Goal: Task Accomplishment & Management: Manage account settings

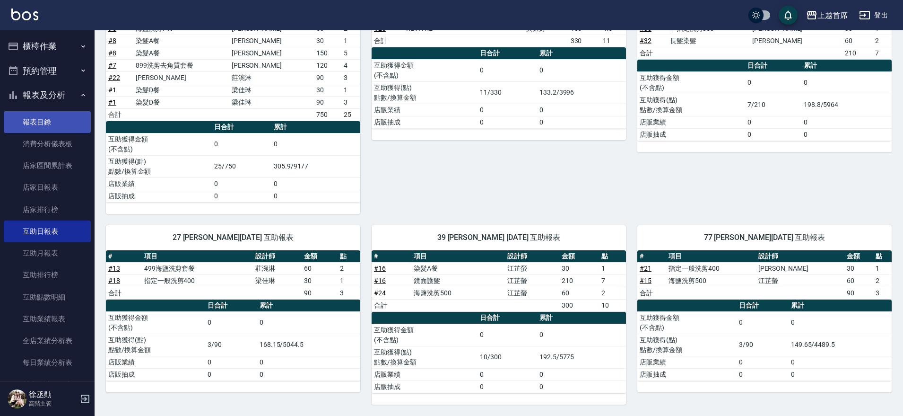
scroll to position [52, 0]
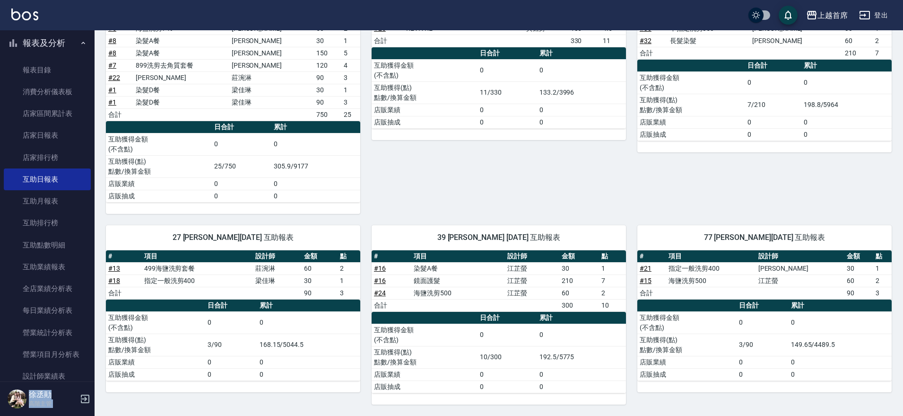
drag, startPoint x: 97, startPoint y: 80, endPoint x: 67, endPoint y: 39, distance: 51.1
click at [67, 39] on div "上越首席 登出 櫃檯作業 打帳單 帳單列表 掛單列表 座位開單 營業儀表板 現金收支登錄 高階收支登錄 材料自購登錄 每日結帳 排班表 現場電腦打卡 掃碼打卡…" at bounding box center [451, 16] width 903 height 797
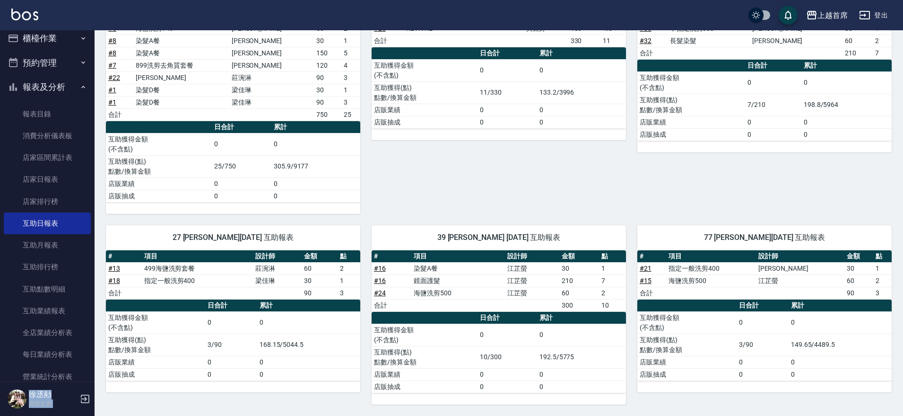
scroll to position [0, 0]
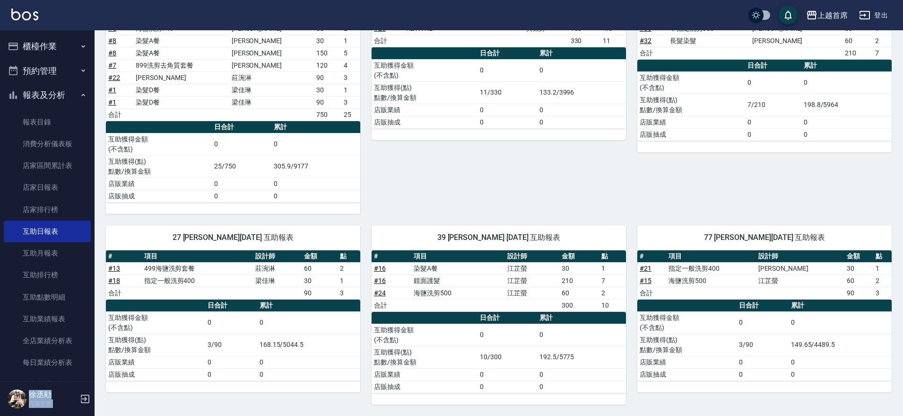
click at [62, 45] on button "櫃檯作業" at bounding box center [47, 46] width 87 height 25
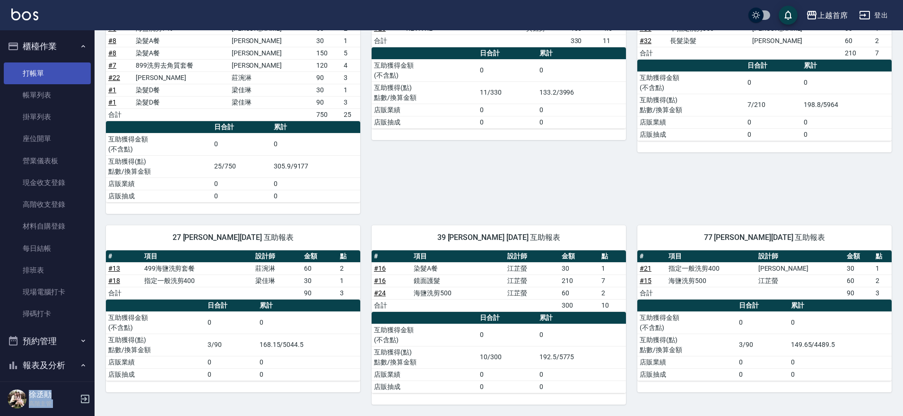
click at [46, 69] on link "打帳單" at bounding box center [47, 73] width 87 height 22
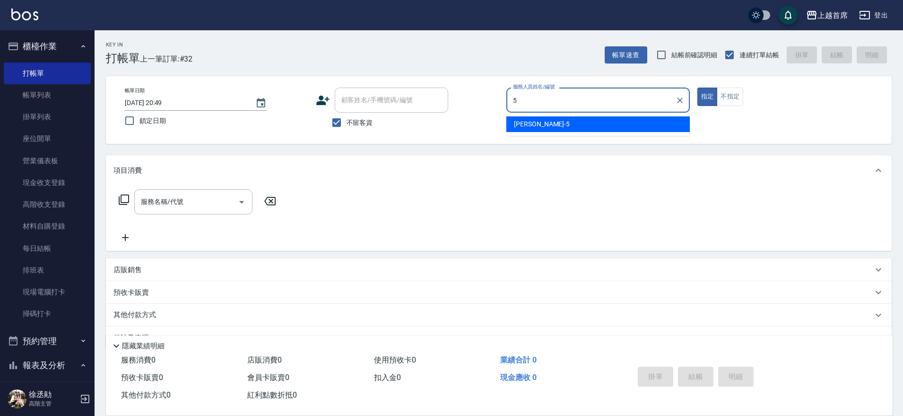
type input "[PERSON_NAME]-5"
type button "true"
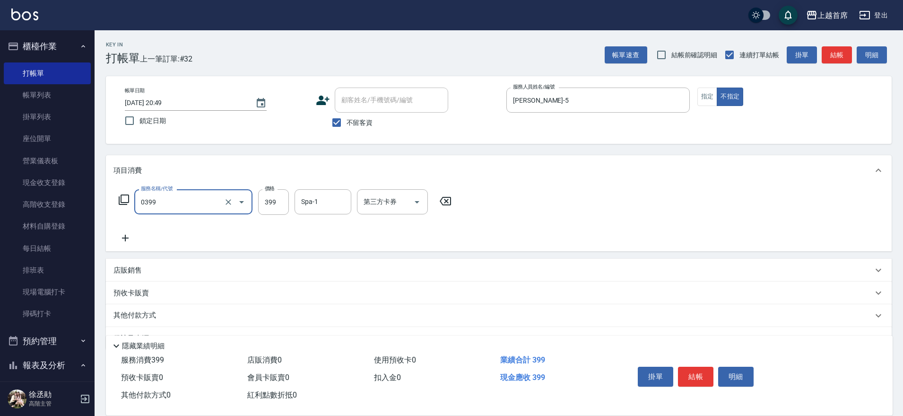
type input "海鹽洗髮(0399)"
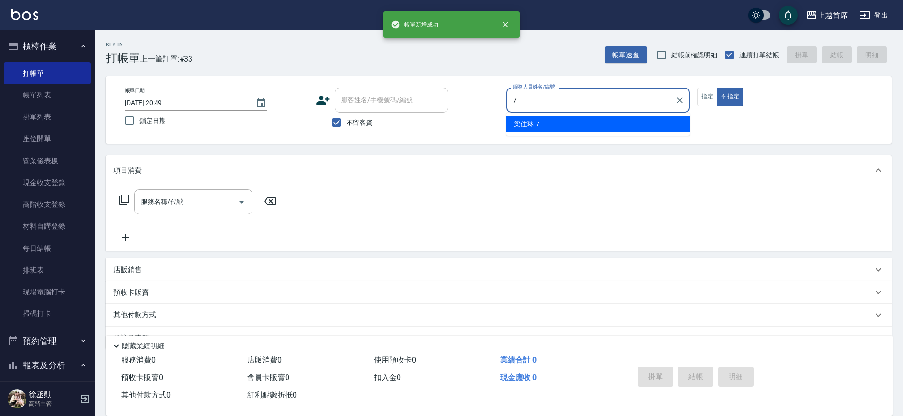
type input "7"
type button "false"
type input "[PERSON_NAME]-7"
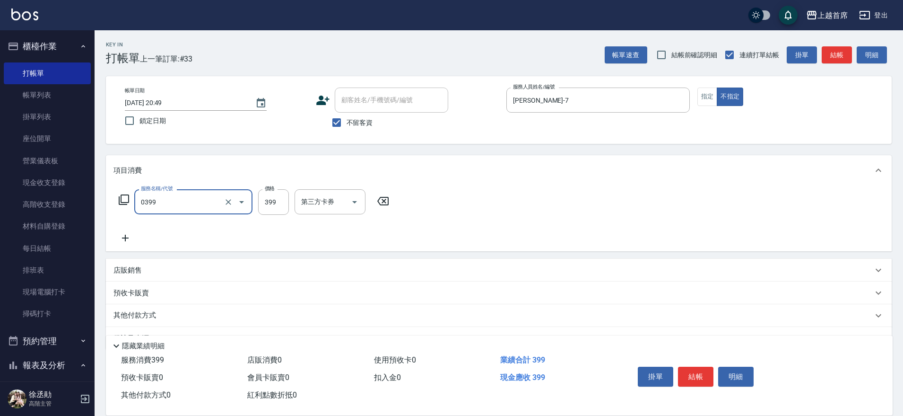
type input "海鹽洗髮(0399)"
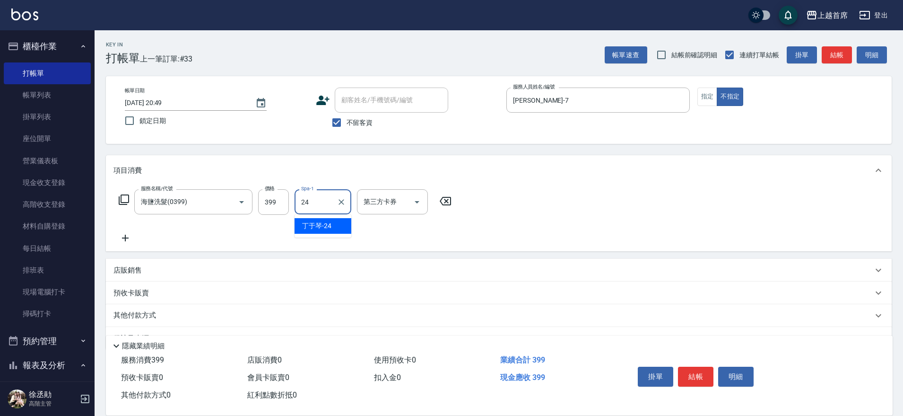
type input "[PERSON_NAME]-24"
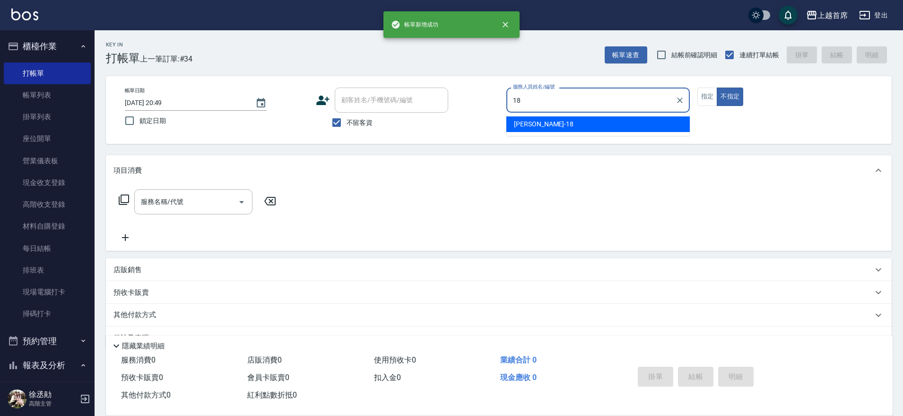
type input "Linda-18"
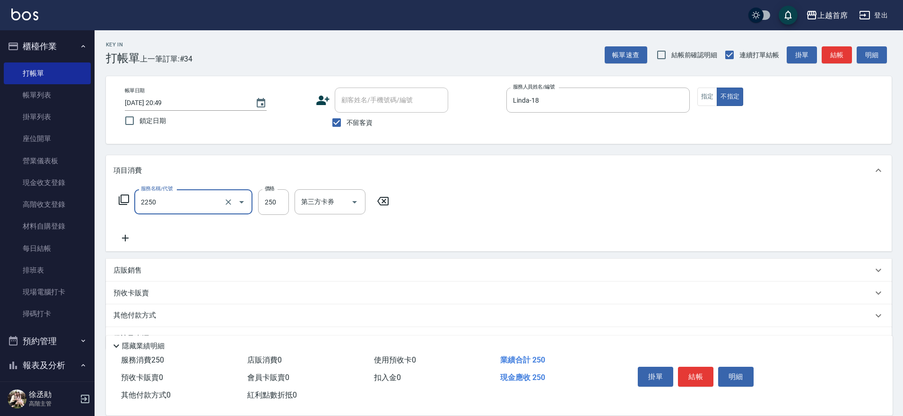
type input "單剪不指定250(2250)"
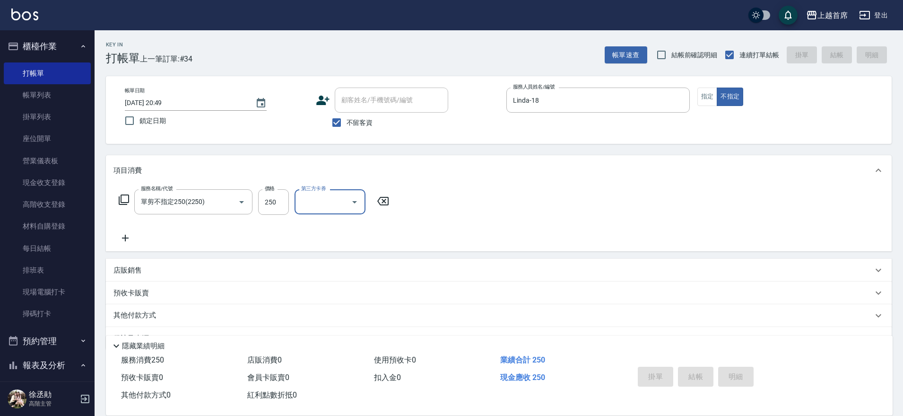
type input "[DATE] 20:50"
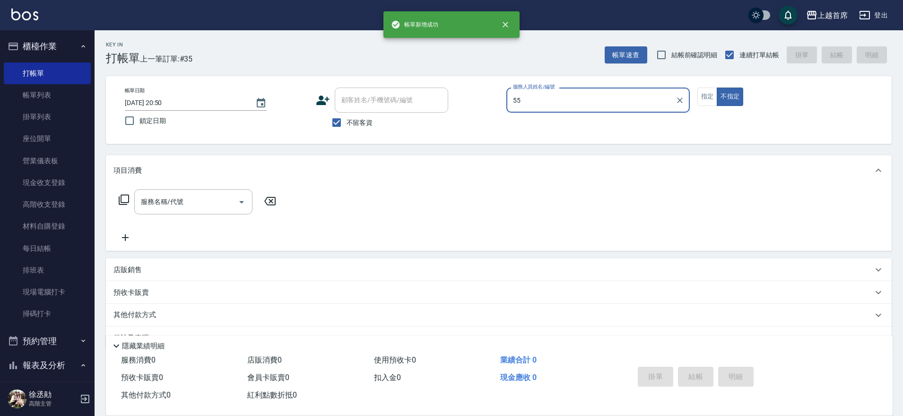
type input "55"
click at [717, 87] on button "不指定" at bounding box center [730, 96] width 26 height 18
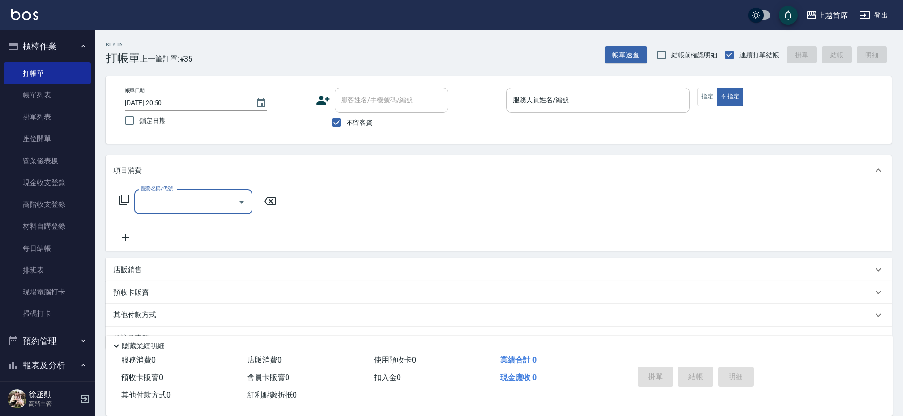
drag, startPoint x: 660, startPoint y: 91, endPoint x: 674, endPoint y: 88, distance: 14.4
click at [659, 91] on div "服務人員姓名/編號" at bounding box center [599, 99] width 184 height 25
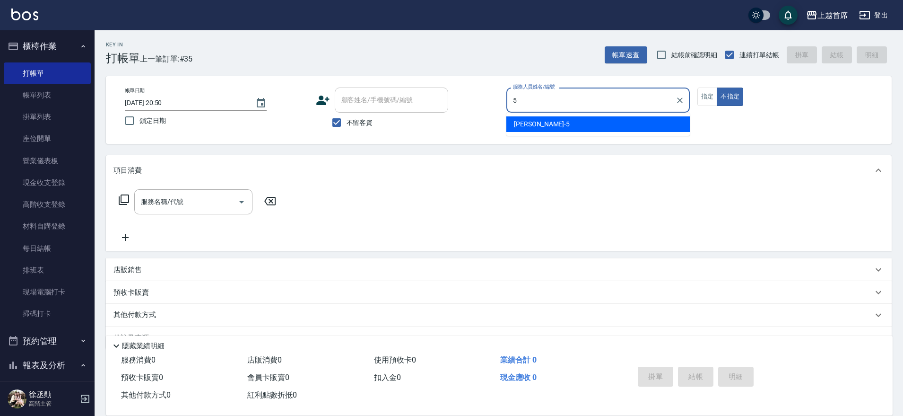
type input "[PERSON_NAME]-5"
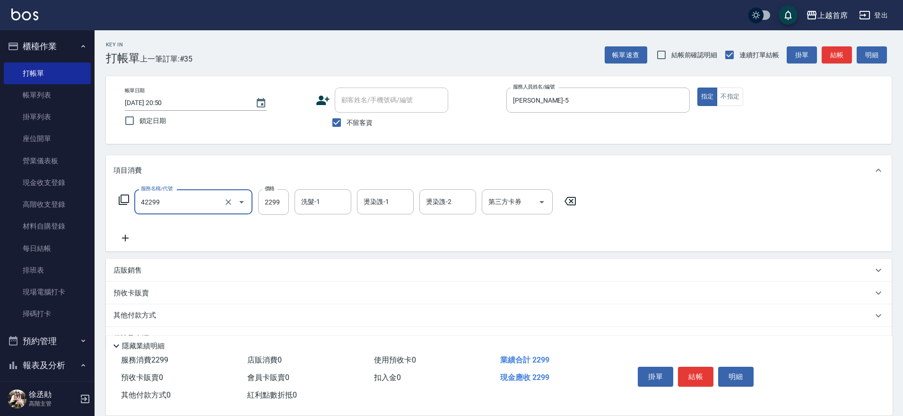
type input "染髮C餐(42299)"
type input "[PERSON_NAME]-39"
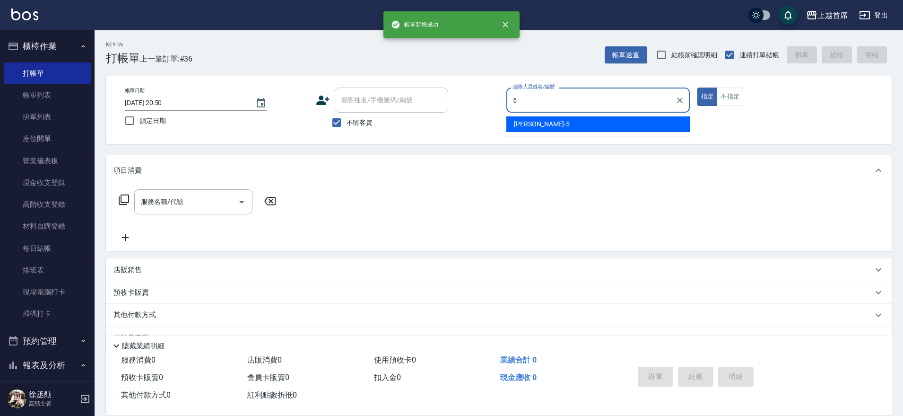
type input "[PERSON_NAME]-5"
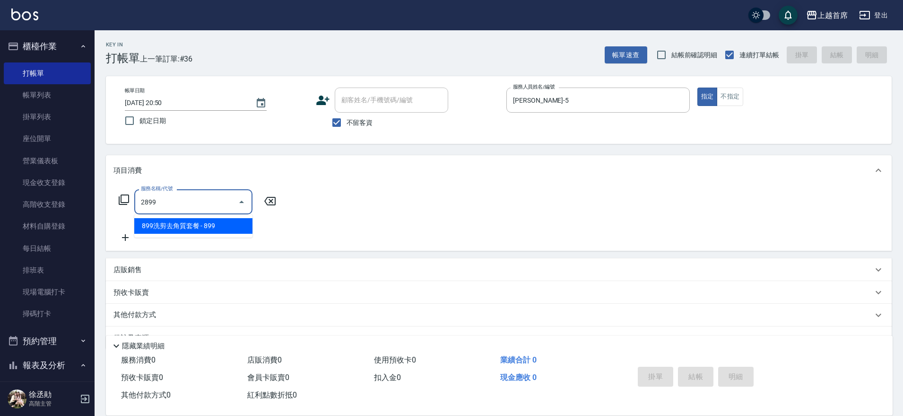
type input "899洗剪去角質套餐(2899)"
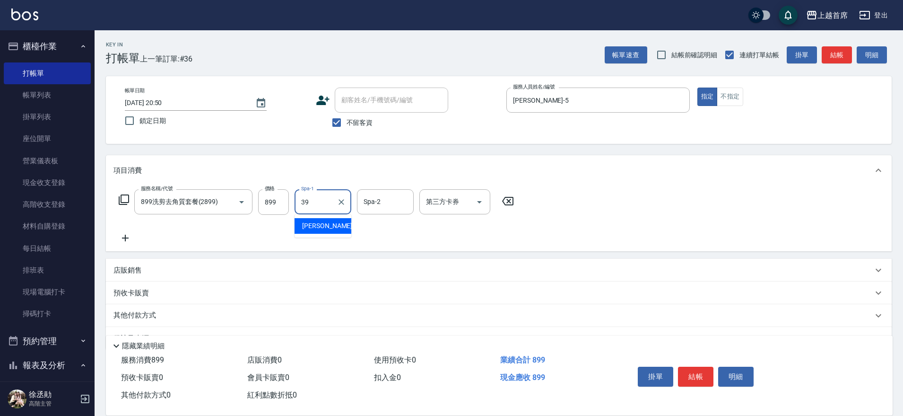
type input "[PERSON_NAME]-39"
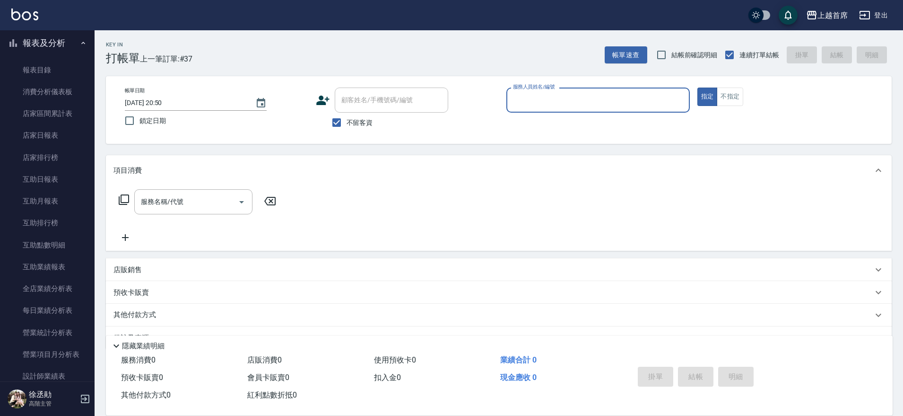
scroll to position [290, 0]
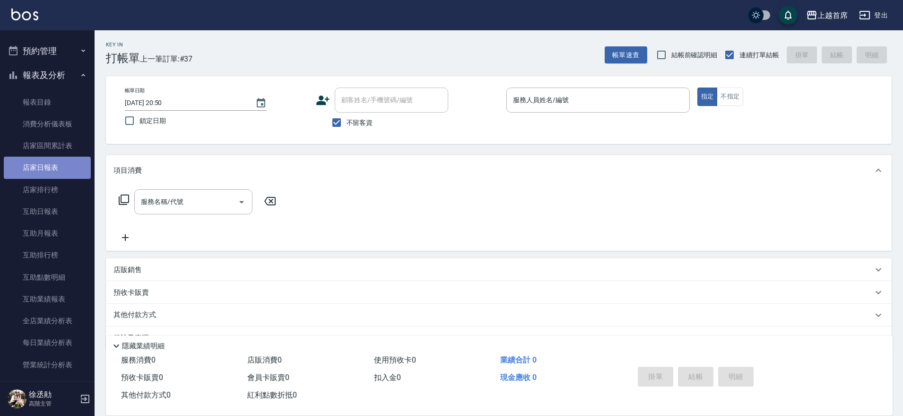
click at [61, 165] on link "店家日報表" at bounding box center [47, 168] width 87 height 22
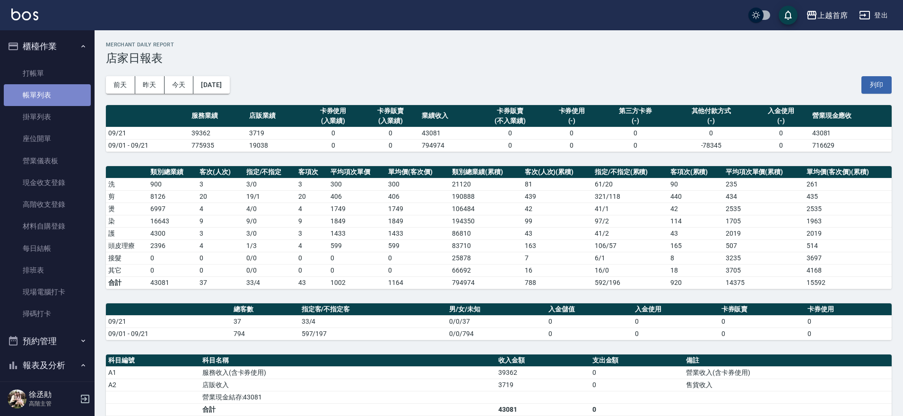
click at [59, 94] on link "帳單列表" at bounding box center [47, 95] width 87 height 22
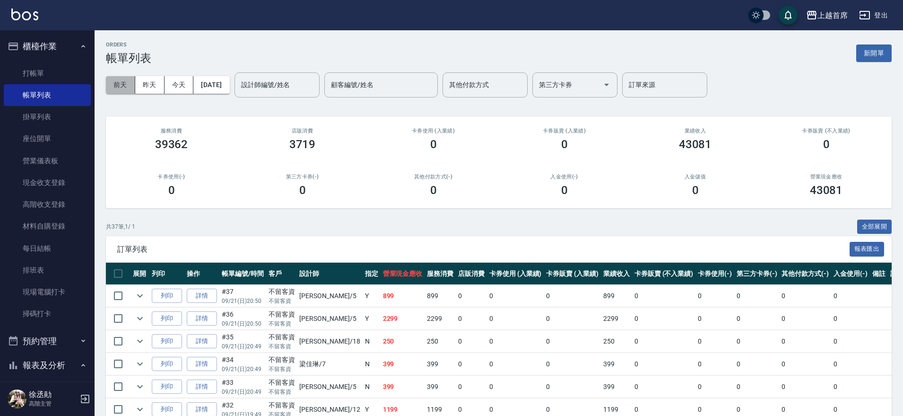
click at [123, 83] on button "前天" at bounding box center [120, 84] width 29 height 17
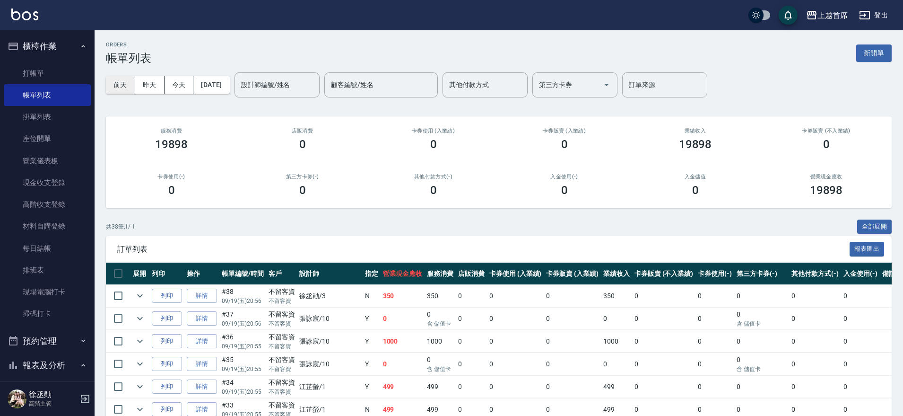
click at [108, 80] on button "前天" at bounding box center [120, 84] width 29 height 17
click at [228, 87] on button "[DATE]" at bounding box center [211, 84] width 36 height 17
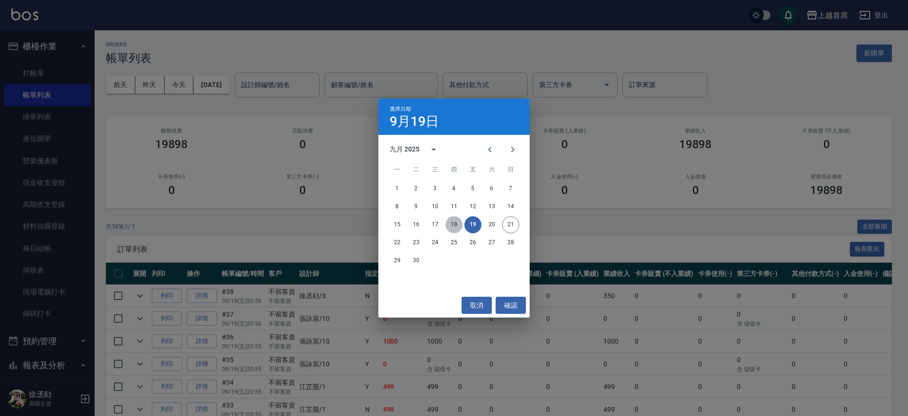
click at [455, 221] on button "18" at bounding box center [454, 224] width 17 height 17
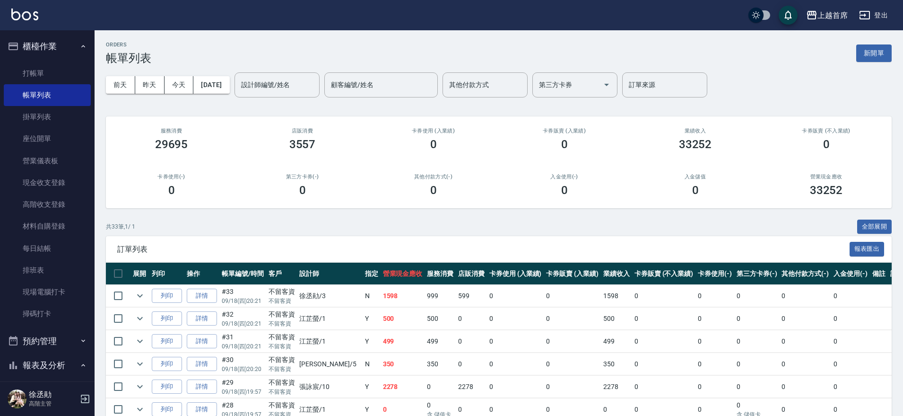
drag, startPoint x: 903, startPoint y: 152, endPoint x: 895, endPoint y: 135, distance: 19.3
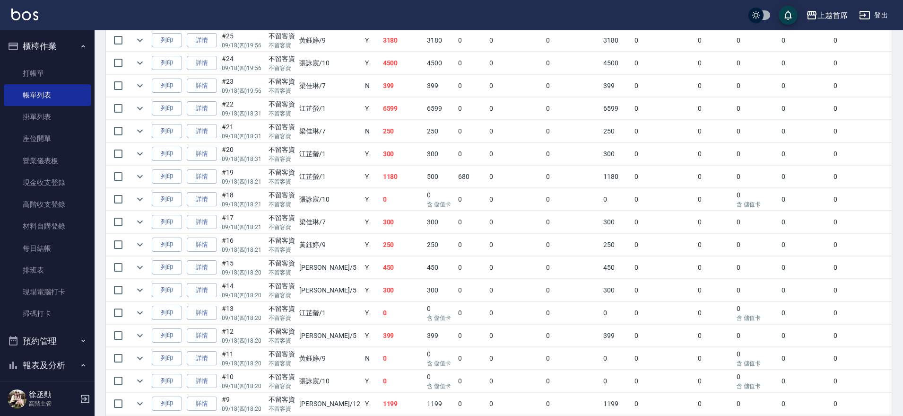
scroll to position [433, 0]
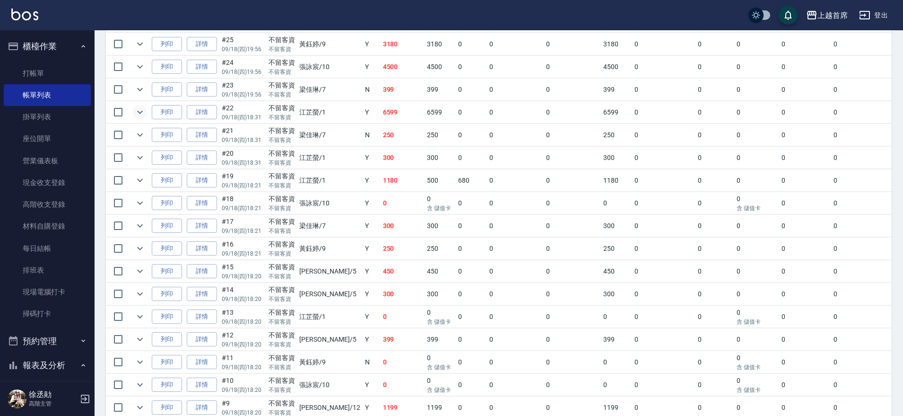
click at [143, 114] on icon "expand row" at bounding box center [139, 111] width 11 height 11
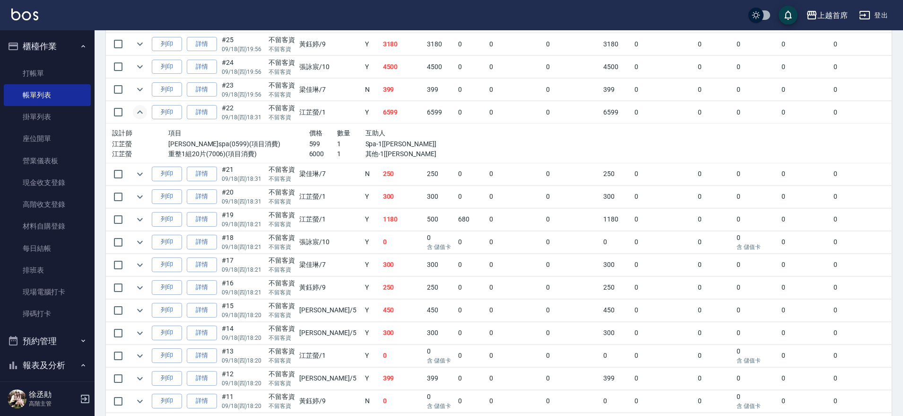
click at [141, 116] on icon "expand row" at bounding box center [139, 111] width 11 height 11
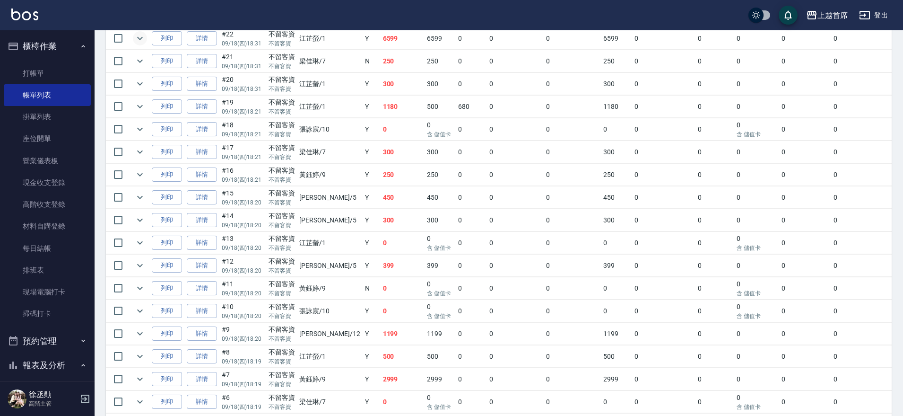
scroll to position [191, 0]
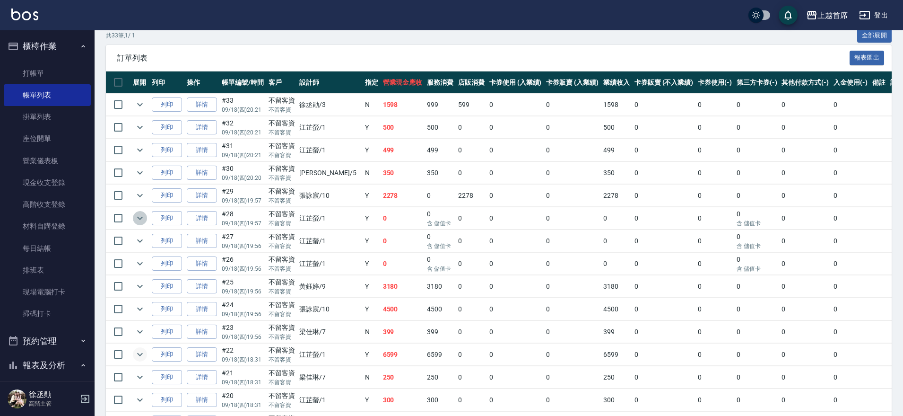
click at [142, 217] on icon "expand row" at bounding box center [140, 218] width 6 height 3
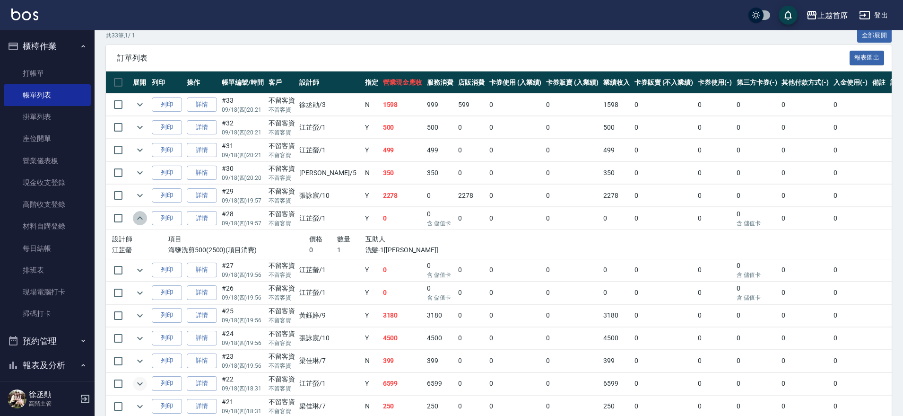
click at [142, 217] on icon "expand row" at bounding box center [139, 217] width 11 height 11
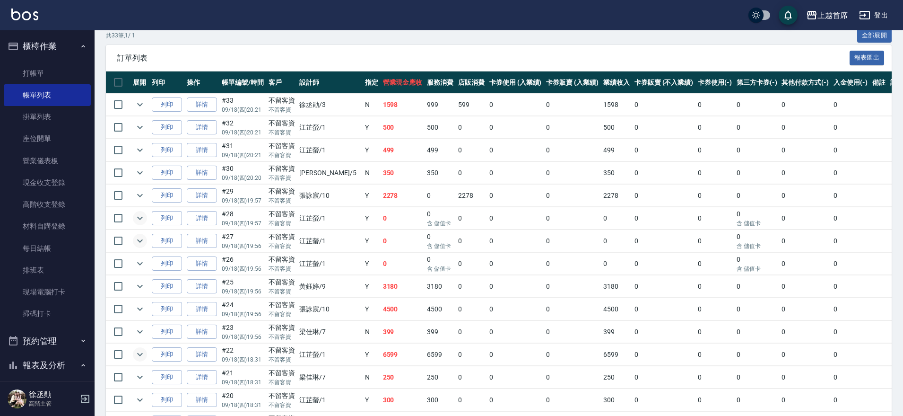
click at [142, 240] on icon "expand row" at bounding box center [140, 240] width 6 height 3
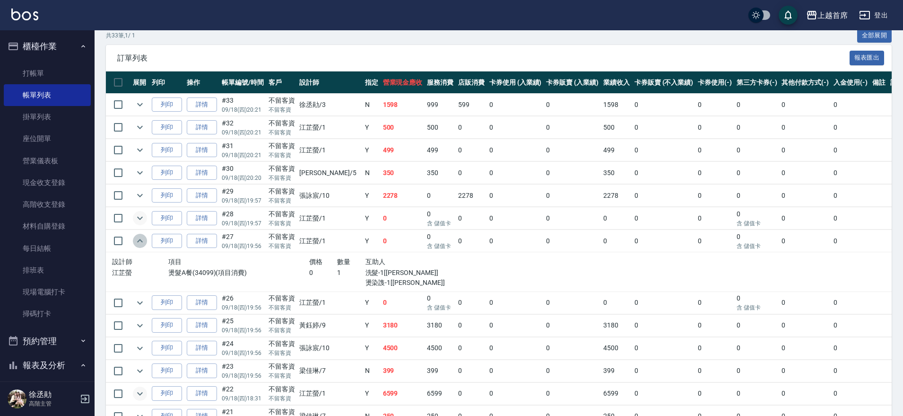
click at [143, 239] on icon "expand row" at bounding box center [139, 240] width 11 height 11
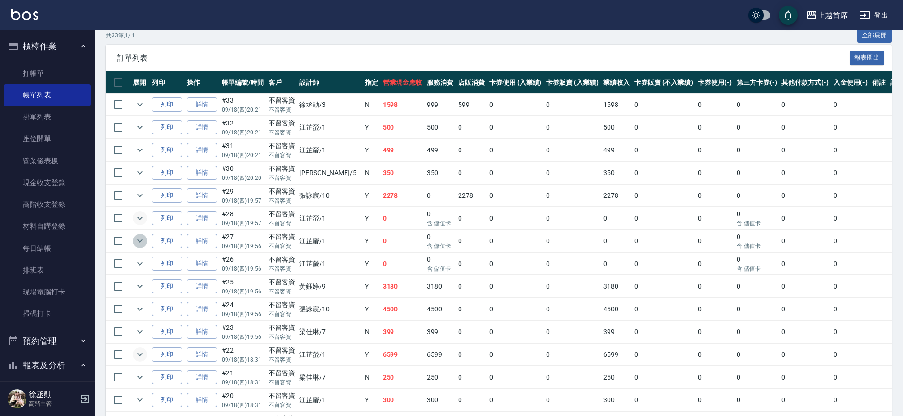
click at [140, 244] on icon "expand row" at bounding box center [139, 240] width 11 height 11
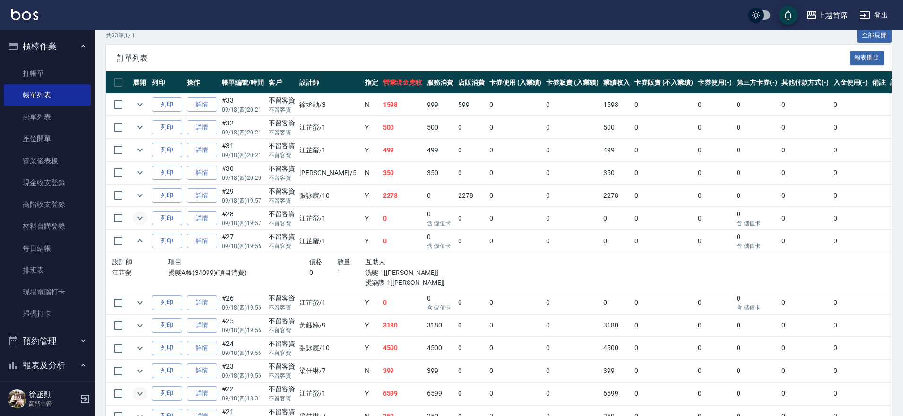
drag, startPoint x: 145, startPoint y: 241, endPoint x: 151, endPoint y: 252, distance: 12.5
click at [144, 242] on icon "expand row" at bounding box center [139, 240] width 11 height 11
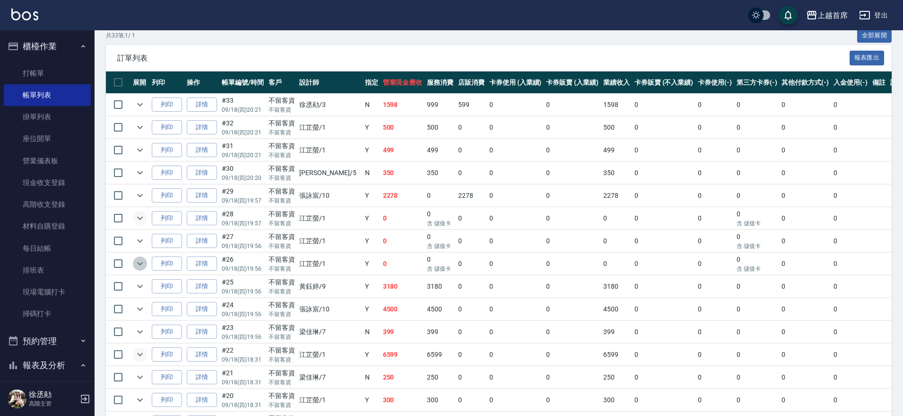
click at [133, 262] on button "expand row" at bounding box center [140, 263] width 14 height 14
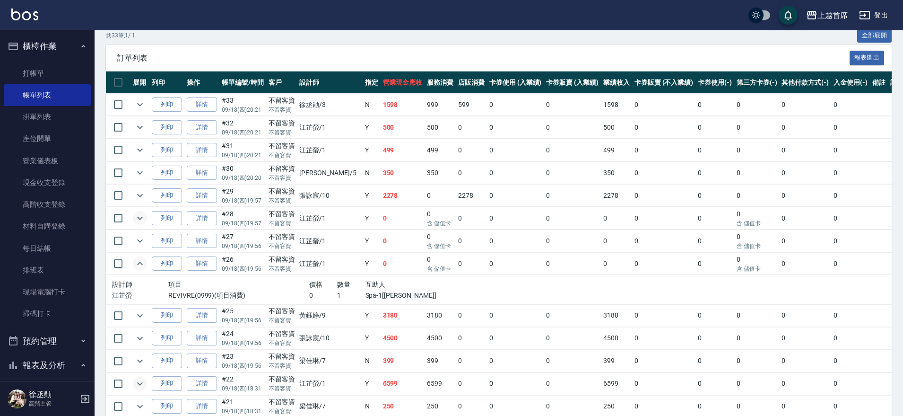
click at [138, 265] on icon "expand row" at bounding box center [139, 263] width 11 height 11
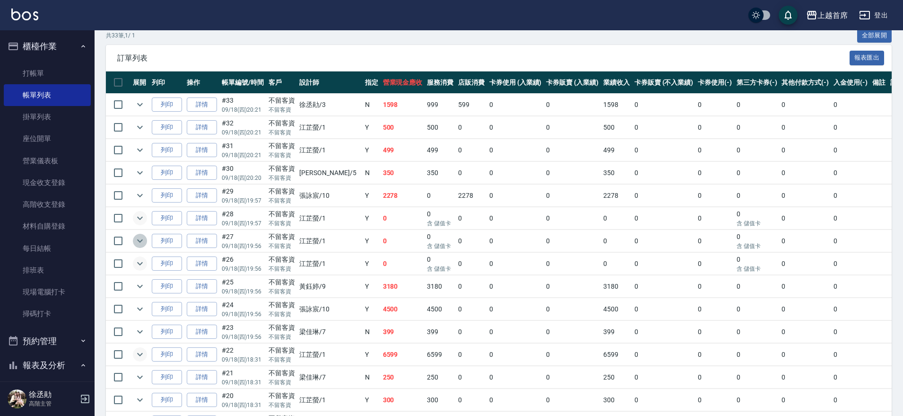
click at [140, 238] on icon "expand row" at bounding box center [139, 240] width 11 height 11
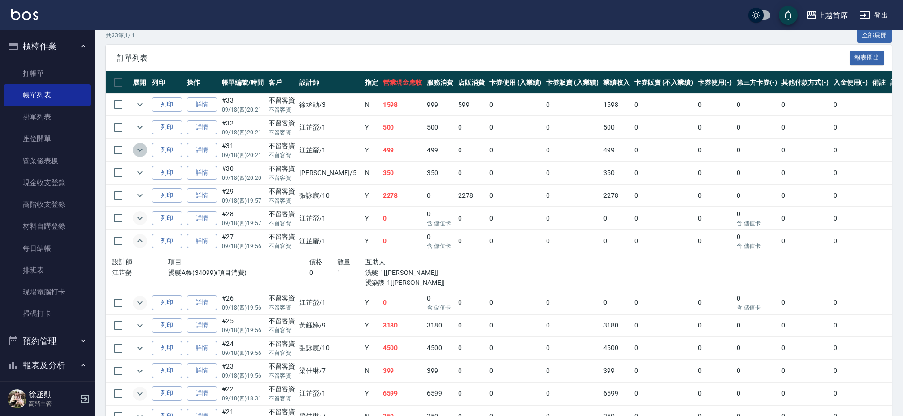
click at [139, 149] on icon "expand row" at bounding box center [139, 149] width 11 height 11
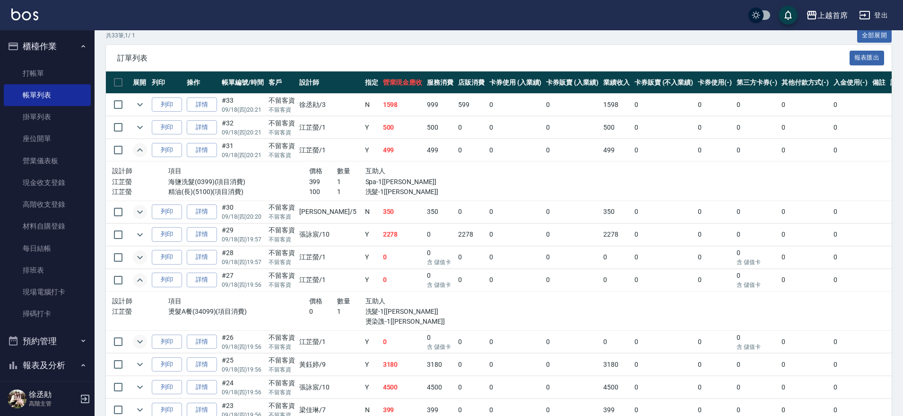
click at [141, 211] on icon "expand row" at bounding box center [140, 211] width 6 height 3
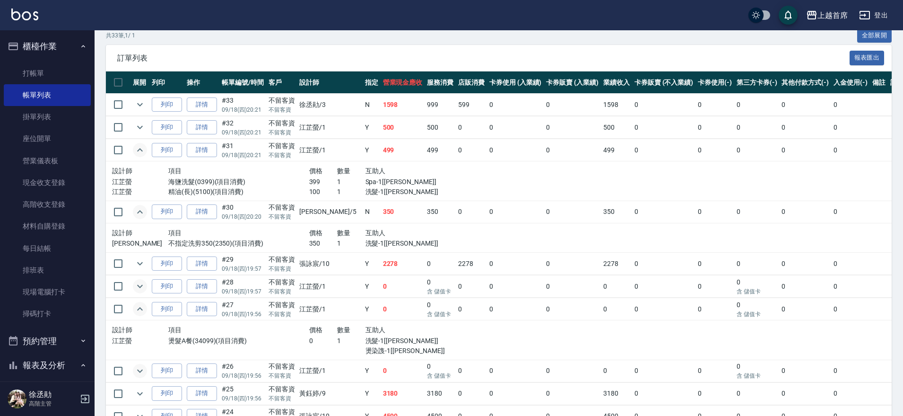
click at [137, 152] on icon "expand row" at bounding box center [139, 149] width 11 height 11
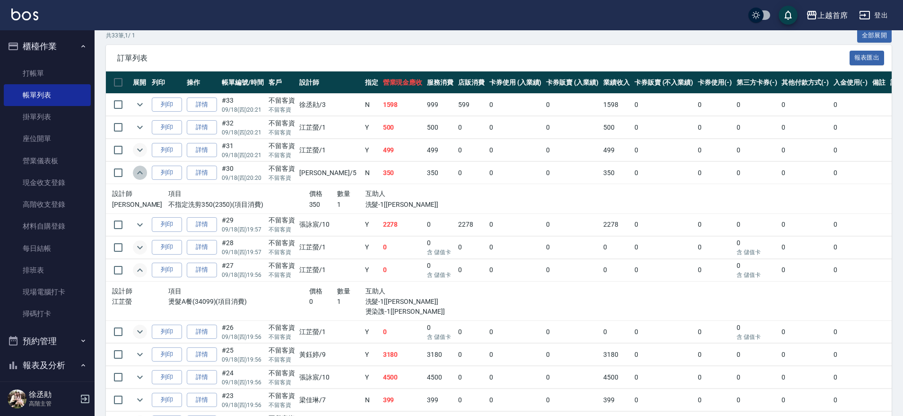
click at [138, 174] on icon "expand row" at bounding box center [139, 172] width 11 height 11
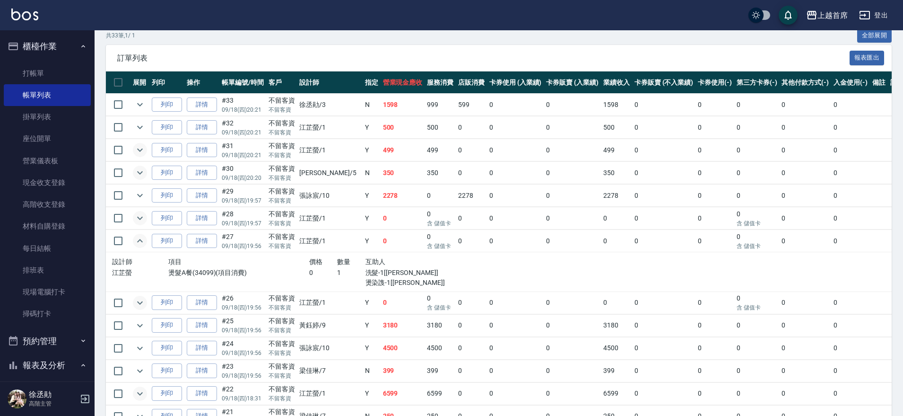
click at [140, 219] on icon "expand row" at bounding box center [140, 218] width 6 height 3
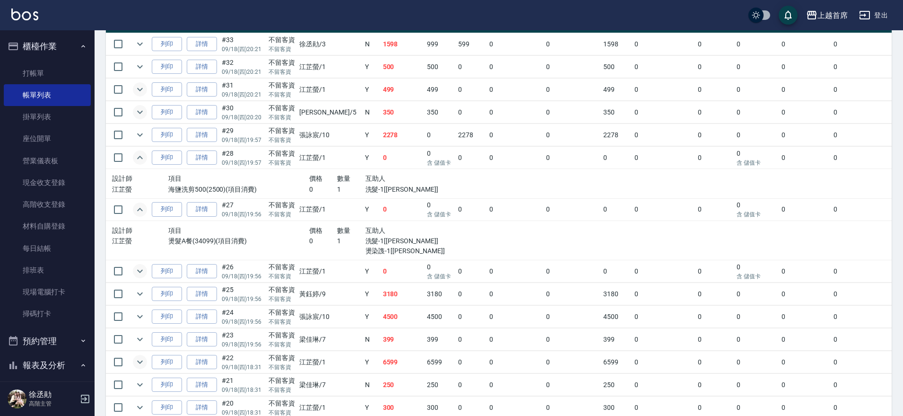
scroll to position [243, 0]
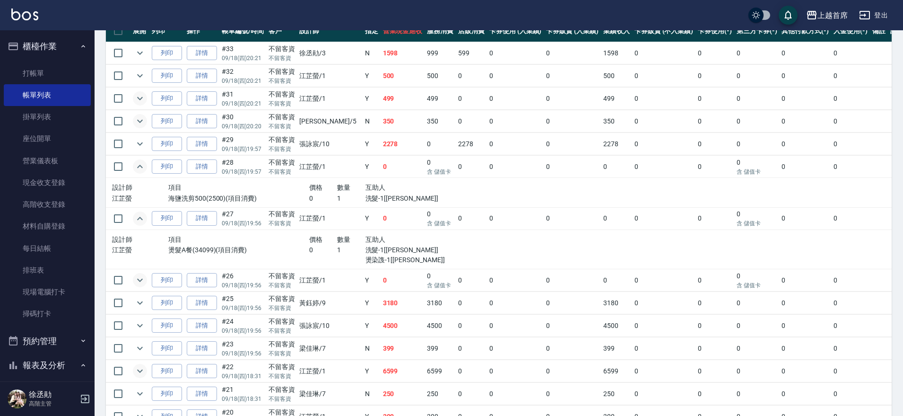
click at [140, 166] on icon "expand row" at bounding box center [140, 166] width 6 height 3
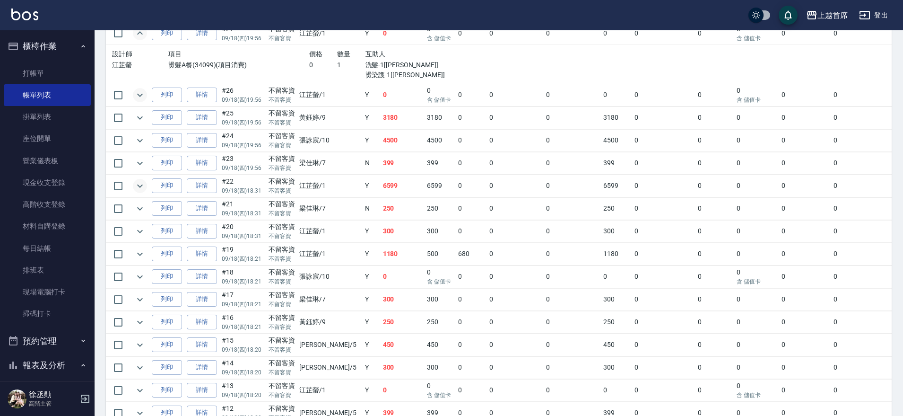
scroll to position [316, 0]
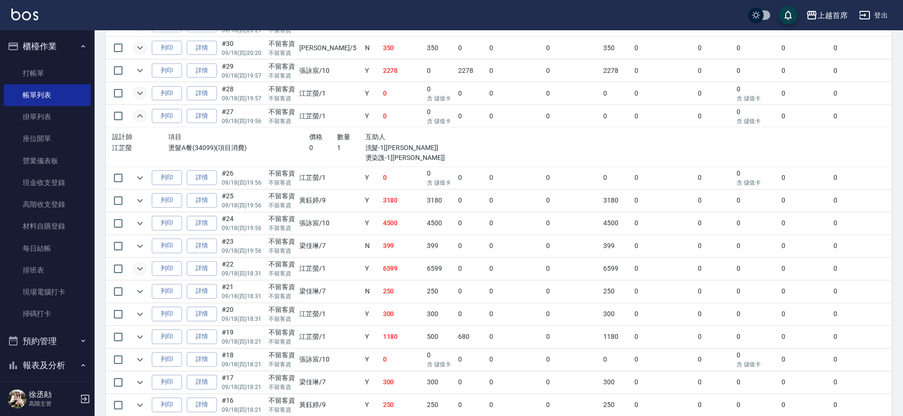
click at [149, 179] on td at bounding box center [140, 177] width 19 height 22
click at [139, 178] on icon "expand row" at bounding box center [139, 177] width 11 height 11
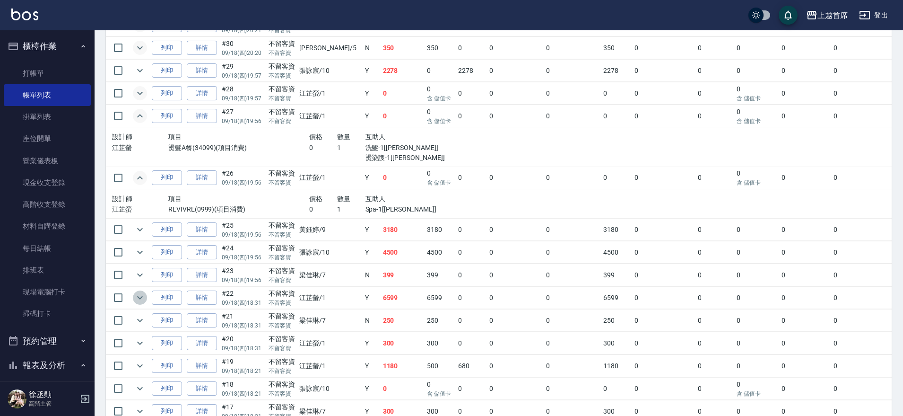
drag, startPoint x: 140, startPoint y: 298, endPoint x: 124, endPoint y: 295, distance: 16.3
click at [139, 298] on icon "expand row" at bounding box center [140, 297] width 6 height 3
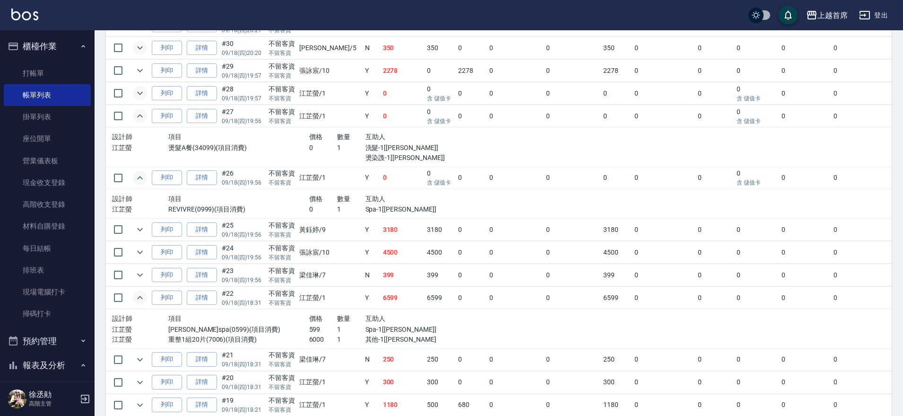
click at [142, 297] on icon "expand row" at bounding box center [139, 297] width 11 height 11
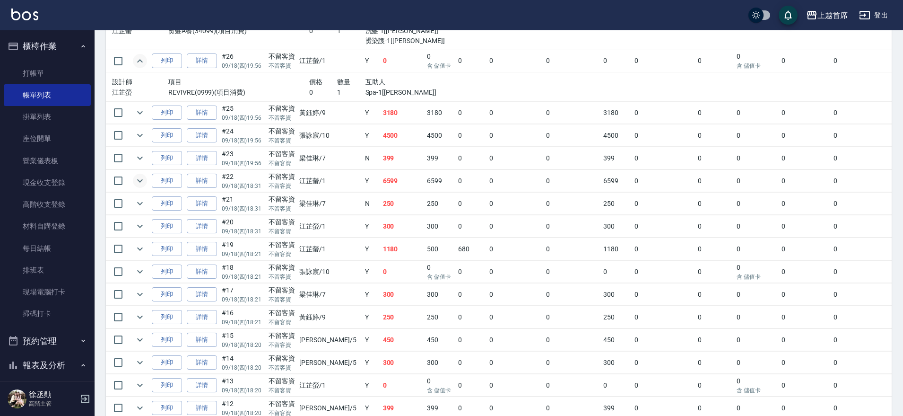
scroll to position [434, 0]
click at [140, 271] on icon "expand row" at bounding box center [140, 270] width 6 height 3
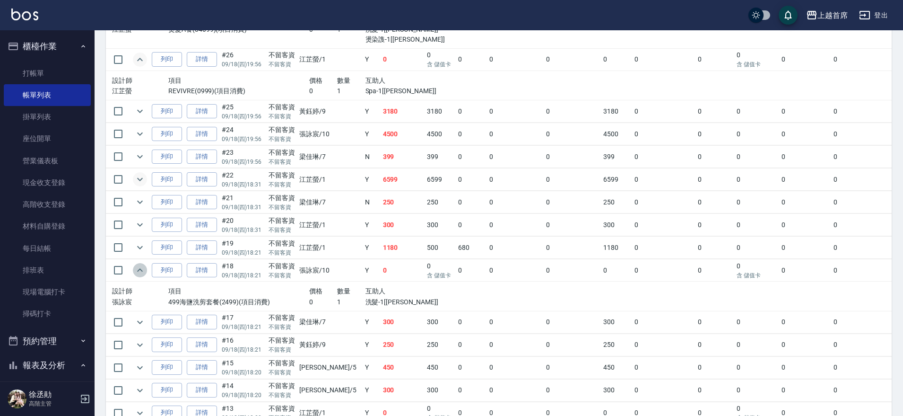
click at [133, 269] on button "expand row" at bounding box center [140, 270] width 14 height 14
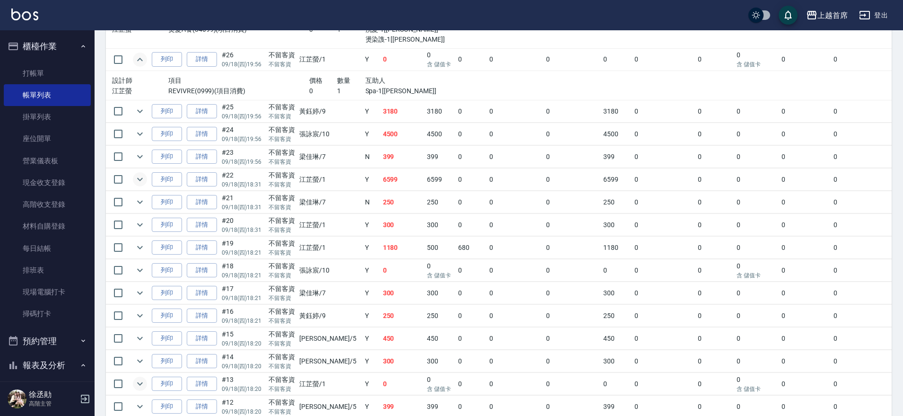
click at [134, 384] on icon "expand row" at bounding box center [139, 383] width 11 height 11
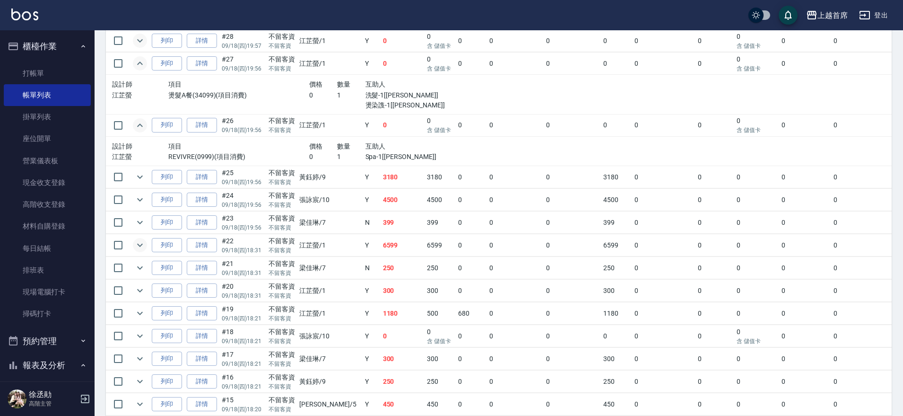
scroll to position [257, 0]
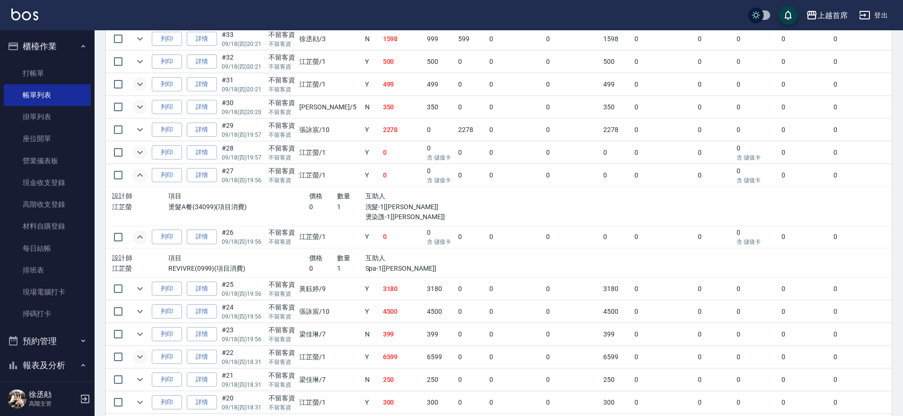
click at [140, 237] on icon "expand row" at bounding box center [139, 236] width 11 height 11
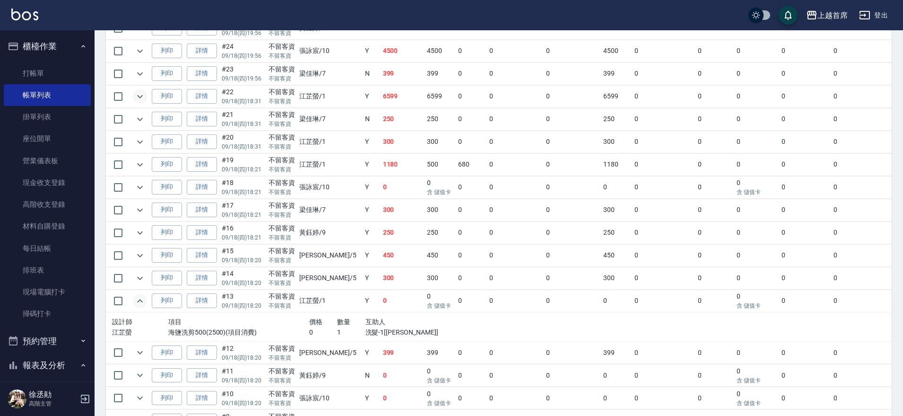
scroll to position [489, 0]
drag, startPoint x: 139, startPoint y: 295, endPoint x: 144, endPoint y: 296, distance: 4.9
click at [144, 296] on icon "expand row" at bounding box center [139, 299] width 11 height 11
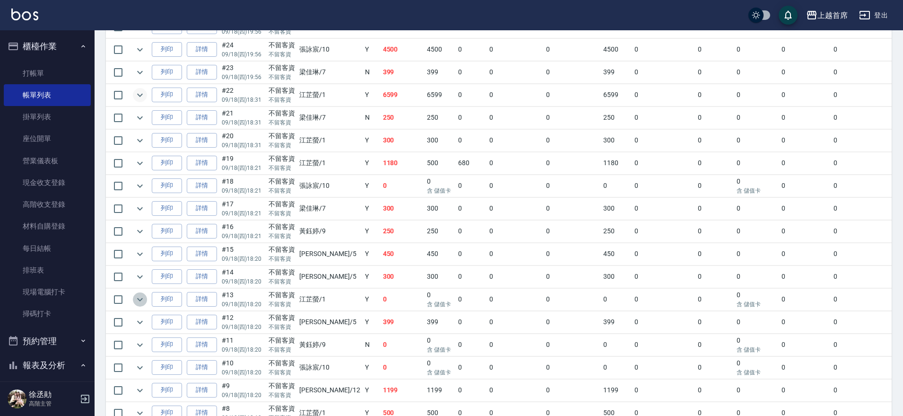
click at [140, 298] on icon "expand row" at bounding box center [139, 299] width 11 height 11
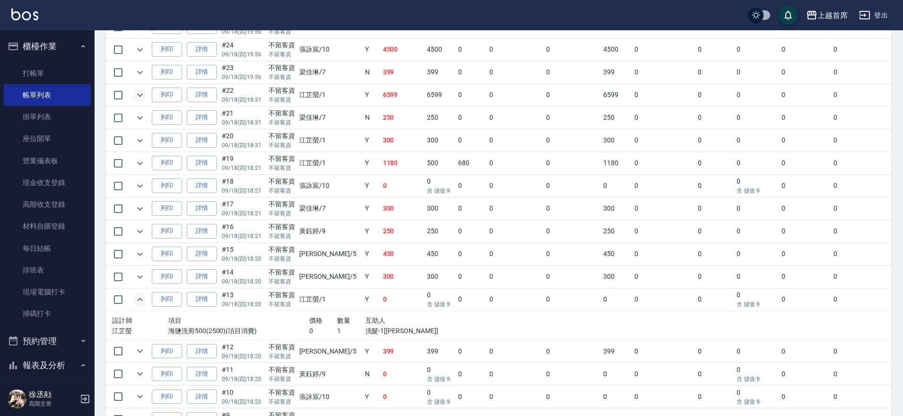
click at [140, 298] on icon "expand row" at bounding box center [140, 298] width 6 height 3
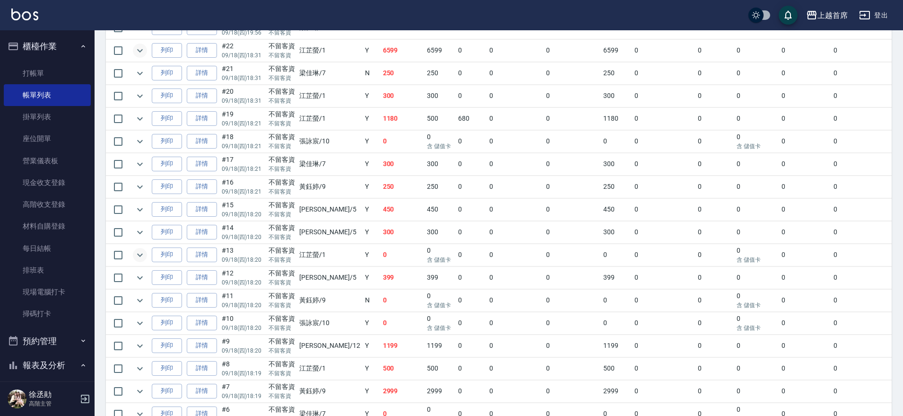
scroll to position [549, 0]
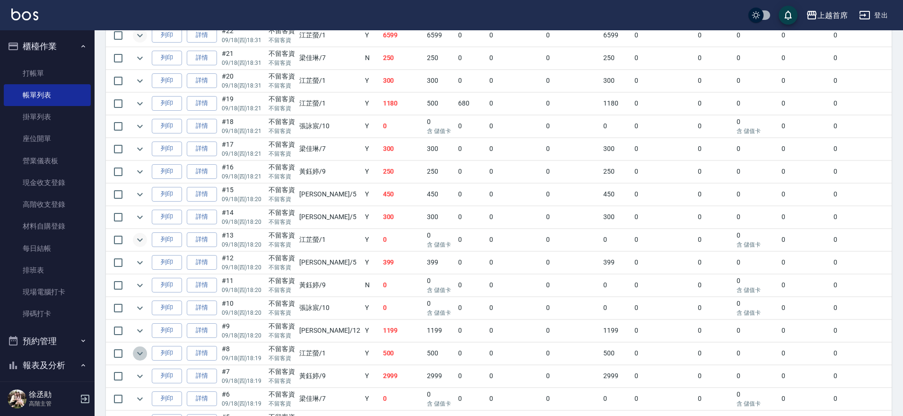
click at [142, 351] on icon "expand row" at bounding box center [139, 353] width 11 height 11
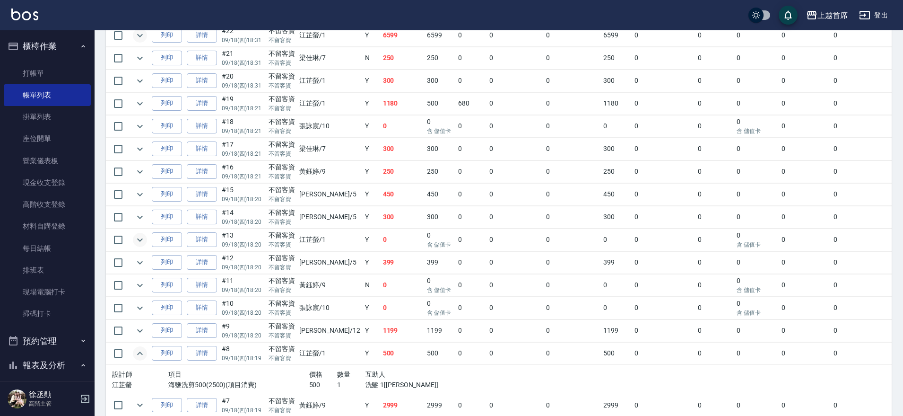
click at [143, 351] on icon "expand row" at bounding box center [139, 353] width 11 height 11
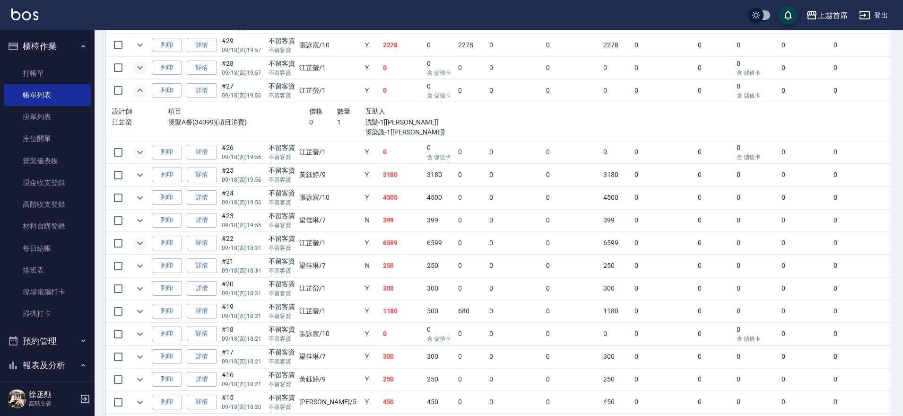
scroll to position [349, 0]
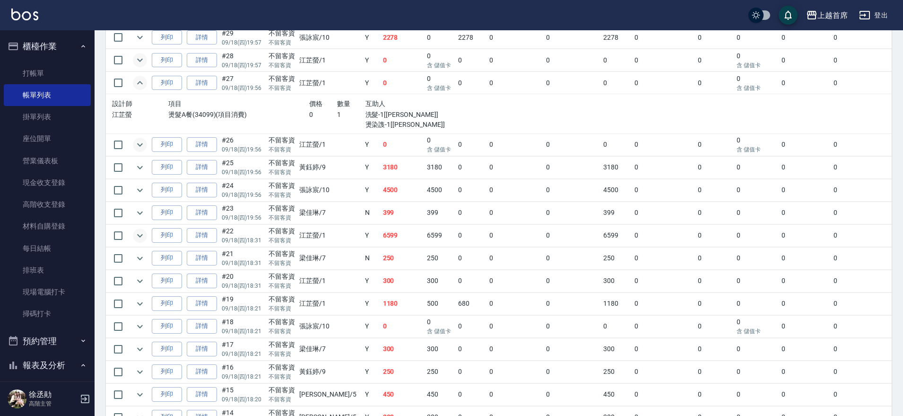
click at [160, 110] on p "江芷螢" at bounding box center [140, 115] width 56 height 10
click at [140, 81] on icon "expand row" at bounding box center [140, 82] width 6 height 3
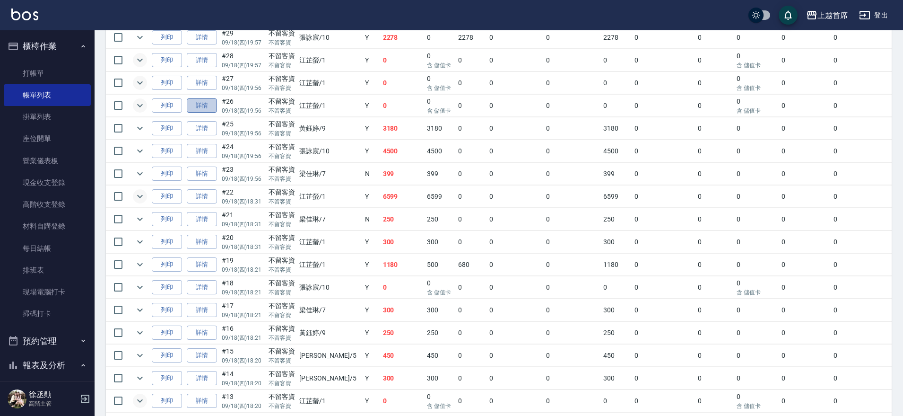
click at [200, 105] on link "詳情" at bounding box center [202, 105] width 30 height 15
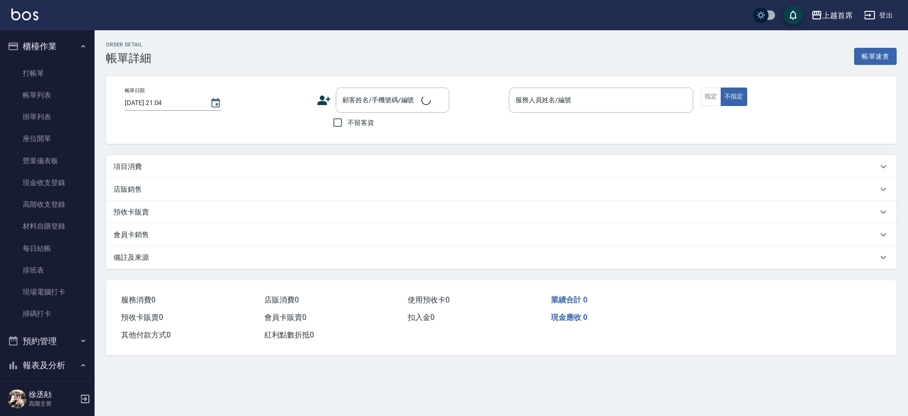
type input "[DATE] 19:56"
checkbox input "true"
type input "[PERSON_NAME]-1"
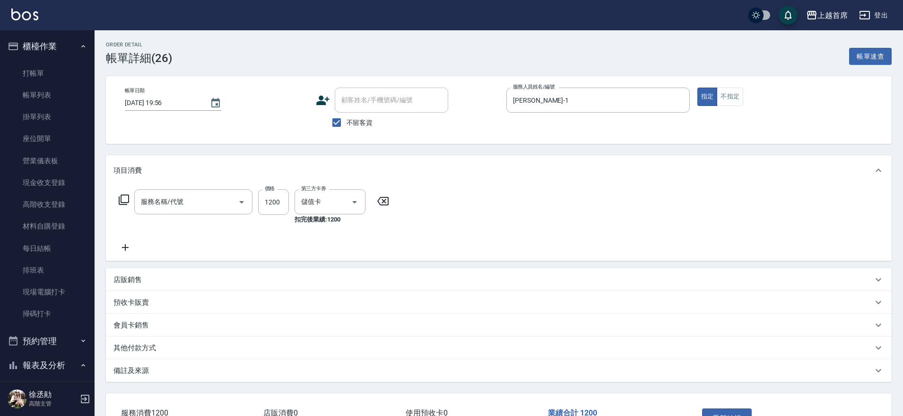
type input "REVIVRE(0999)"
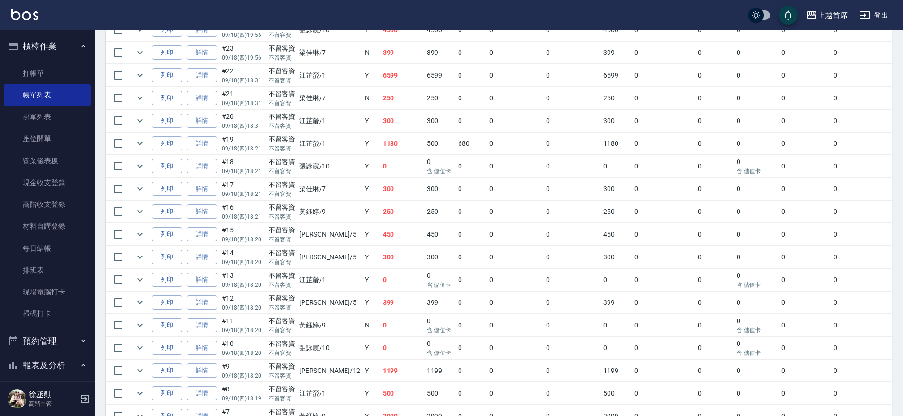
scroll to position [495, 0]
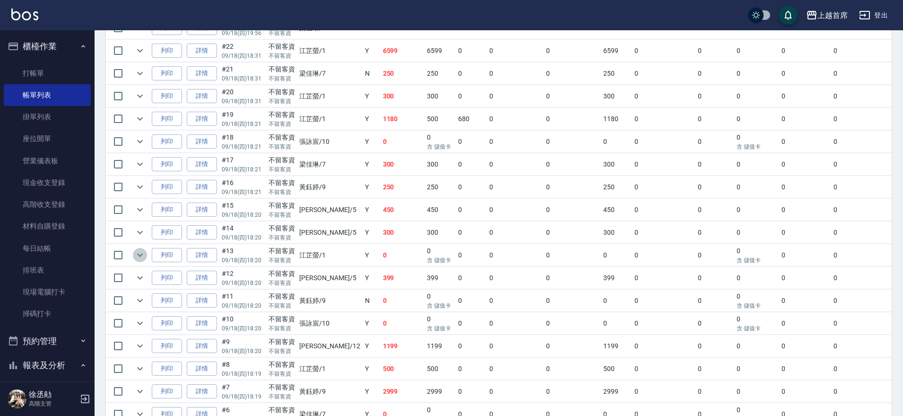
click at [144, 254] on icon "expand row" at bounding box center [139, 254] width 11 height 11
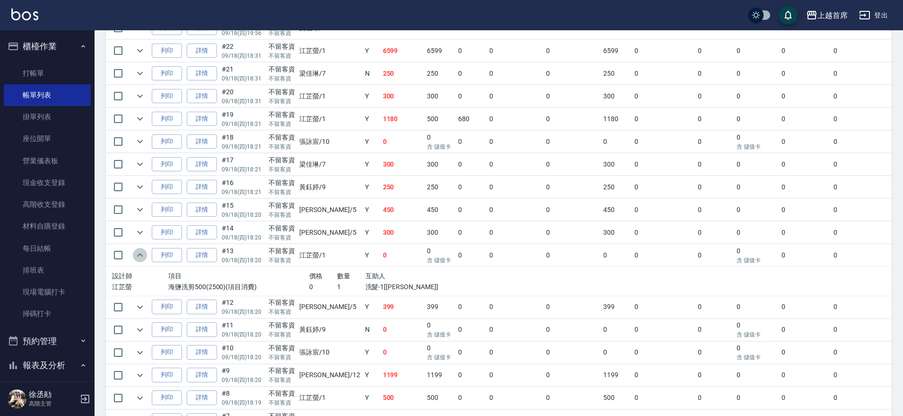
click at [143, 256] on icon "expand row" at bounding box center [139, 254] width 11 height 11
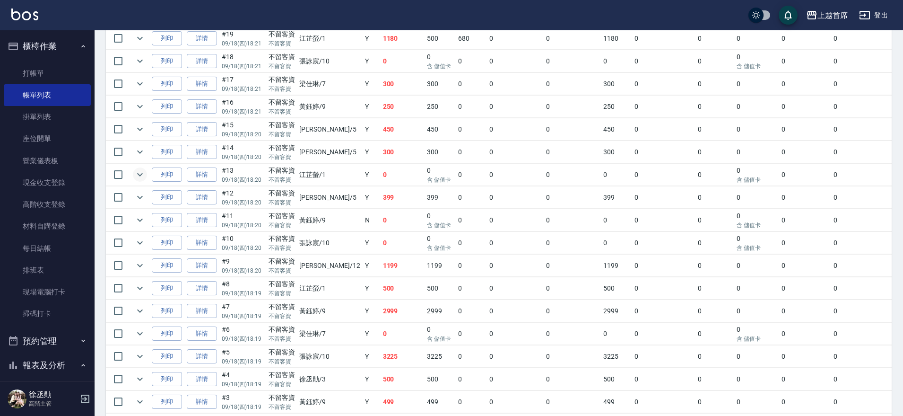
scroll to position [605, 0]
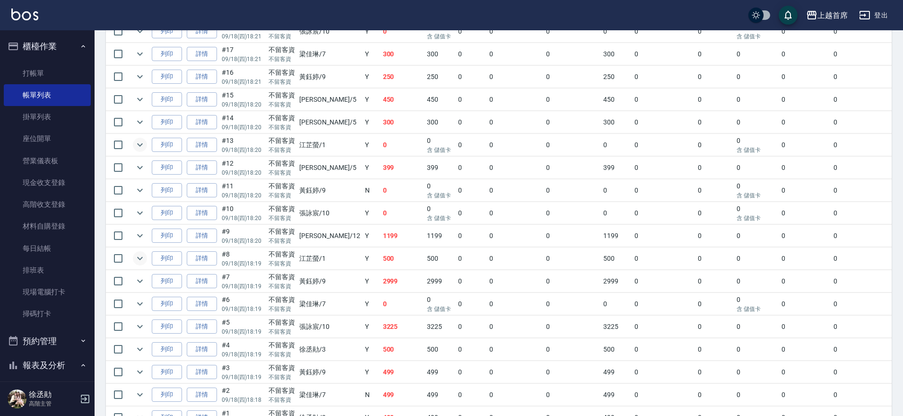
click at [140, 257] on icon "expand row" at bounding box center [139, 258] width 11 height 11
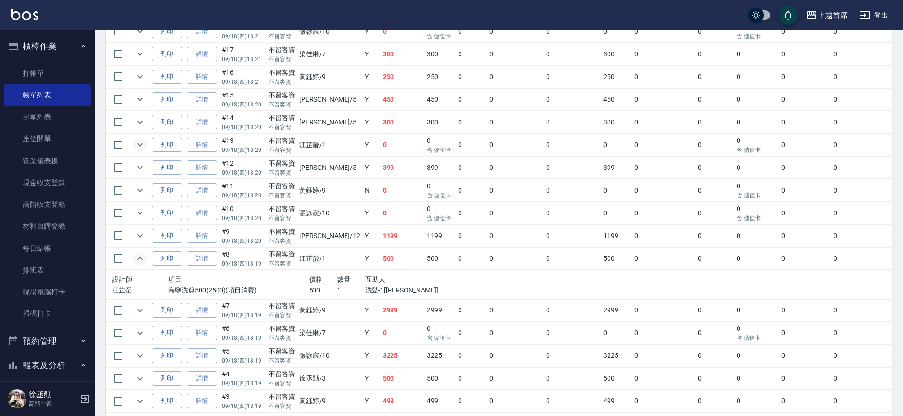
click at [140, 257] on icon "expand row" at bounding box center [140, 257] width 6 height 3
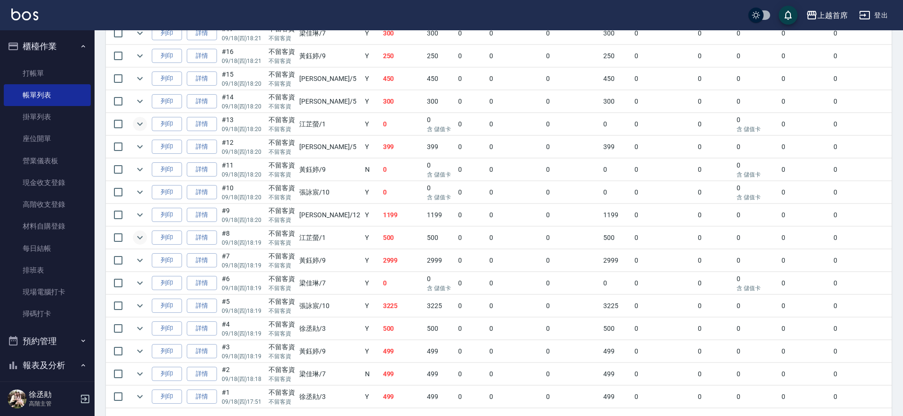
scroll to position [664, 0]
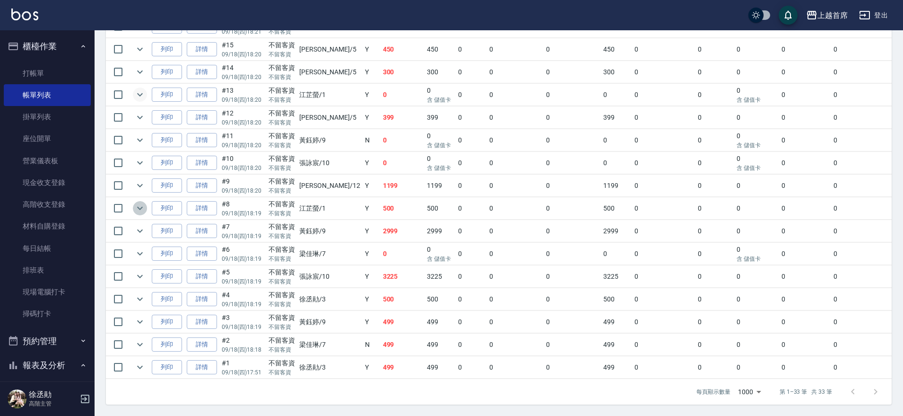
click at [143, 202] on icon "expand row" at bounding box center [139, 207] width 11 height 11
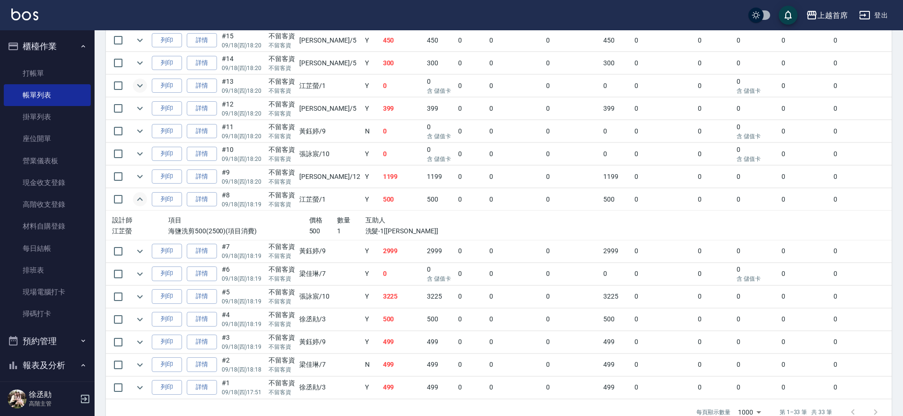
click at [140, 202] on icon "expand row" at bounding box center [139, 198] width 11 height 11
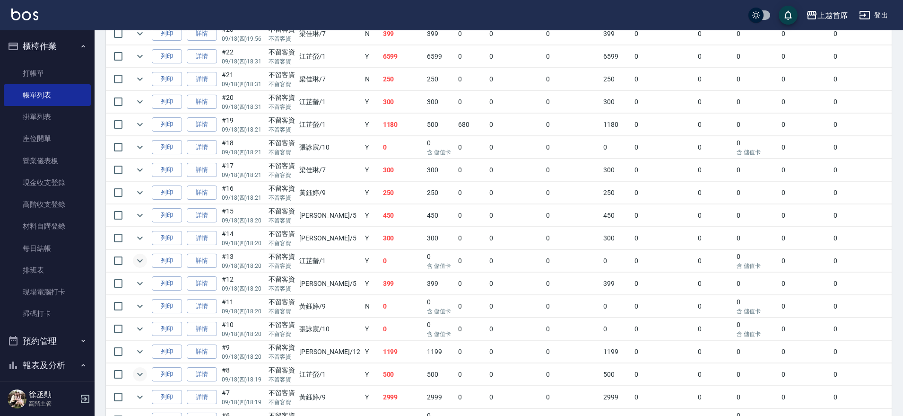
scroll to position [487, 0]
click at [141, 262] on icon "expand row" at bounding box center [140, 263] width 6 height 3
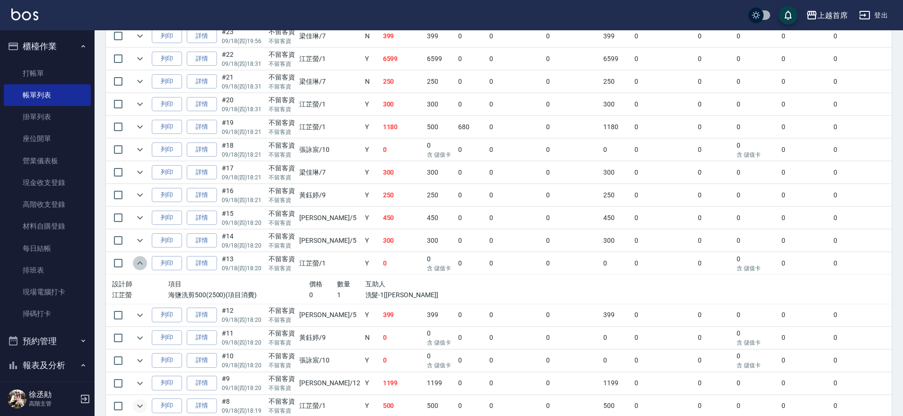
click at [137, 264] on icon "expand row" at bounding box center [139, 262] width 11 height 11
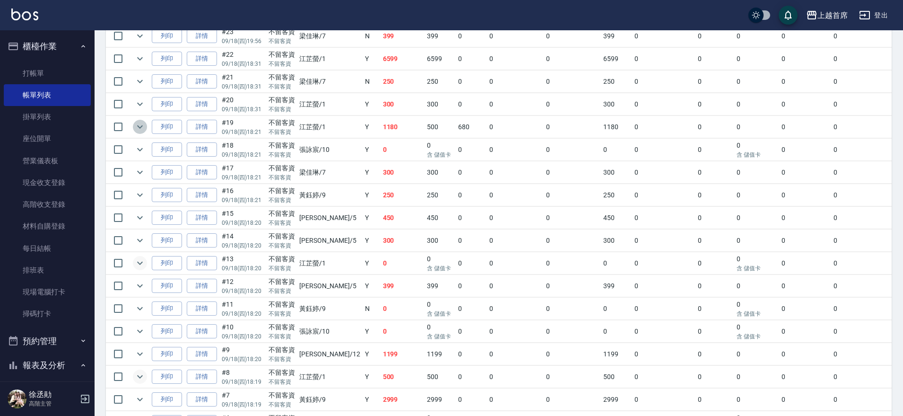
click at [139, 126] on icon "expand row" at bounding box center [140, 126] width 6 height 3
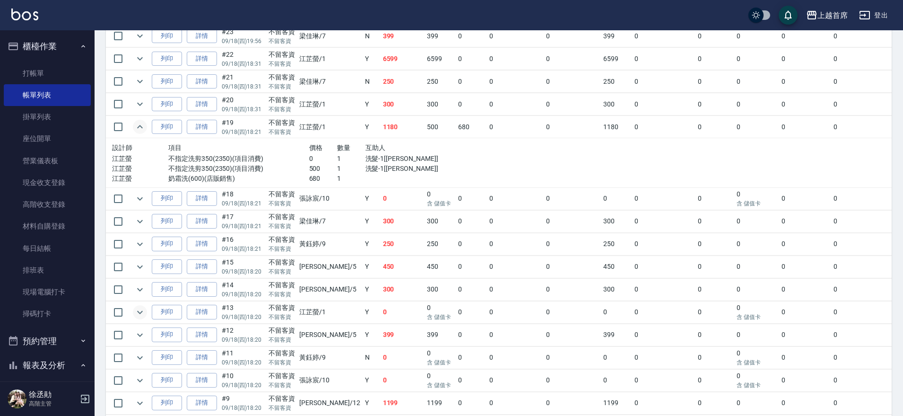
click at [139, 126] on icon "expand row" at bounding box center [139, 126] width 11 height 11
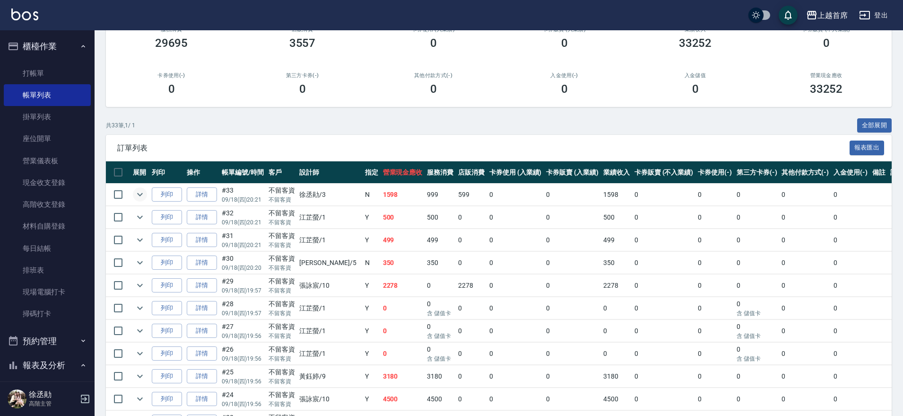
scroll to position [73, 0]
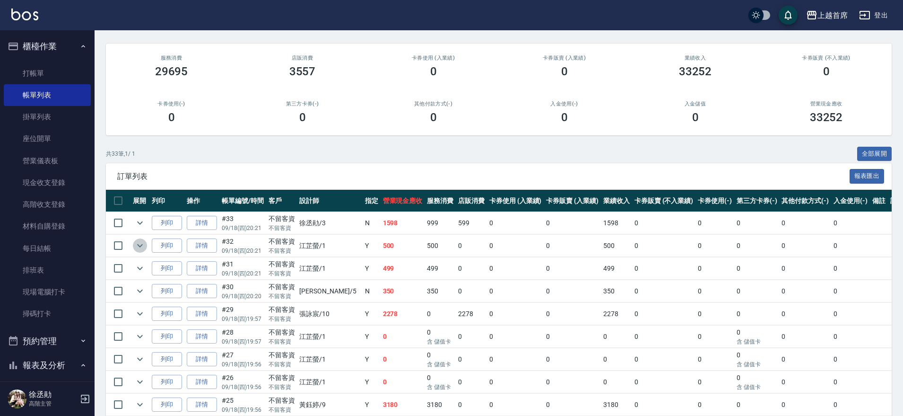
click at [143, 244] on icon "expand row" at bounding box center [139, 245] width 11 height 11
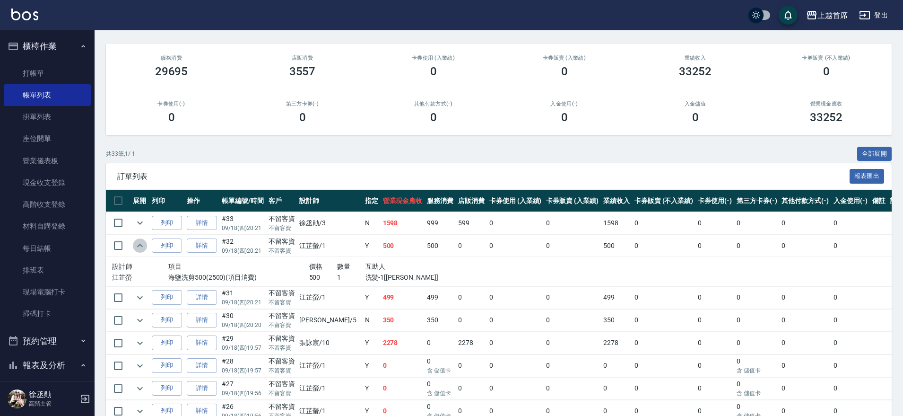
click at [143, 244] on icon "expand row" at bounding box center [139, 245] width 11 height 11
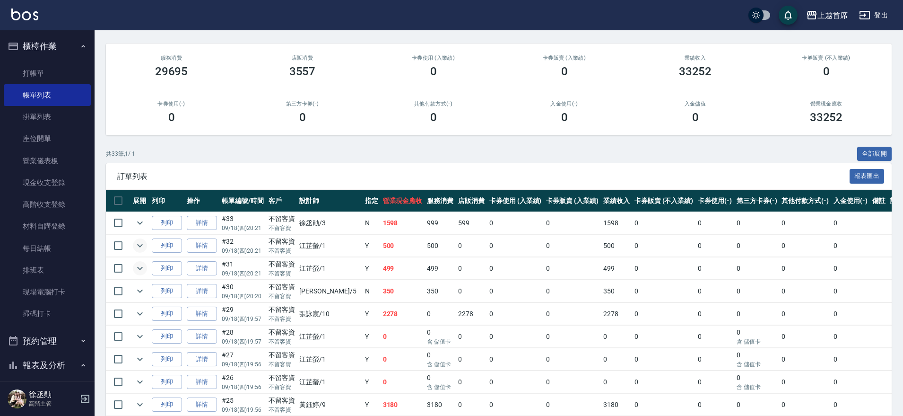
click at [139, 269] on icon "expand row" at bounding box center [140, 268] width 6 height 3
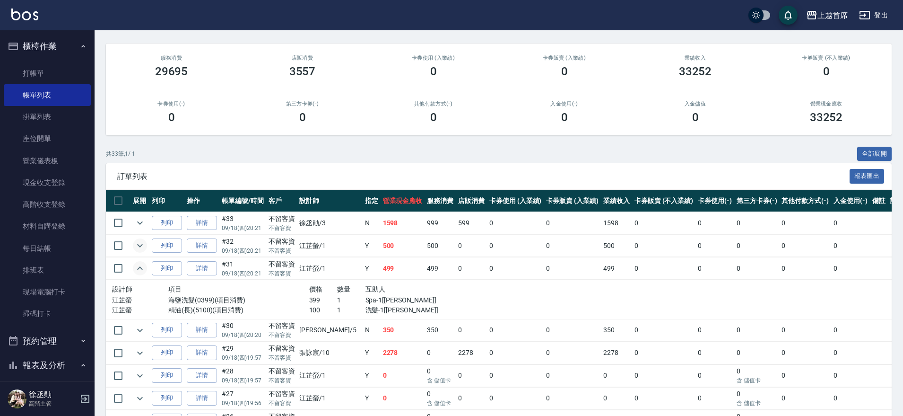
click at [139, 269] on icon "expand row" at bounding box center [139, 267] width 11 height 11
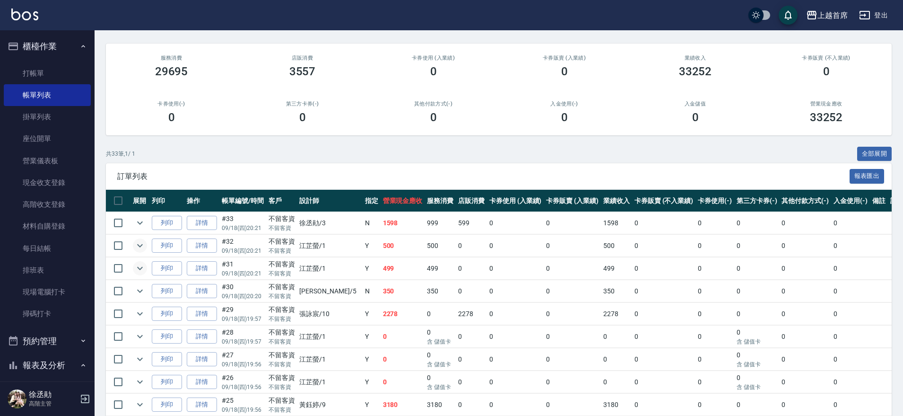
scroll to position [132, 0]
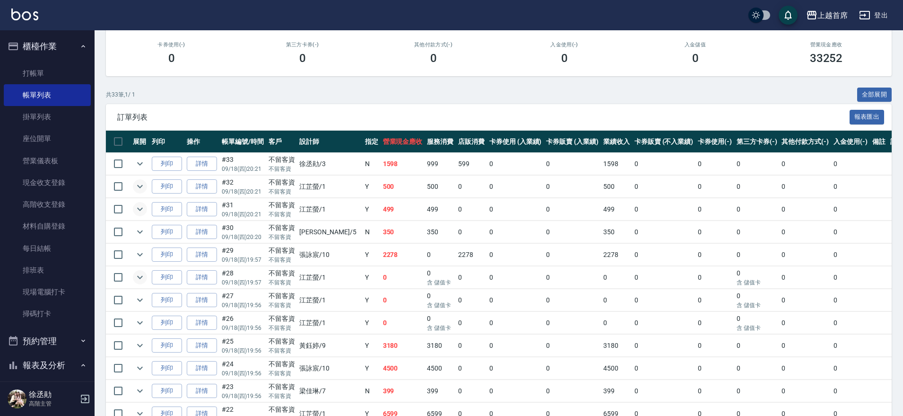
click at [146, 279] on button "expand row" at bounding box center [140, 277] width 14 height 14
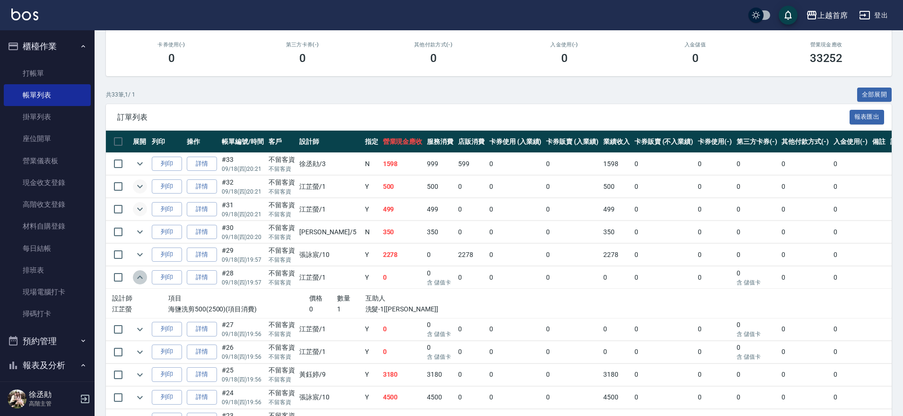
click at [140, 279] on icon "expand row" at bounding box center [139, 276] width 11 height 11
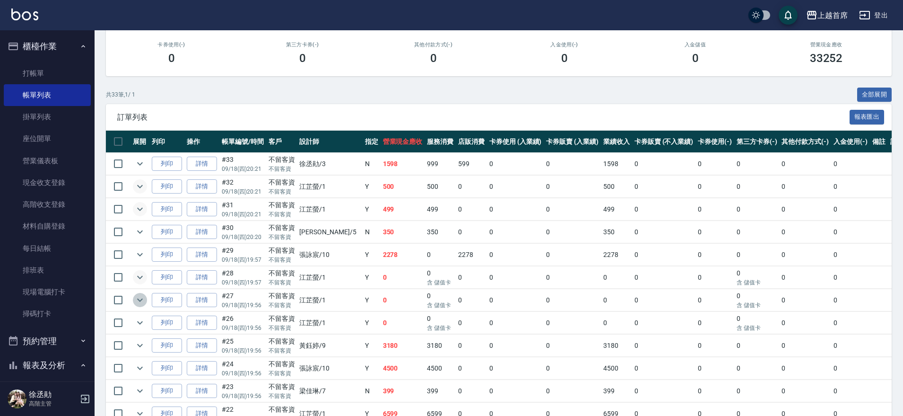
click at [139, 300] on icon "expand row" at bounding box center [140, 299] width 6 height 3
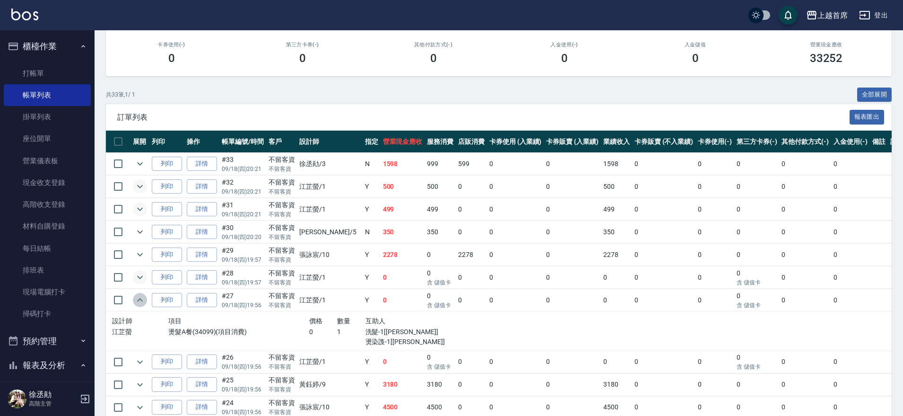
click at [139, 300] on icon "expand row" at bounding box center [140, 299] width 6 height 3
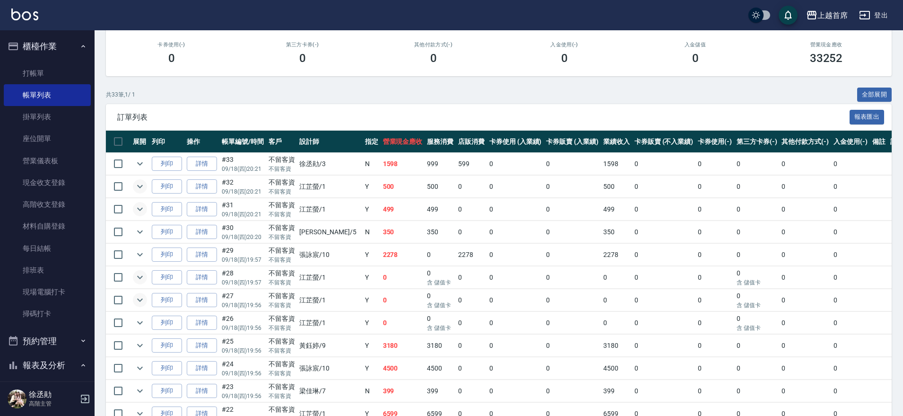
click at [139, 300] on icon "expand row" at bounding box center [140, 299] width 6 height 3
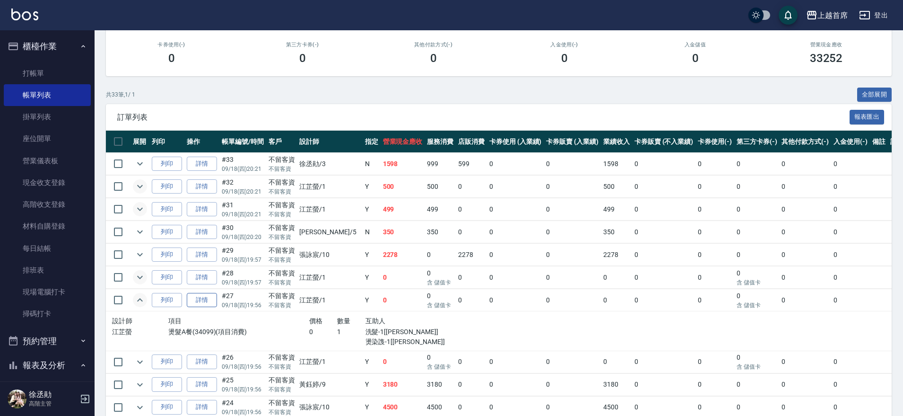
click at [204, 303] on link "詳情" at bounding box center [202, 300] width 30 height 15
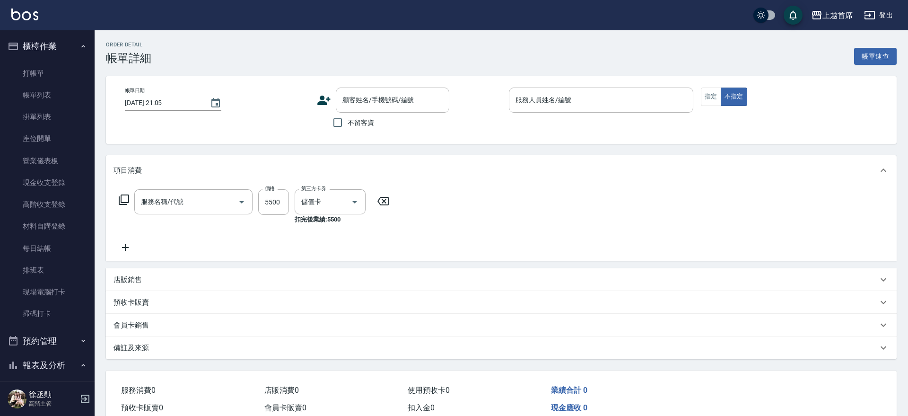
type input "[DATE] 19:56"
checkbox input "true"
type input "[PERSON_NAME]-1"
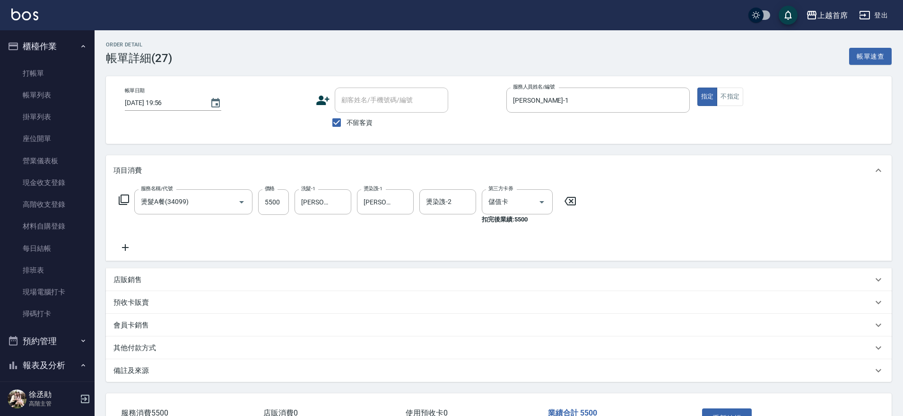
type input "燙髮A餐(34099)"
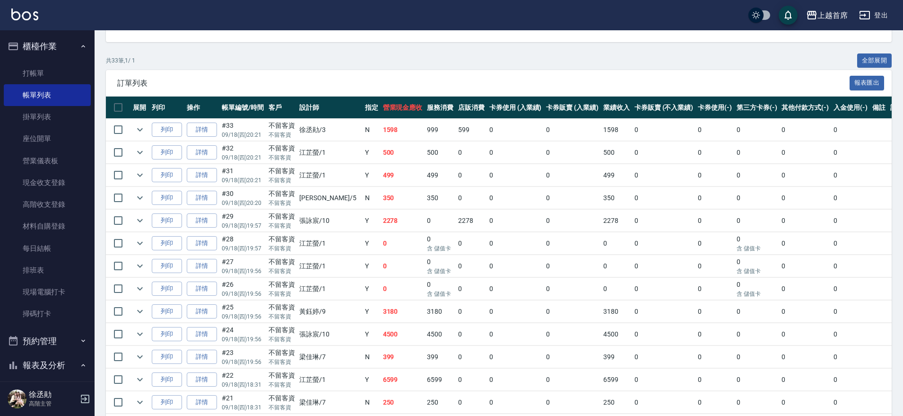
scroll to position [194, 0]
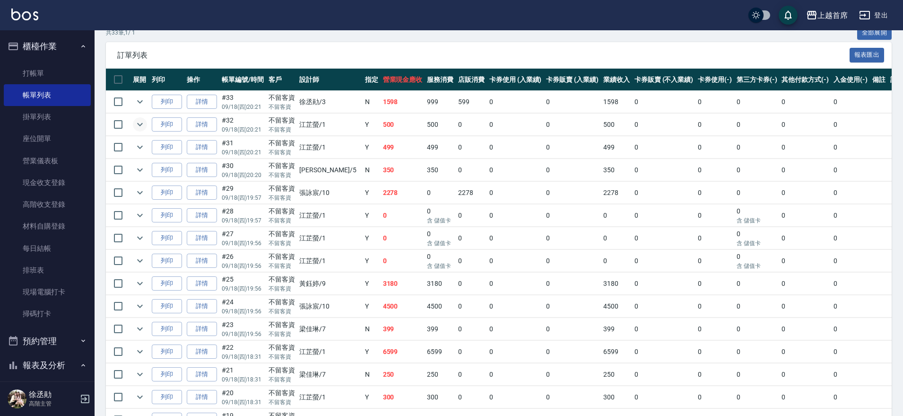
click at [139, 122] on icon "expand row" at bounding box center [139, 124] width 11 height 11
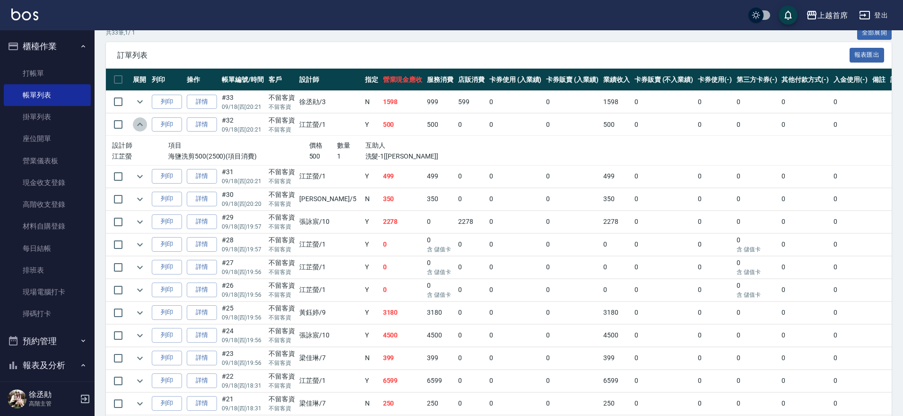
click at [141, 125] on icon "expand row" at bounding box center [139, 124] width 11 height 11
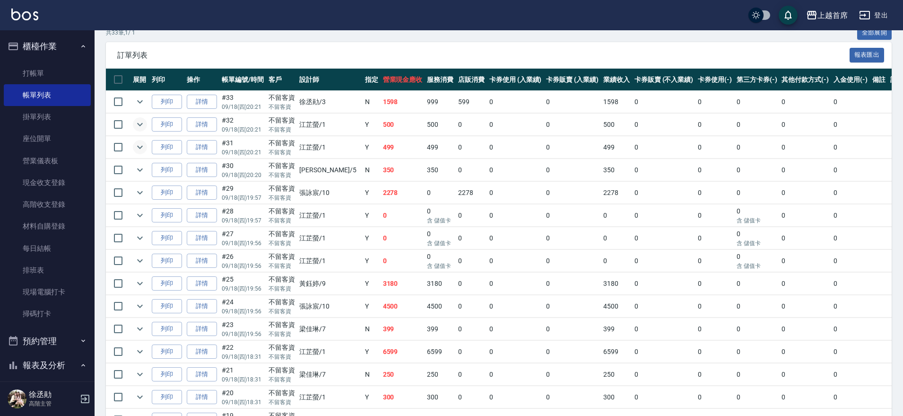
click at [142, 152] on icon "expand row" at bounding box center [139, 146] width 11 height 11
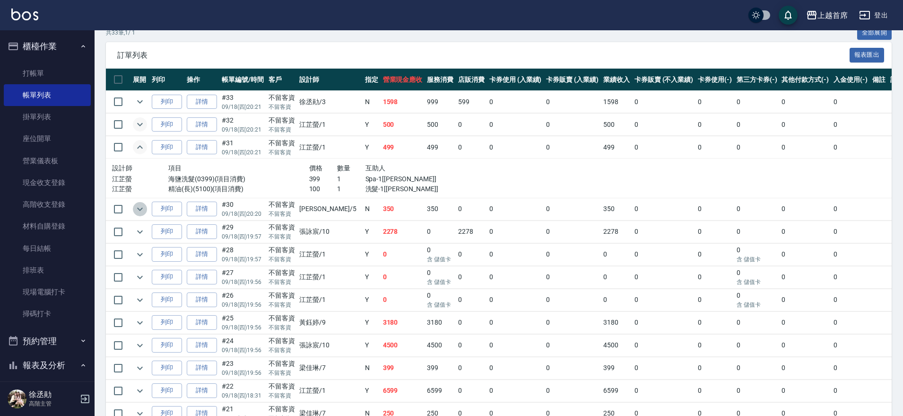
click at [137, 205] on icon "expand row" at bounding box center [139, 208] width 11 height 11
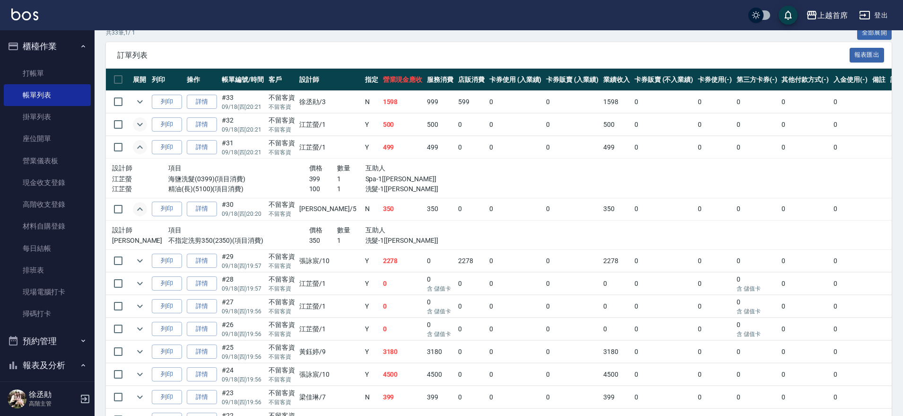
click at [139, 147] on icon "expand row" at bounding box center [140, 146] width 6 height 3
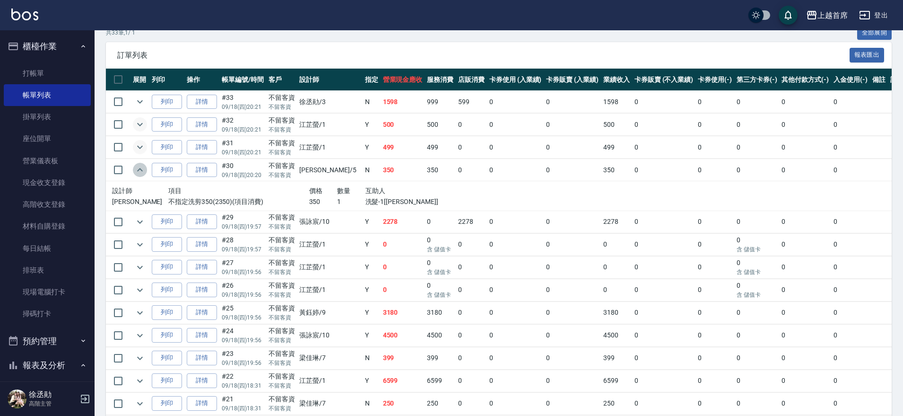
click at [138, 169] on icon "expand row" at bounding box center [139, 169] width 11 height 11
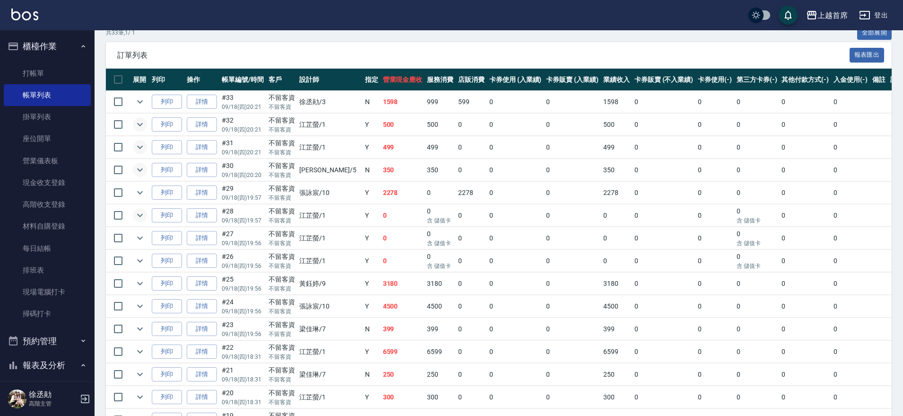
click at [144, 218] on icon "expand row" at bounding box center [139, 215] width 11 height 11
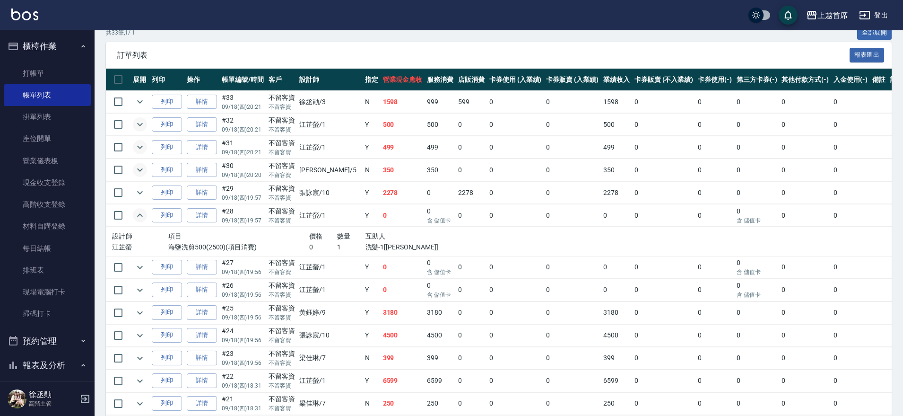
click at [139, 213] on icon "expand row" at bounding box center [139, 215] width 11 height 11
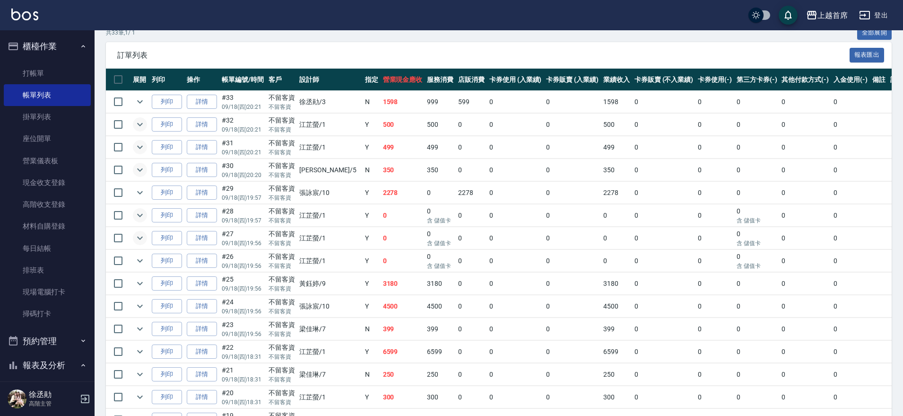
click at [143, 240] on icon "expand row" at bounding box center [139, 237] width 11 height 11
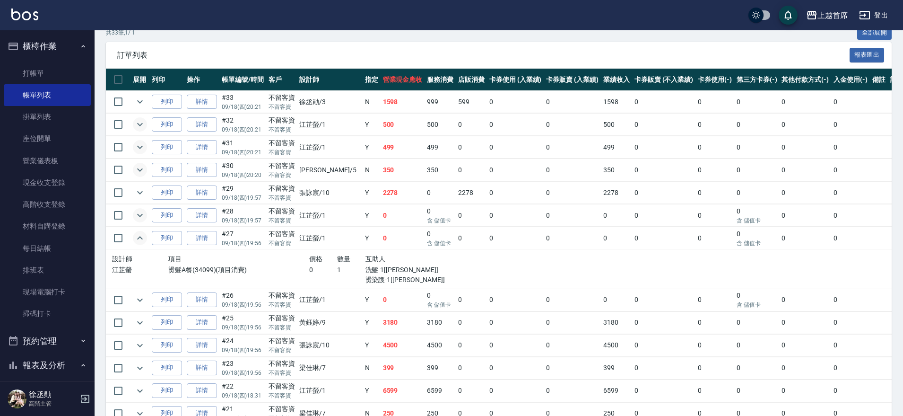
click at [143, 240] on icon "expand row" at bounding box center [139, 237] width 11 height 11
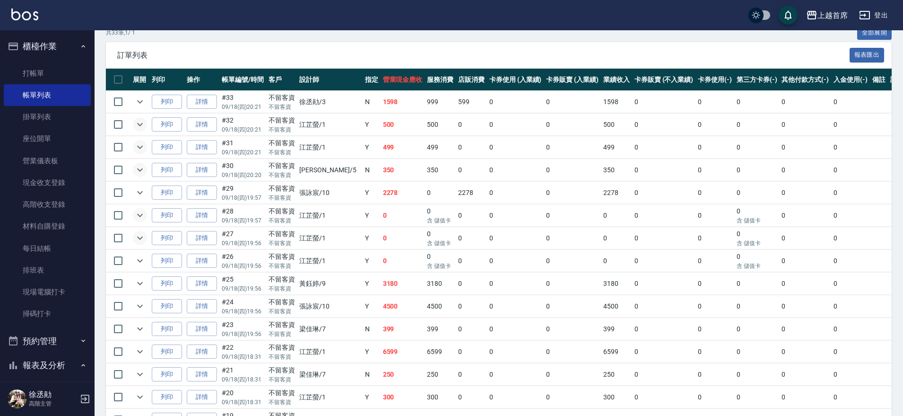
click at [143, 240] on icon "expand row" at bounding box center [139, 237] width 11 height 11
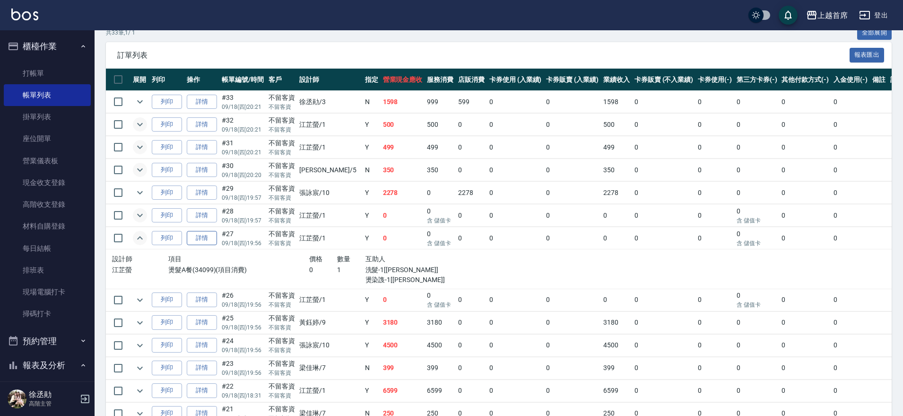
click at [201, 238] on link "詳情" at bounding box center [202, 238] width 30 height 15
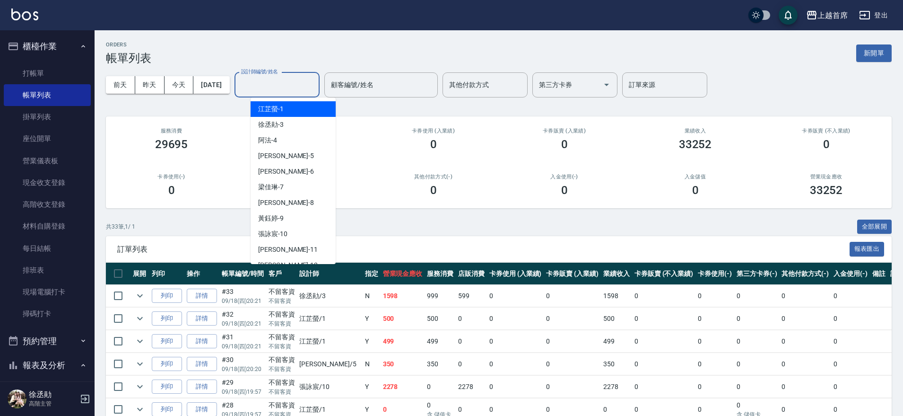
click at [310, 82] on input "設計師編號/姓名" at bounding box center [277, 85] width 77 height 17
click at [289, 111] on div "[PERSON_NAME]-1" at bounding box center [293, 109] width 85 height 16
type input "[PERSON_NAME]-1"
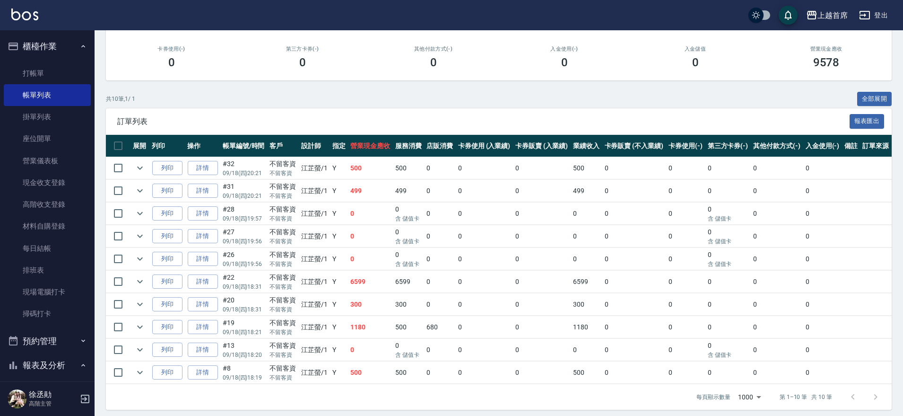
scroll to position [133, 0]
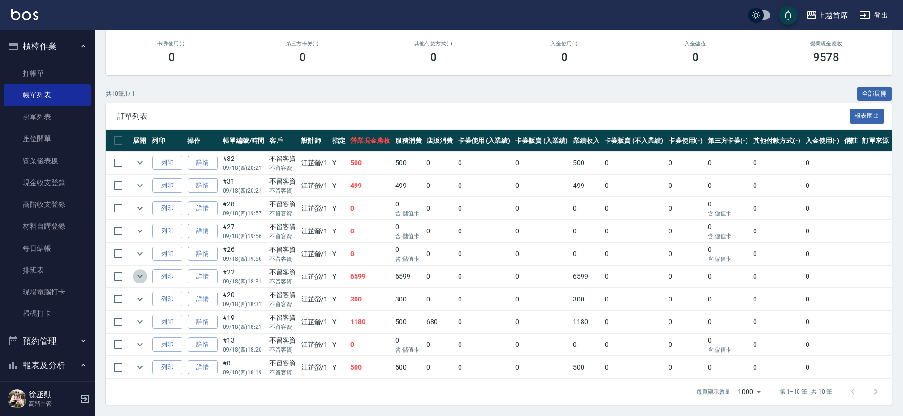
drag, startPoint x: 138, startPoint y: 273, endPoint x: 189, endPoint y: 284, distance: 52.2
click at [138, 273] on icon "expand row" at bounding box center [139, 276] width 11 height 11
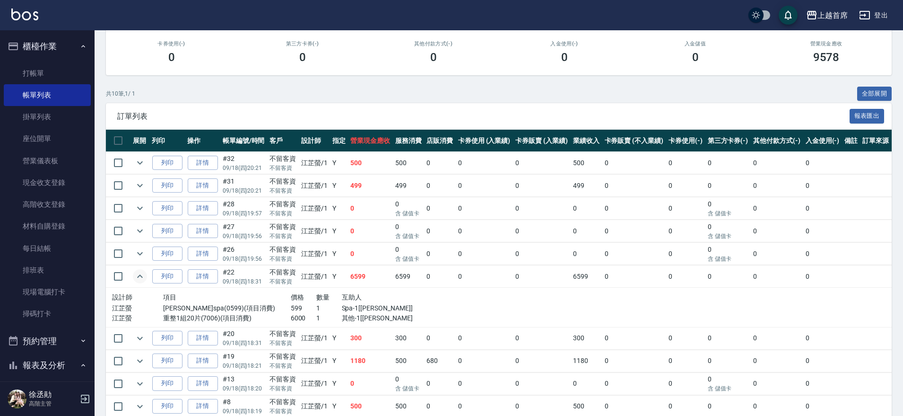
click at [137, 275] on icon "expand row" at bounding box center [139, 276] width 11 height 11
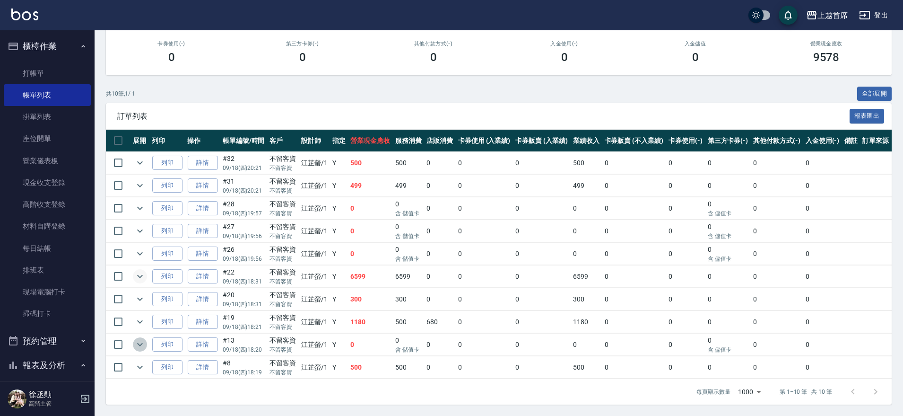
click at [136, 342] on icon "expand row" at bounding box center [139, 344] width 11 height 11
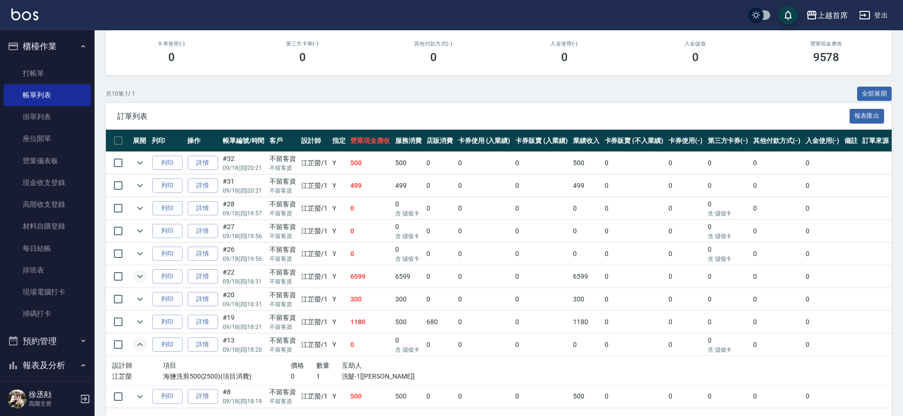
click at [140, 342] on icon "expand row" at bounding box center [139, 344] width 11 height 11
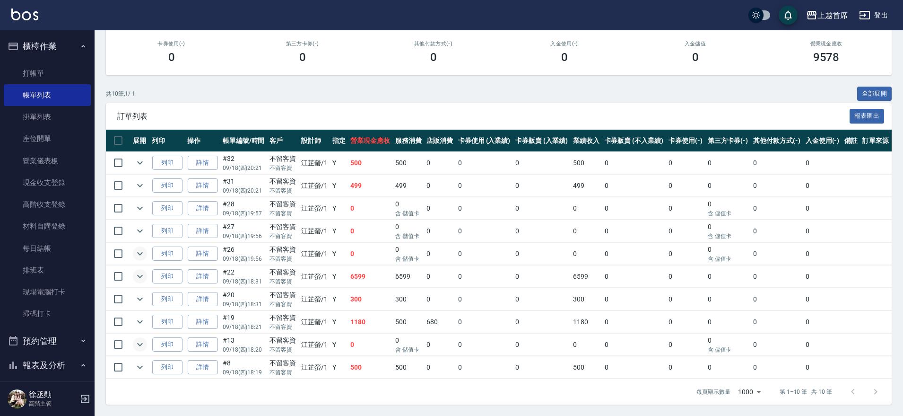
click at [139, 253] on icon "expand row" at bounding box center [140, 253] width 6 height 3
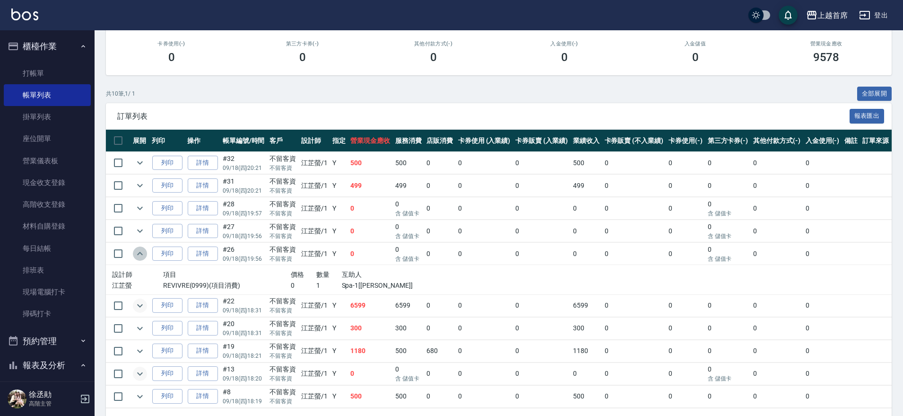
click at [140, 255] on icon "expand row" at bounding box center [139, 253] width 11 height 11
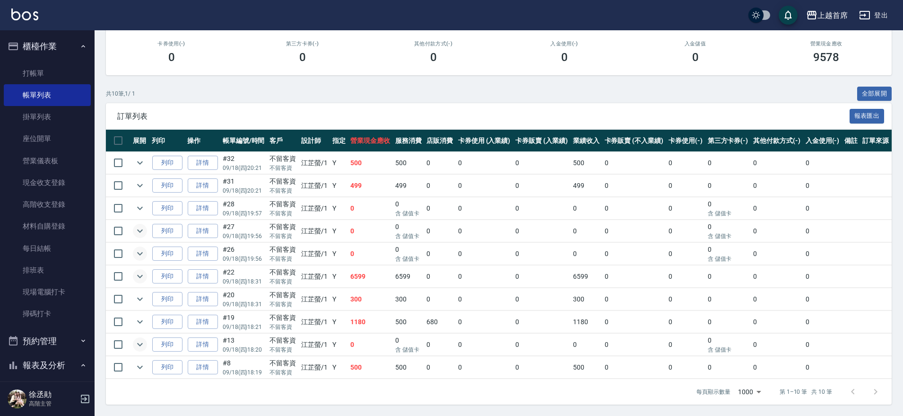
click at [133, 229] on button "expand row" at bounding box center [140, 231] width 14 height 14
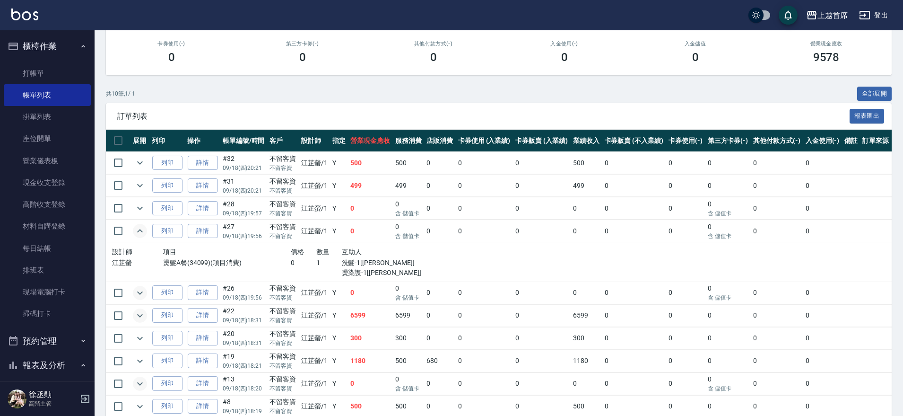
click at [138, 231] on icon "expand row" at bounding box center [139, 230] width 11 height 11
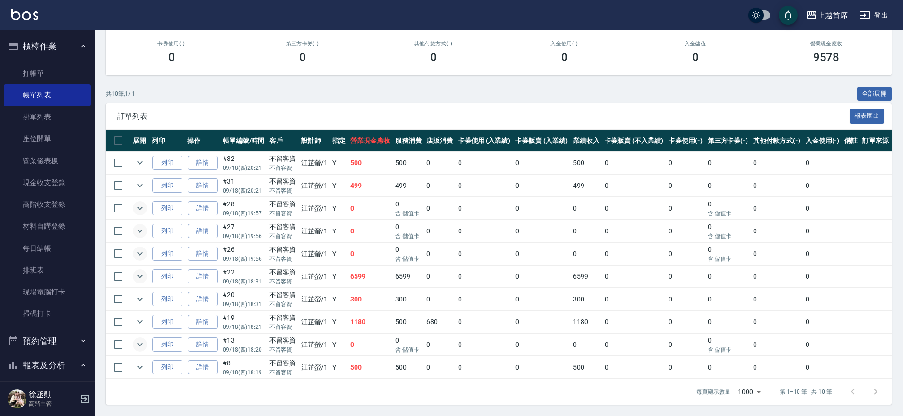
click at [142, 208] on icon "expand row" at bounding box center [139, 207] width 11 height 11
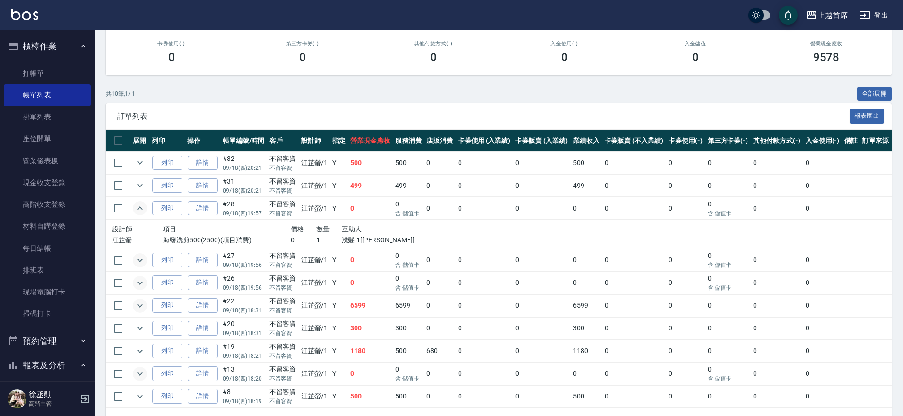
click at [142, 208] on icon "expand row" at bounding box center [140, 207] width 6 height 3
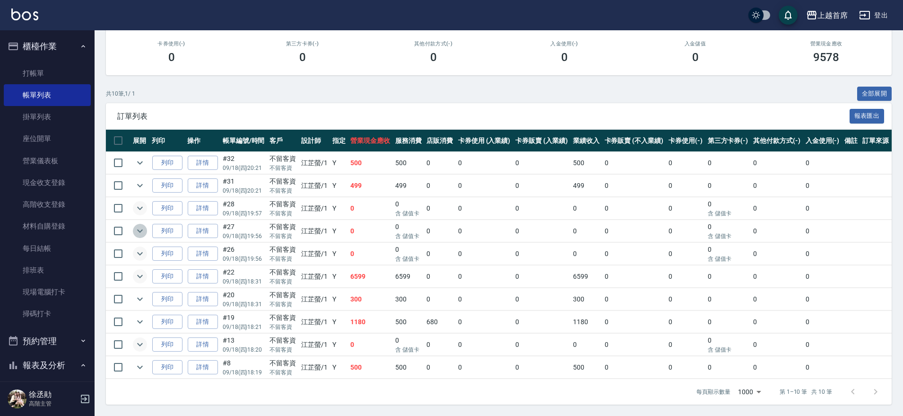
click at [139, 232] on icon "expand row" at bounding box center [139, 230] width 11 height 11
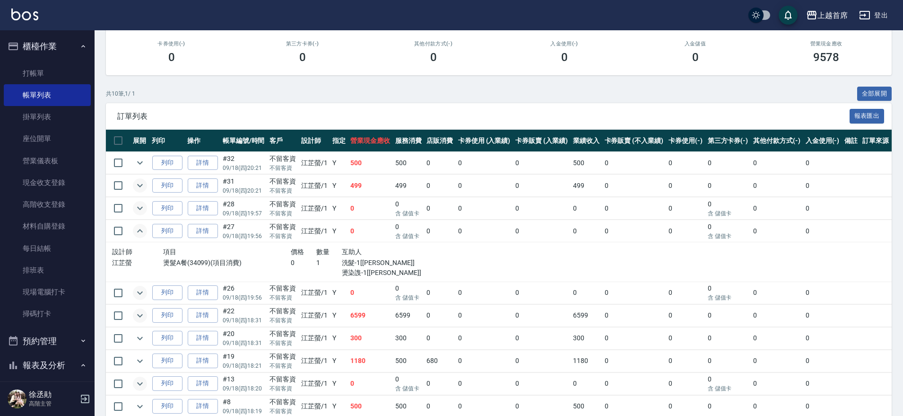
click at [142, 186] on icon "expand row" at bounding box center [139, 185] width 11 height 11
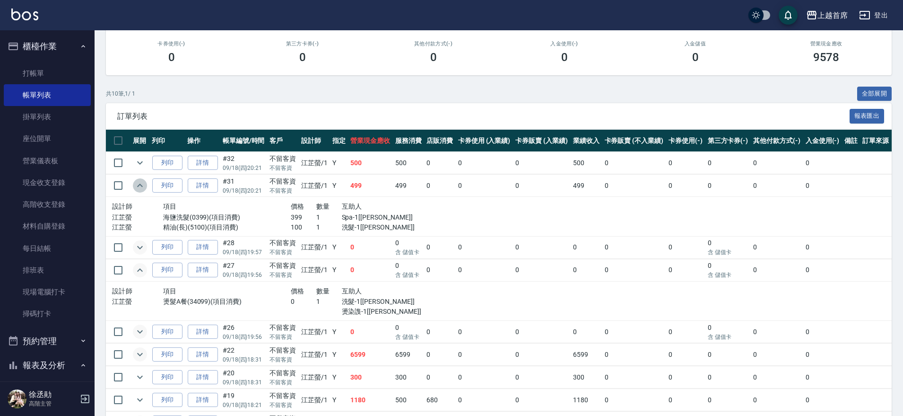
click at [146, 185] on button "expand row" at bounding box center [140, 185] width 14 height 14
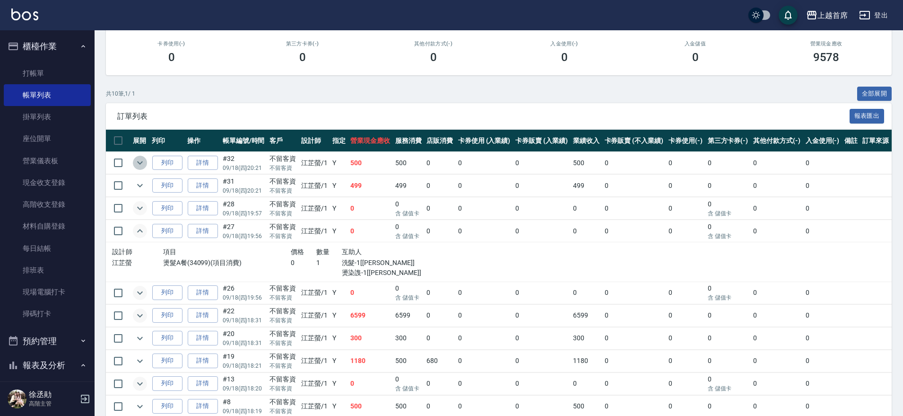
click at [144, 161] on icon "expand row" at bounding box center [139, 162] width 11 height 11
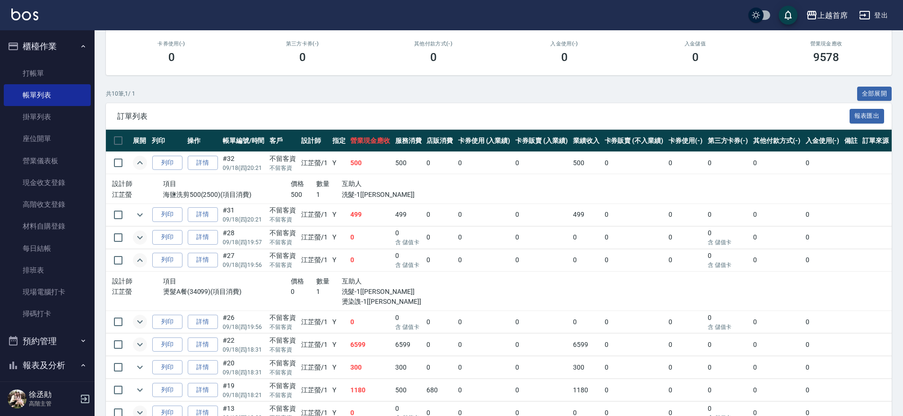
click at [144, 161] on icon "expand row" at bounding box center [139, 162] width 11 height 11
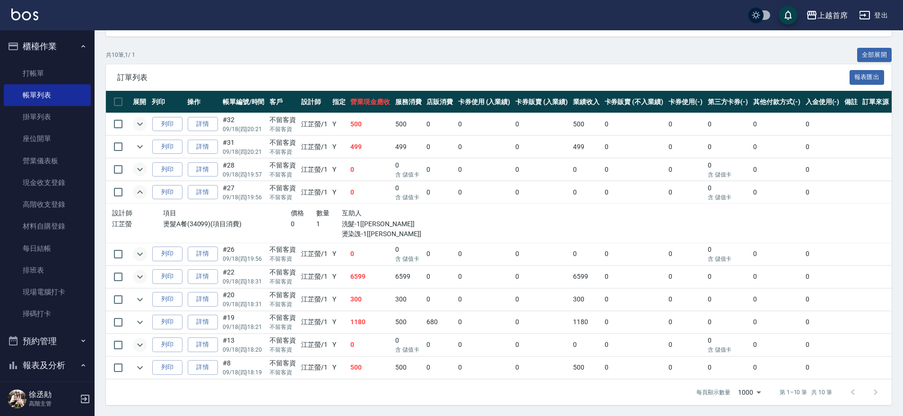
scroll to position [172, 0]
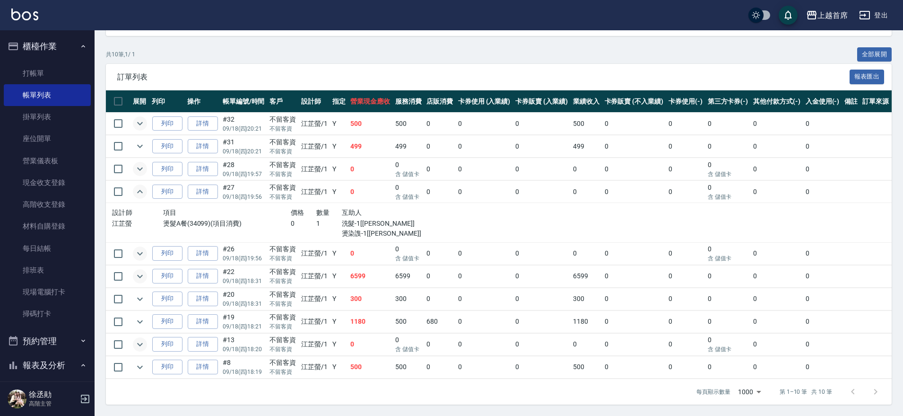
click at [140, 255] on icon "expand row" at bounding box center [139, 253] width 11 height 11
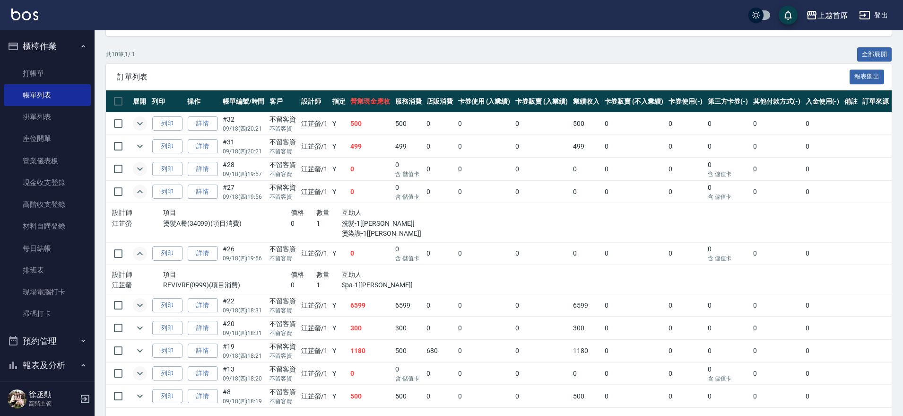
click at [142, 252] on icon "expand row" at bounding box center [139, 253] width 11 height 11
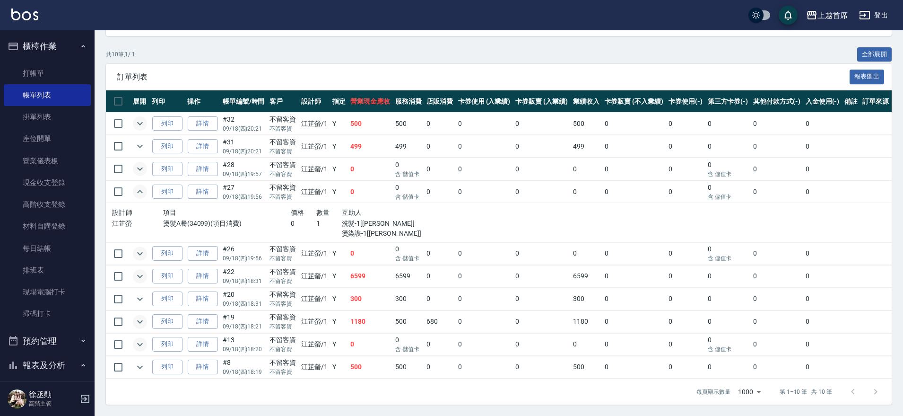
click at [138, 319] on icon "expand row" at bounding box center [139, 321] width 11 height 11
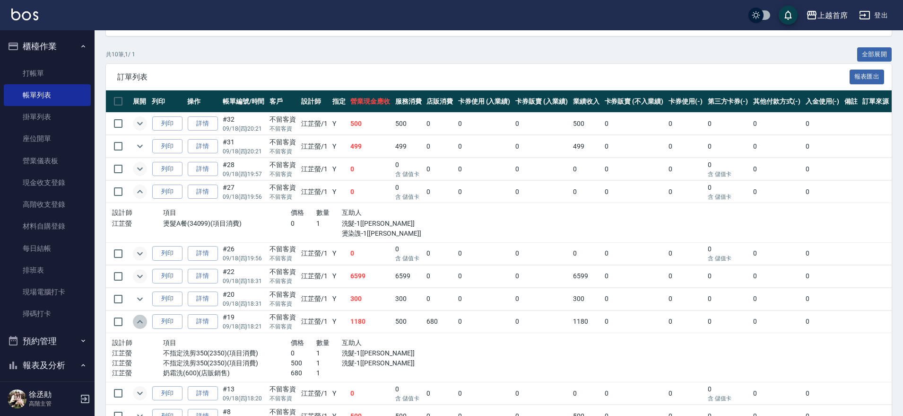
click at [139, 319] on icon "expand row" at bounding box center [139, 321] width 11 height 11
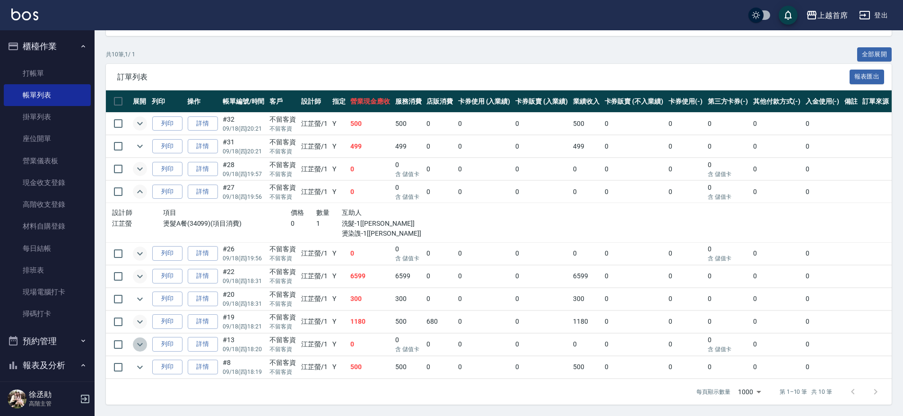
click at [141, 345] on icon "expand row" at bounding box center [139, 344] width 11 height 11
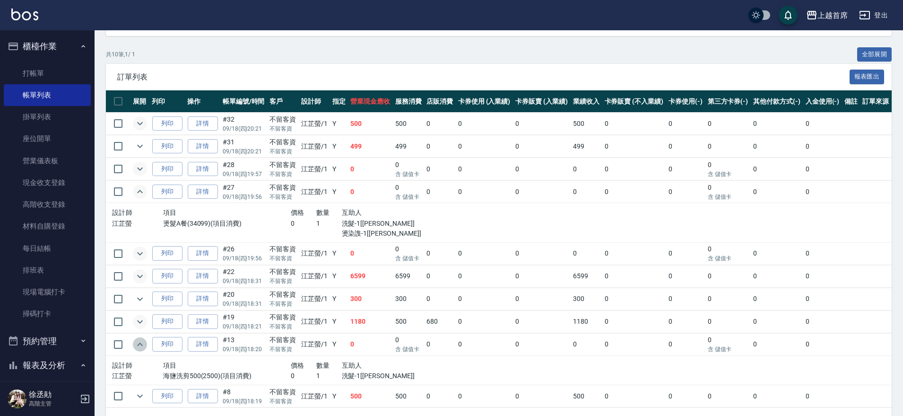
click at [141, 345] on icon "expand row" at bounding box center [139, 344] width 11 height 11
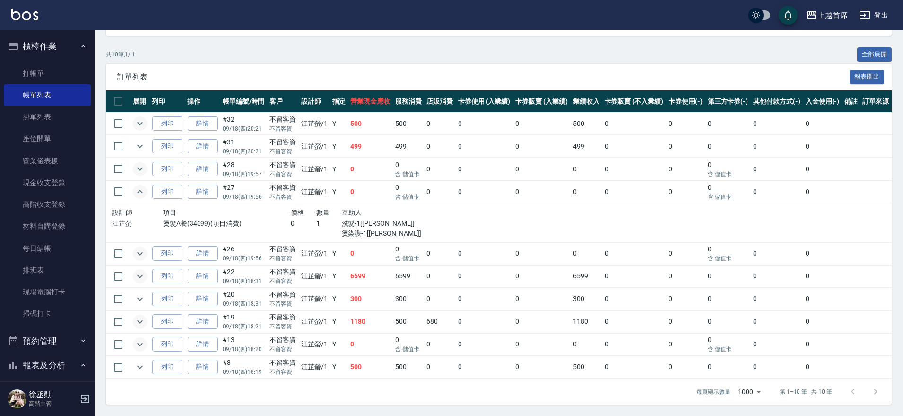
click at [148, 221] on p "江芷螢" at bounding box center [137, 223] width 51 height 10
click at [140, 188] on icon "expand row" at bounding box center [139, 191] width 11 height 11
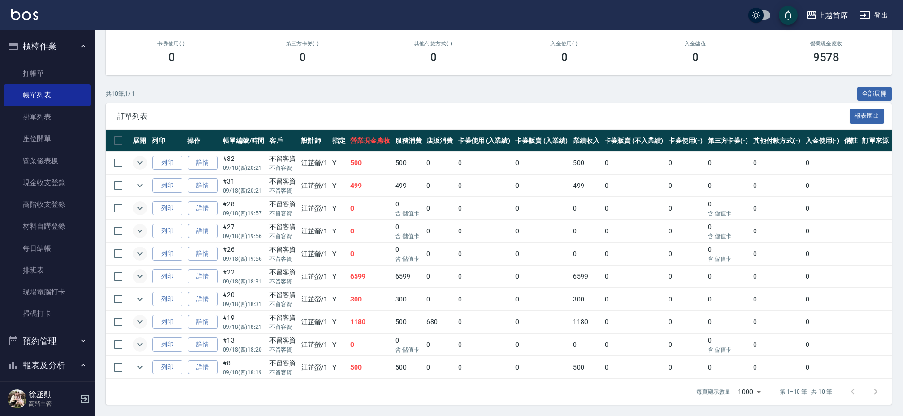
scroll to position [133, 0]
click at [201, 228] on link "詳情" at bounding box center [203, 231] width 30 height 15
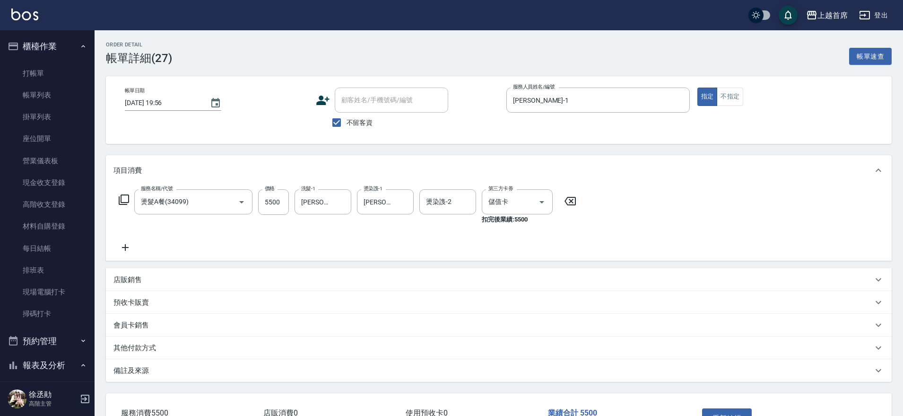
click at [125, 246] on icon at bounding box center [125, 247] width 7 height 7
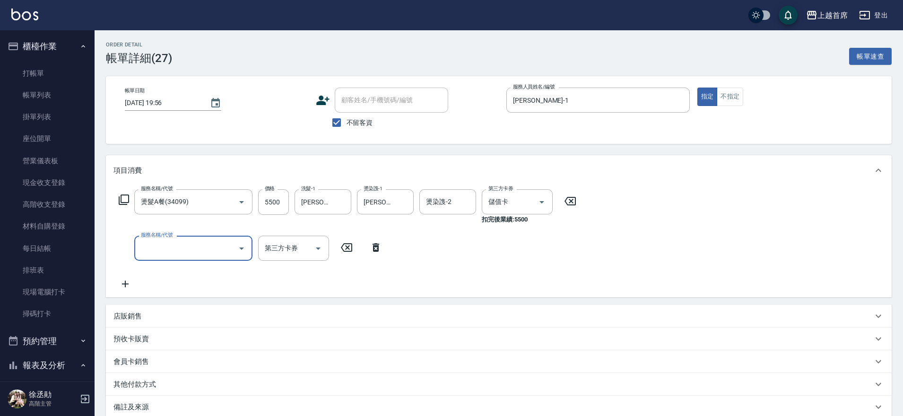
click at [243, 247] on icon "Open" at bounding box center [241, 248] width 5 height 2
click at [559, 251] on div "服務名稱/代號 燙髮A餐(34099) 服務名稱/代號 價格 5500 價格 洗髮-1 [PERSON_NAME]-16 洗髮-1 燙染謢-1 [PERSON…" at bounding box center [348, 239] width 469 height 100
click at [208, 205] on input "燙髮A餐(34099)" at bounding box center [180, 201] width 83 height 17
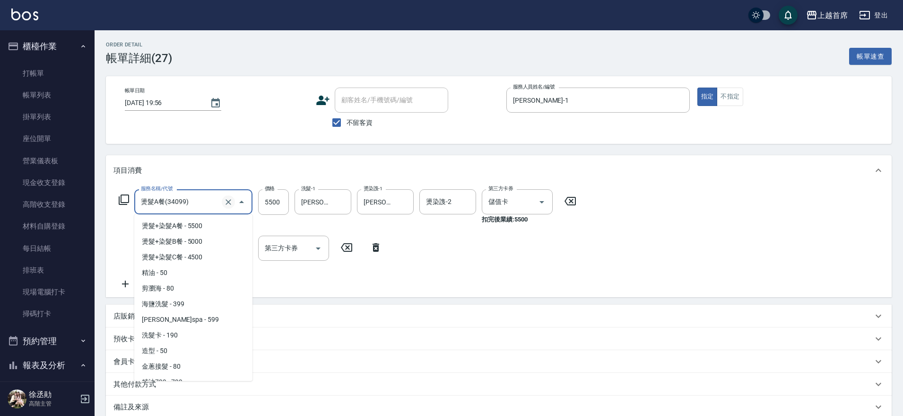
scroll to position [680, 0]
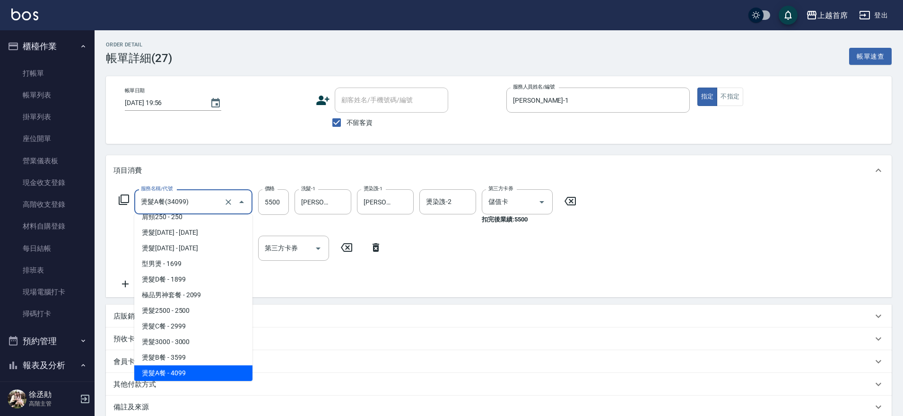
click at [216, 204] on input "燙髮A餐(34099)" at bounding box center [180, 201] width 83 height 17
click at [227, 204] on icon "Clear" at bounding box center [228, 201] width 9 height 9
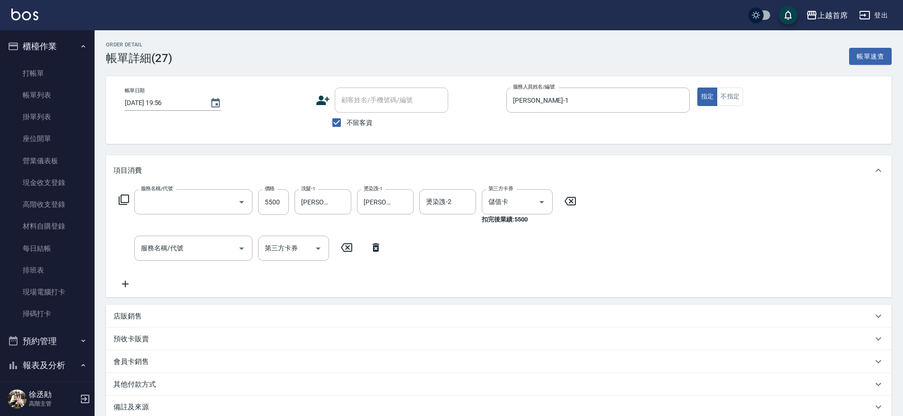
type input "燙髮A餐(34099)"
click at [121, 203] on icon at bounding box center [123, 199] width 11 height 11
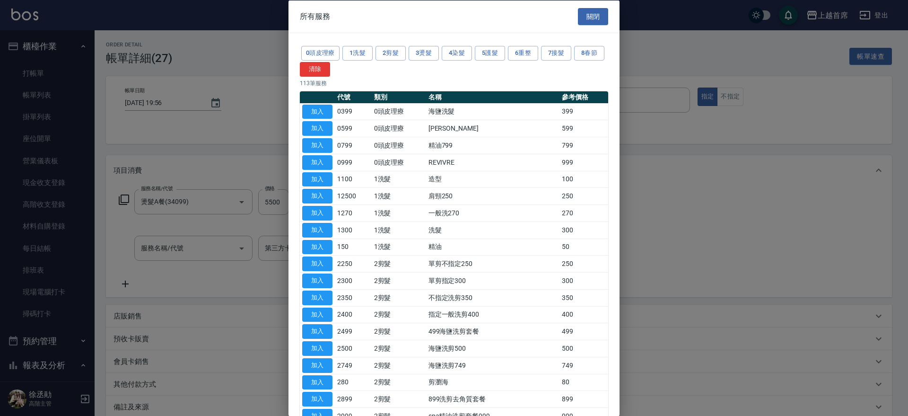
click at [205, 219] on div at bounding box center [454, 208] width 908 height 416
click at [209, 203] on div at bounding box center [454, 208] width 908 height 416
click at [201, 223] on div at bounding box center [454, 208] width 908 height 416
drag, startPoint x: 581, startPoint y: 15, endPoint x: 530, endPoint y: 52, distance: 62.6
click at [581, 16] on button "關閉" at bounding box center [593, 16] width 30 height 17
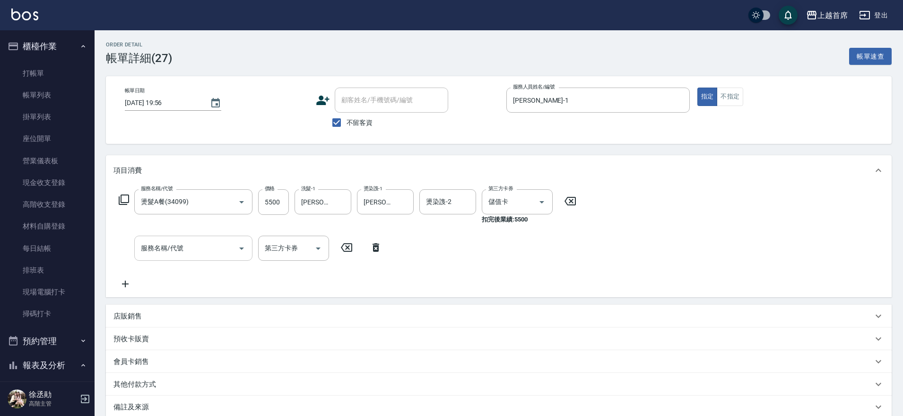
click at [198, 256] on div "服務名稱/代號" at bounding box center [193, 248] width 118 height 25
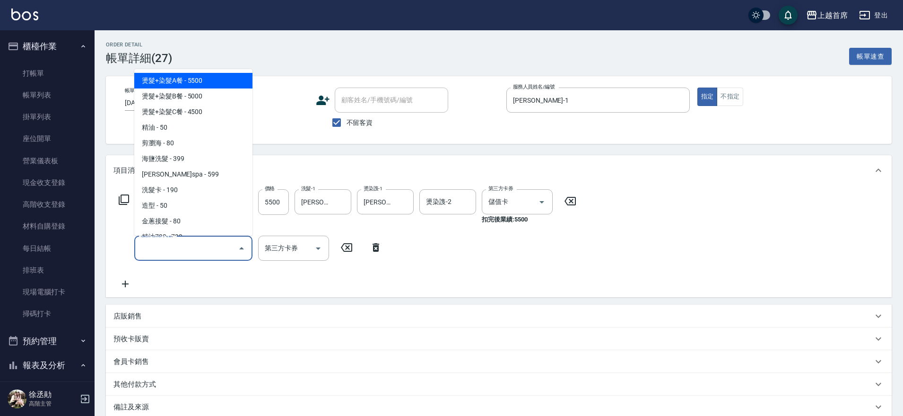
click at [163, 77] on span "燙髮+染髮A餐 - 5500" at bounding box center [193, 81] width 118 height 16
type input "燙髮+染髮A餐(31)"
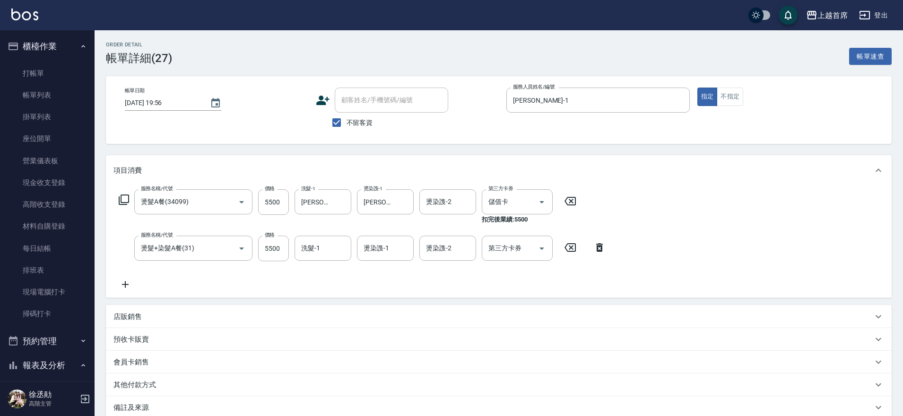
click at [570, 201] on icon at bounding box center [571, 200] width 24 height 11
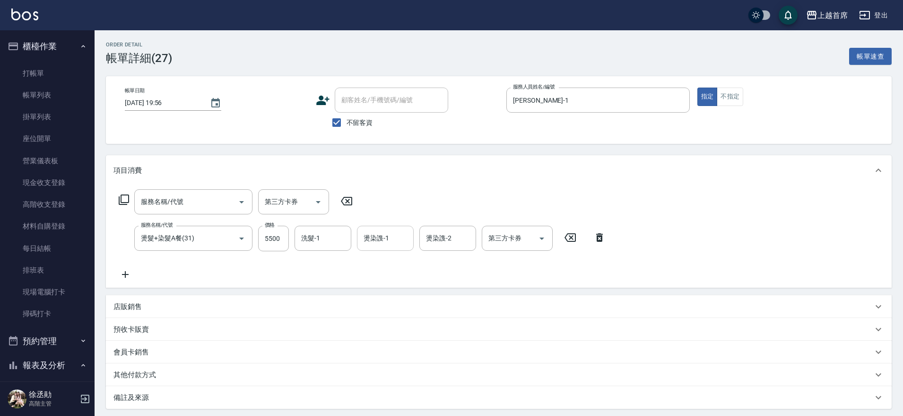
click at [388, 239] on input "燙染謢-1" at bounding box center [385, 238] width 48 height 17
click at [373, 263] on span "[PERSON_NAME]-16" at bounding box center [379, 262] width 29 height 10
type input "[PERSON_NAME]-16"
click at [448, 244] on input "燙染謢-2" at bounding box center [448, 238] width 48 height 17
type input "39"
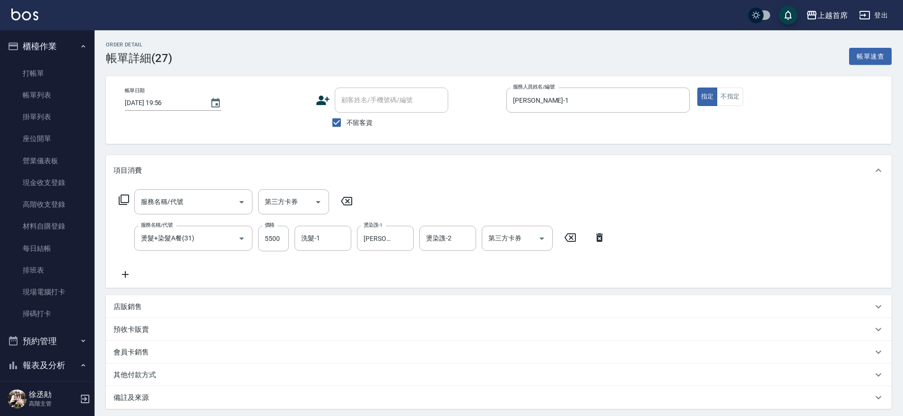
click at [651, 188] on div "服務名稱/代號 服務名稱/代號 第三方卡券 第三方卡券 服務名稱/代號 燙髮+染髮A餐(31) 服務名稱/代號 價格 5500 價格 洗髮-1 洗髮-1 燙染…" at bounding box center [499, 236] width 786 height 102
click at [446, 238] on input "燙染謢-2" at bounding box center [448, 238] width 48 height 17
click at [444, 263] on span "[PERSON_NAME] -39" at bounding box center [457, 262] width 60 height 10
type input "[PERSON_NAME]-39"
click at [327, 239] on input "洗髮-1" at bounding box center [323, 238] width 48 height 17
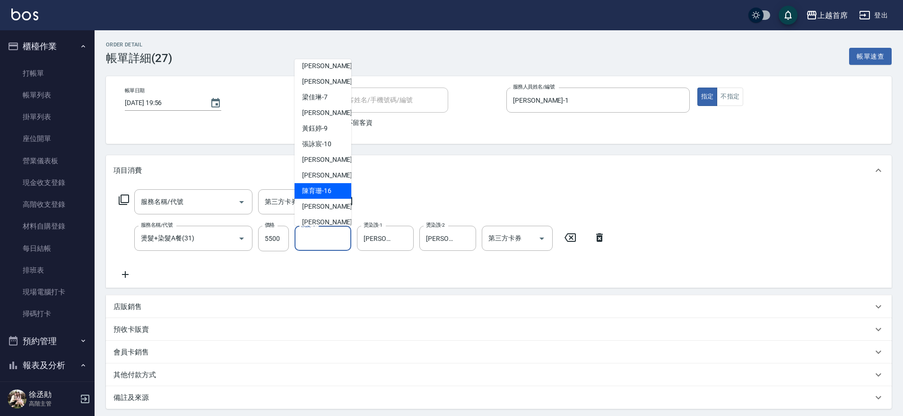
scroll to position [59, 0]
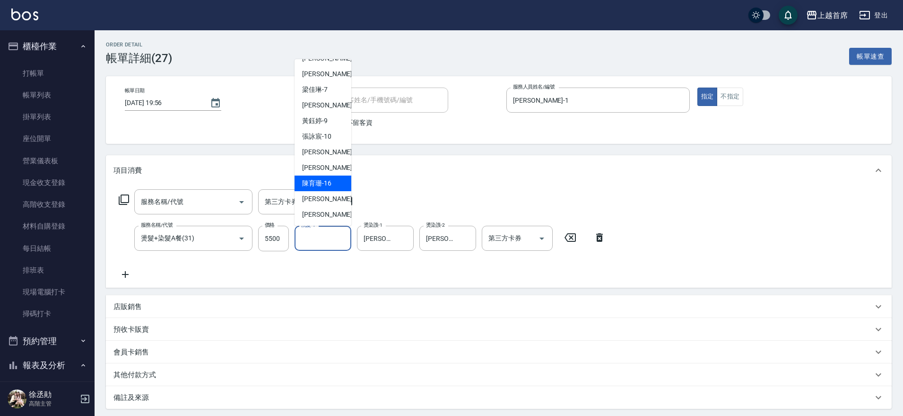
click at [329, 184] on span "[PERSON_NAME]-16" at bounding box center [316, 183] width 29 height 10
type input "[PERSON_NAME]-16"
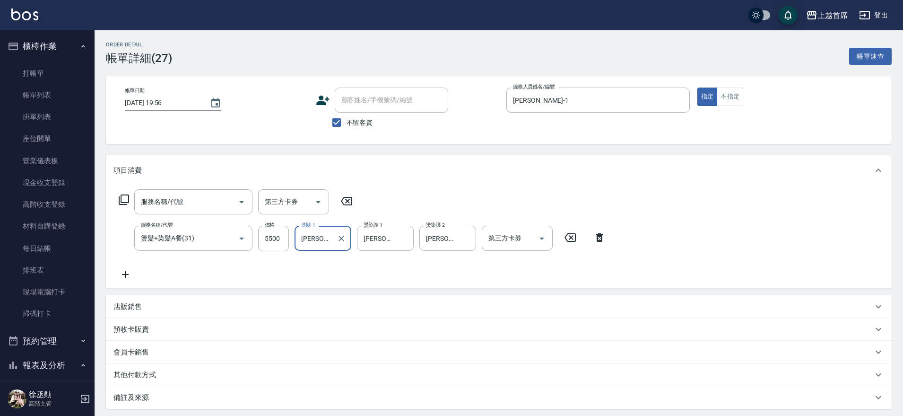
click at [703, 238] on div "服務名稱/代號 服務名稱/代號 第三方卡券 第三方卡券 服務名稱/代號 燙髮+染髮A餐(31) 服務名稱/代號 價格 5500 價格 洗髮-1 [PERSON…" at bounding box center [499, 236] width 786 height 102
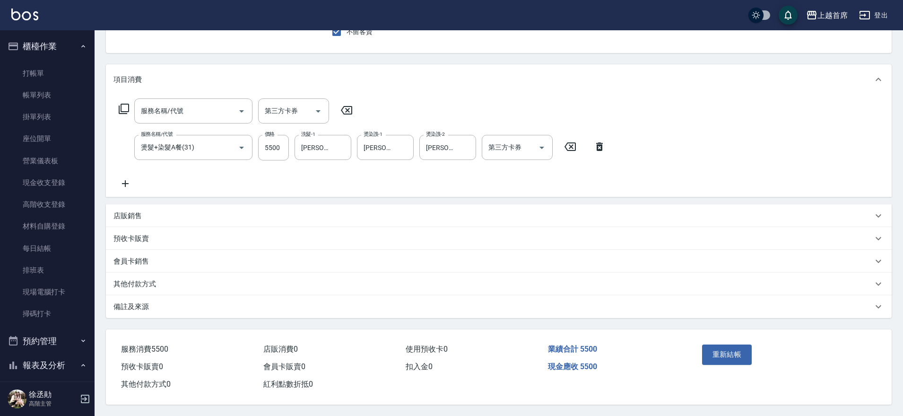
scroll to position [95, 0]
click at [733, 349] on button "重新結帳" at bounding box center [727, 354] width 50 height 20
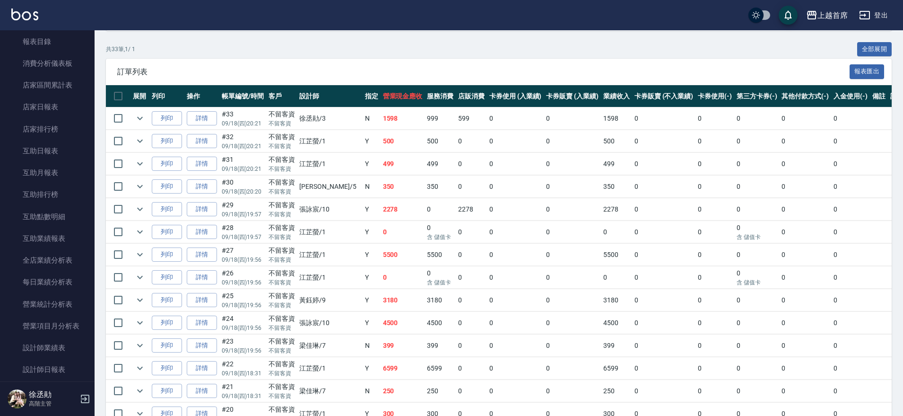
scroll to position [328, 0]
click at [56, 176] on link "互助日報表" at bounding box center [47, 174] width 87 height 22
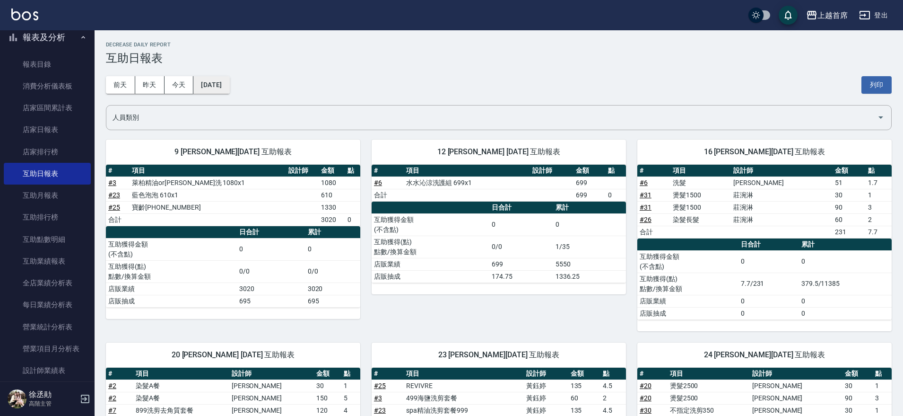
click at [212, 86] on button "[DATE]" at bounding box center [211, 84] width 36 height 17
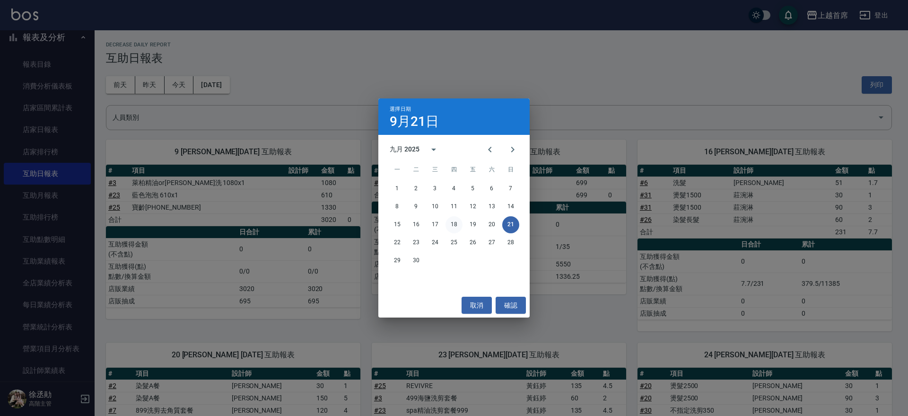
click at [450, 223] on button "18" at bounding box center [454, 224] width 17 height 17
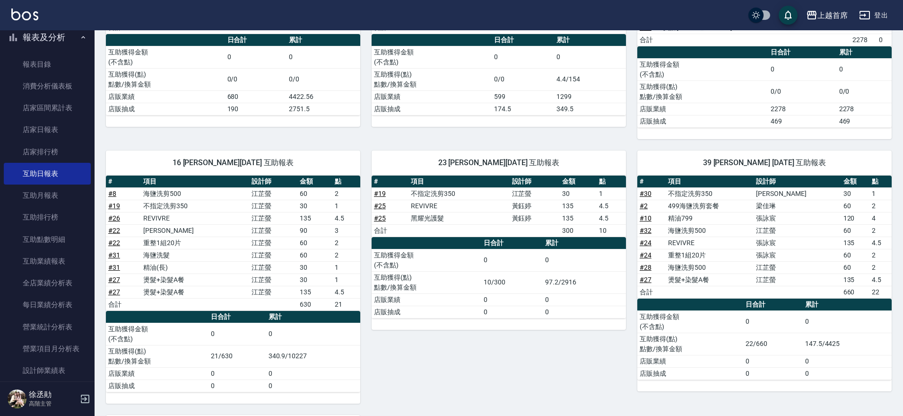
scroll to position [185, 0]
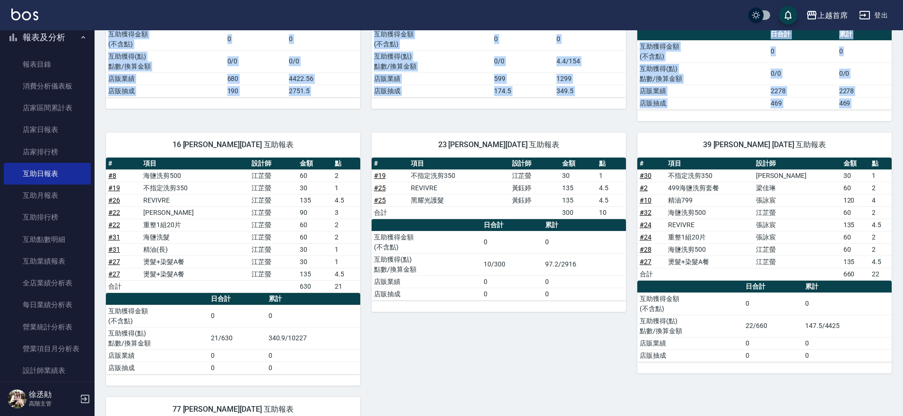
drag, startPoint x: 99, startPoint y: 131, endPoint x: 97, endPoint y: 103, distance: 27.5
click at [98, 101] on div "1 [PERSON_NAME][DATE] 互助報表 # 項目 設計師 金額 點 # 19 奶霜洗 680x1 680 合計 680 0 日合計 累計 互助獲…" at bounding box center [493, 284] width 797 height 682
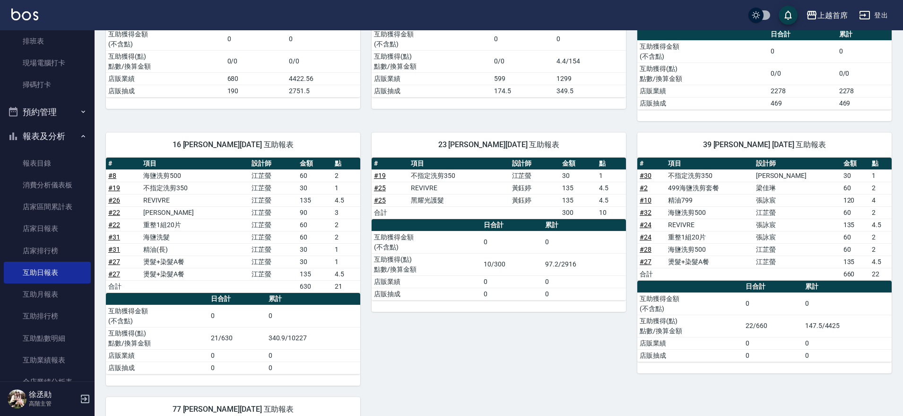
drag, startPoint x: 430, startPoint y: 376, endPoint x: 274, endPoint y: 377, distance: 156.1
click at [410, 376] on div "23 [PERSON_NAME][DATE] 互助報表 # 項目 設計師 金額 點 # 19 不指定洗剪350 [PERSON_NAME]30 1 # 25 …" at bounding box center [493, 253] width 266 height 264
click at [55, 263] on link "互助日報表" at bounding box center [47, 273] width 87 height 22
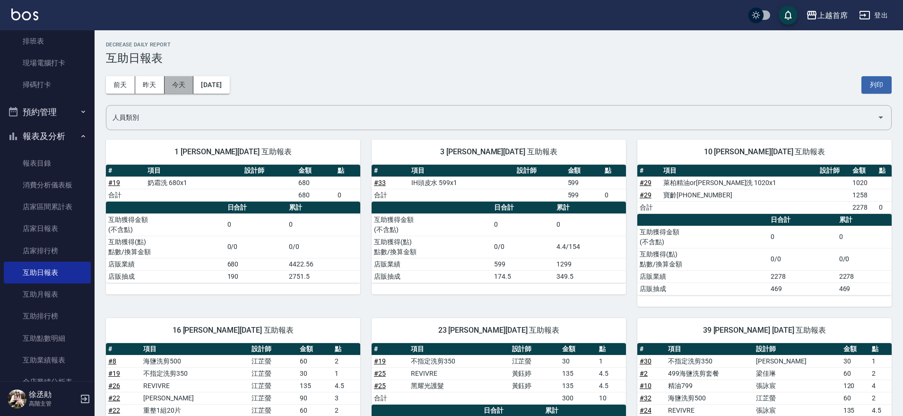
click at [178, 87] on button "今天" at bounding box center [179, 84] width 29 height 17
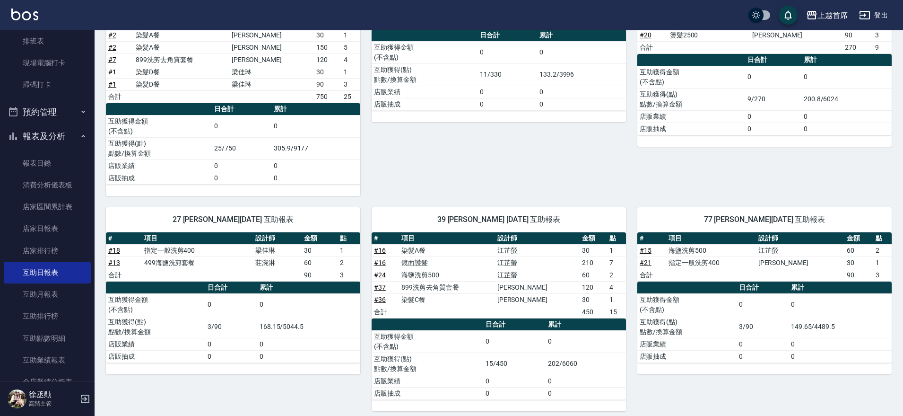
scroll to position [406, 0]
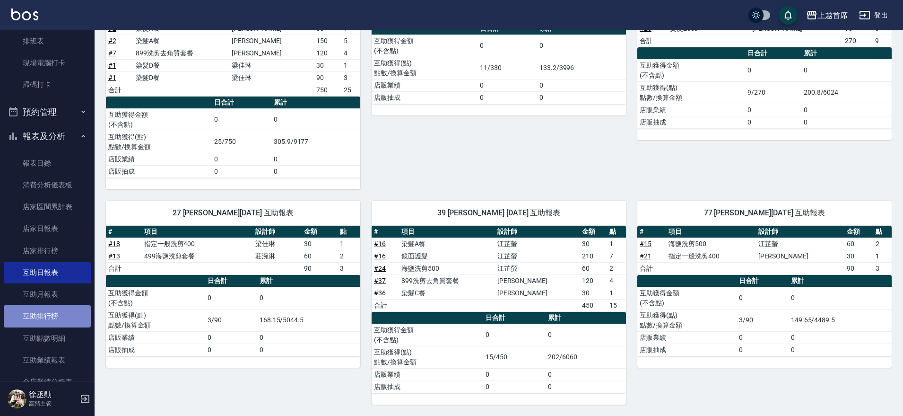
click at [70, 315] on link "互助排行榜" at bounding box center [47, 316] width 87 height 22
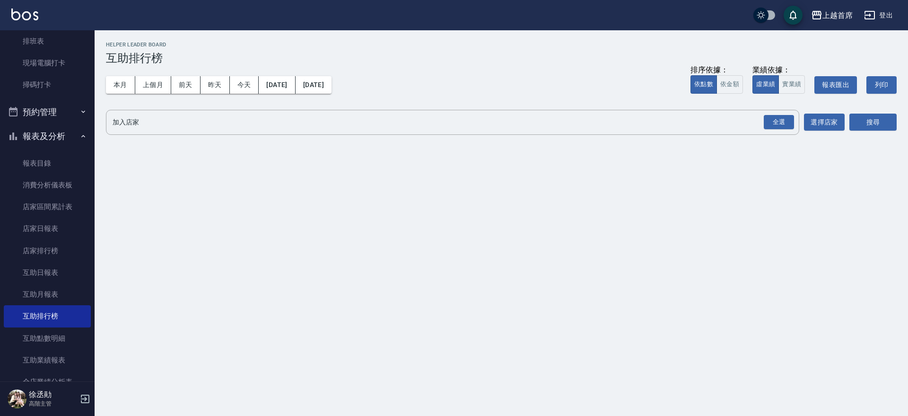
click at [118, 84] on button "本月" at bounding box center [120, 84] width 29 height 17
click at [785, 121] on div "全選" at bounding box center [779, 122] width 30 height 15
click at [878, 121] on button "搜尋" at bounding box center [872, 122] width 47 height 17
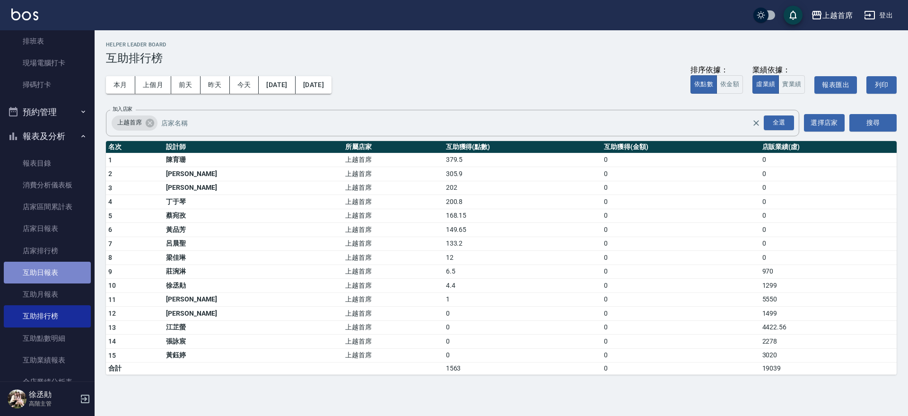
click at [48, 268] on link "互助日報表" at bounding box center [47, 273] width 87 height 22
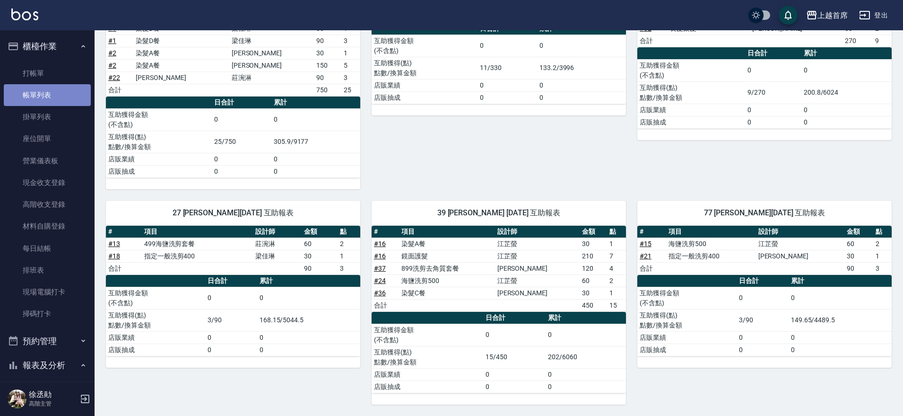
click at [59, 93] on link "帳單列表" at bounding box center [47, 95] width 87 height 22
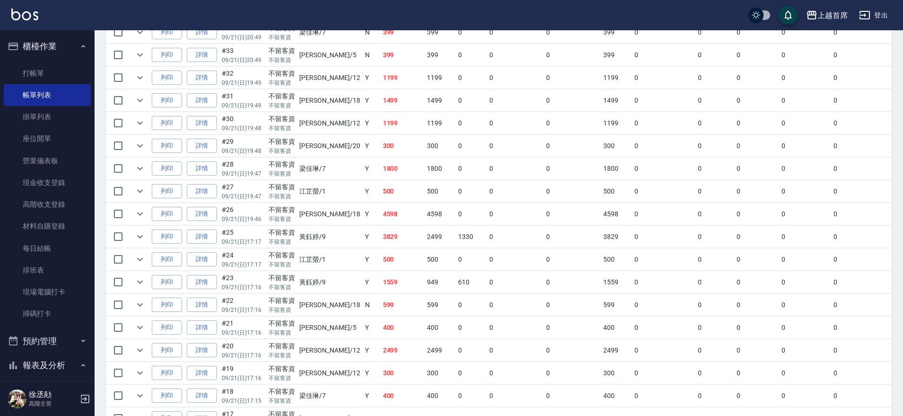
scroll to position [342, 0]
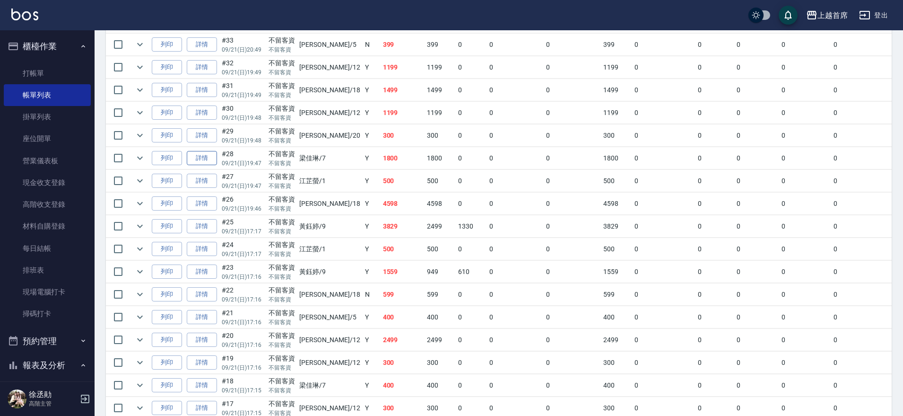
click at [204, 159] on link "詳情" at bounding box center [202, 158] width 30 height 15
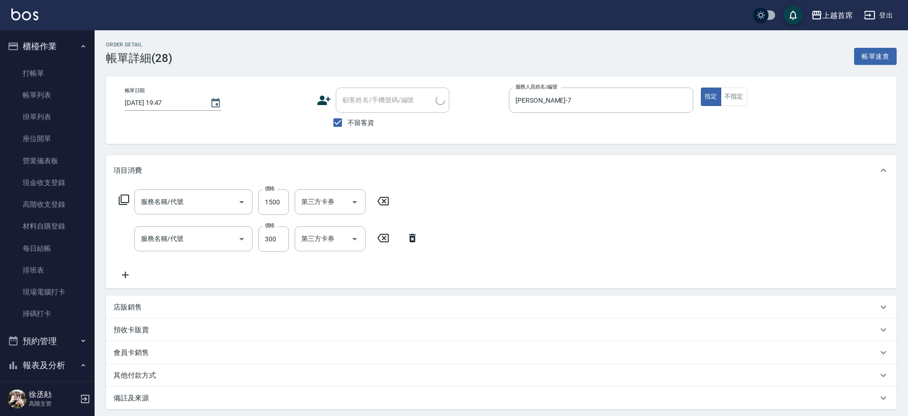
type input "[DATE] 19:47"
checkbox input "true"
type input "[PERSON_NAME]-7"
type input "鉑金護髮(51500)"
type input "洗髮(1300)"
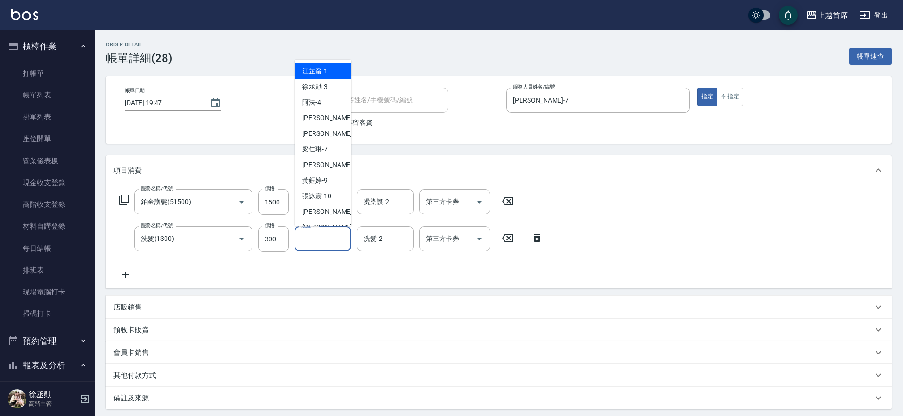
click at [332, 240] on input "洗髮-1" at bounding box center [323, 238] width 48 height 17
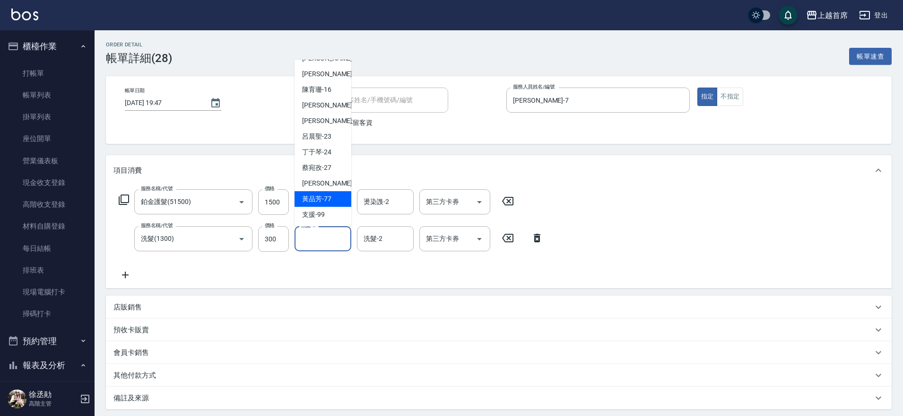
click at [333, 194] on div "[PERSON_NAME]-77" at bounding box center [323, 199] width 57 height 16
type input "[PERSON_NAME]-77"
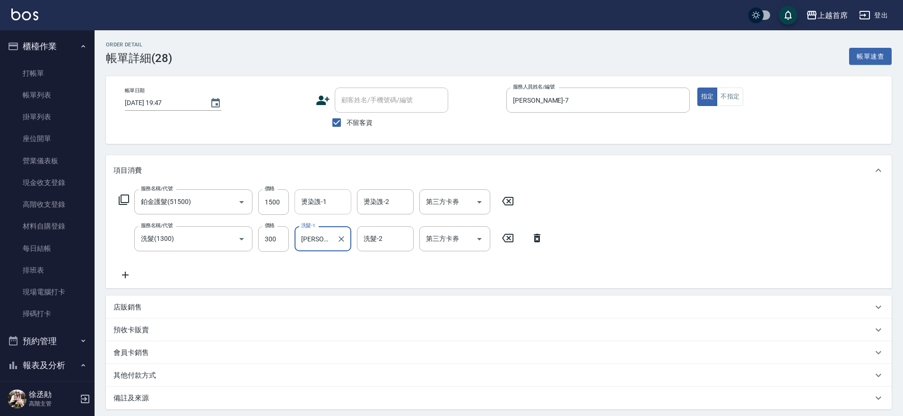
click at [333, 205] on input "燙染謢-1" at bounding box center [323, 201] width 48 height 17
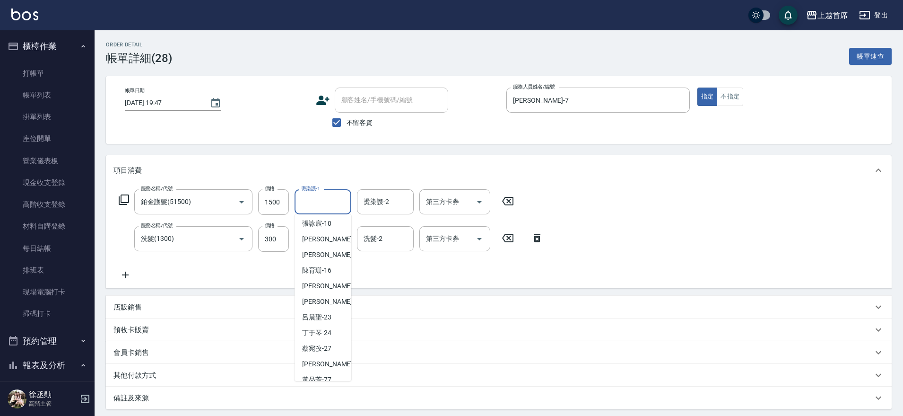
scroll to position [145, 0]
click at [318, 329] on span "[PERSON_NAME]-27" at bounding box center [316, 330] width 29 height 10
type input "[PERSON_NAME]-27"
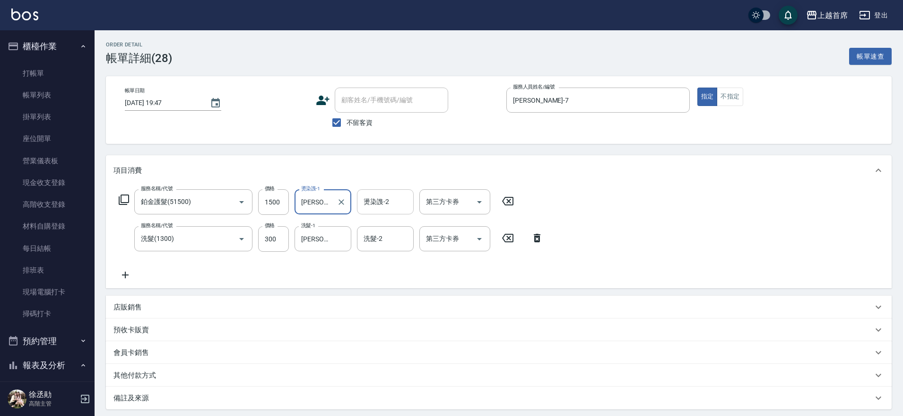
click at [375, 203] on input "燙染謢-2" at bounding box center [385, 201] width 48 height 17
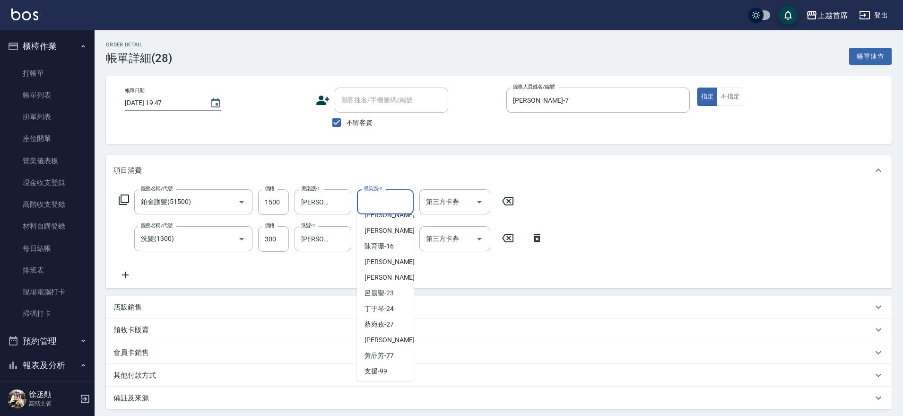
scroll to position [153, 0]
click at [386, 351] on span "[PERSON_NAME]-77" at bounding box center [379, 354] width 29 height 10
type input "[PERSON_NAME]-77"
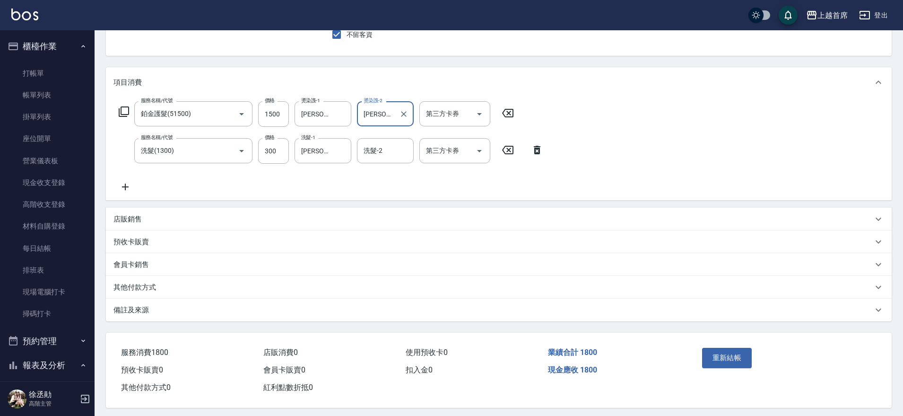
scroll to position [96, 0]
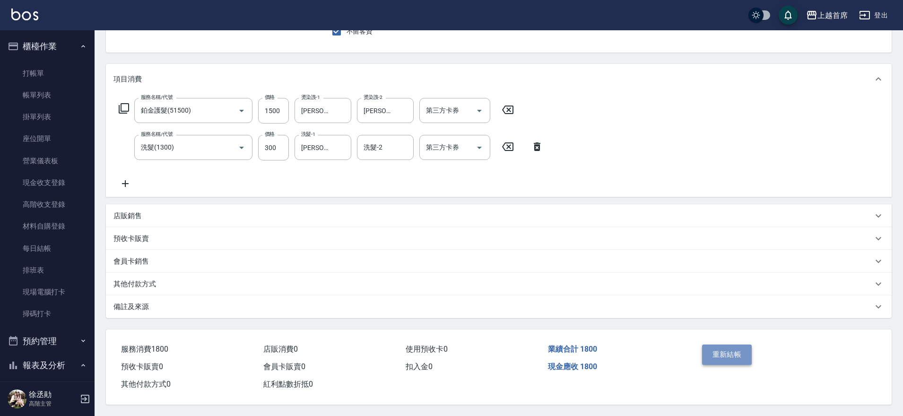
click at [725, 350] on button "重新結帳" at bounding box center [727, 354] width 50 height 20
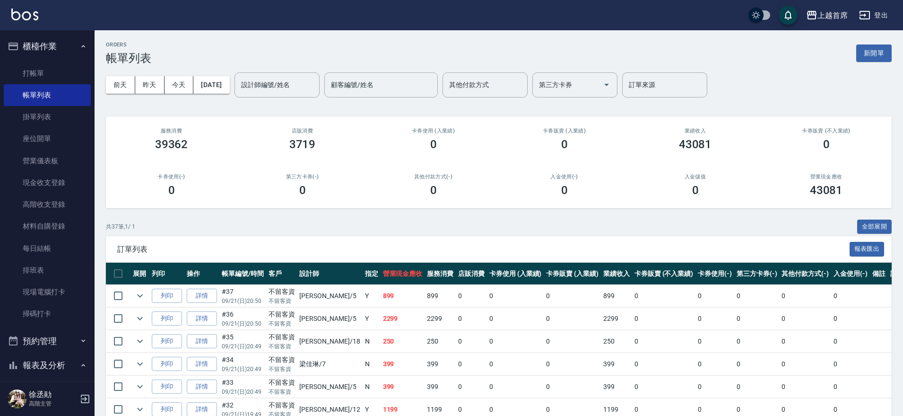
click at [72, 337] on button "預約管理" at bounding box center [47, 341] width 87 height 25
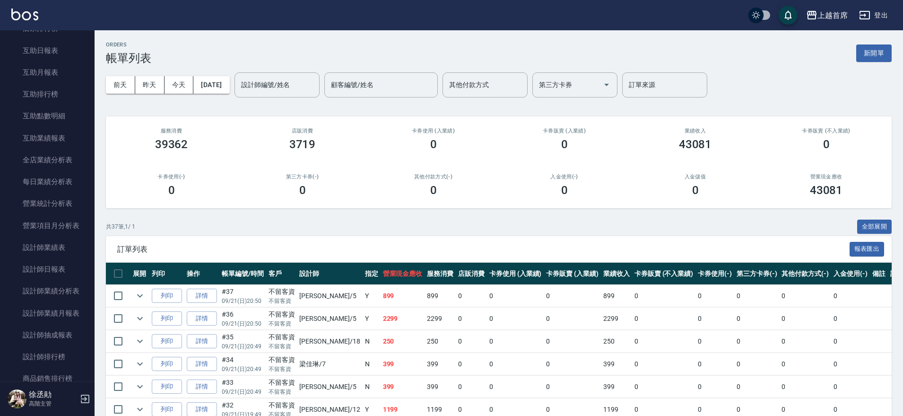
scroll to position [530, 0]
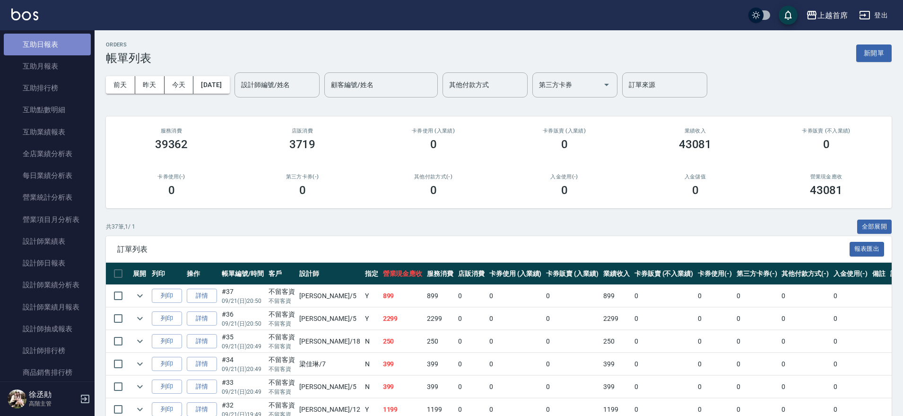
click at [56, 50] on link "互助日報表" at bounding box center [47, 45] width 87 height 22
